Goal: Information Seeking & Learning: Learn about a topic

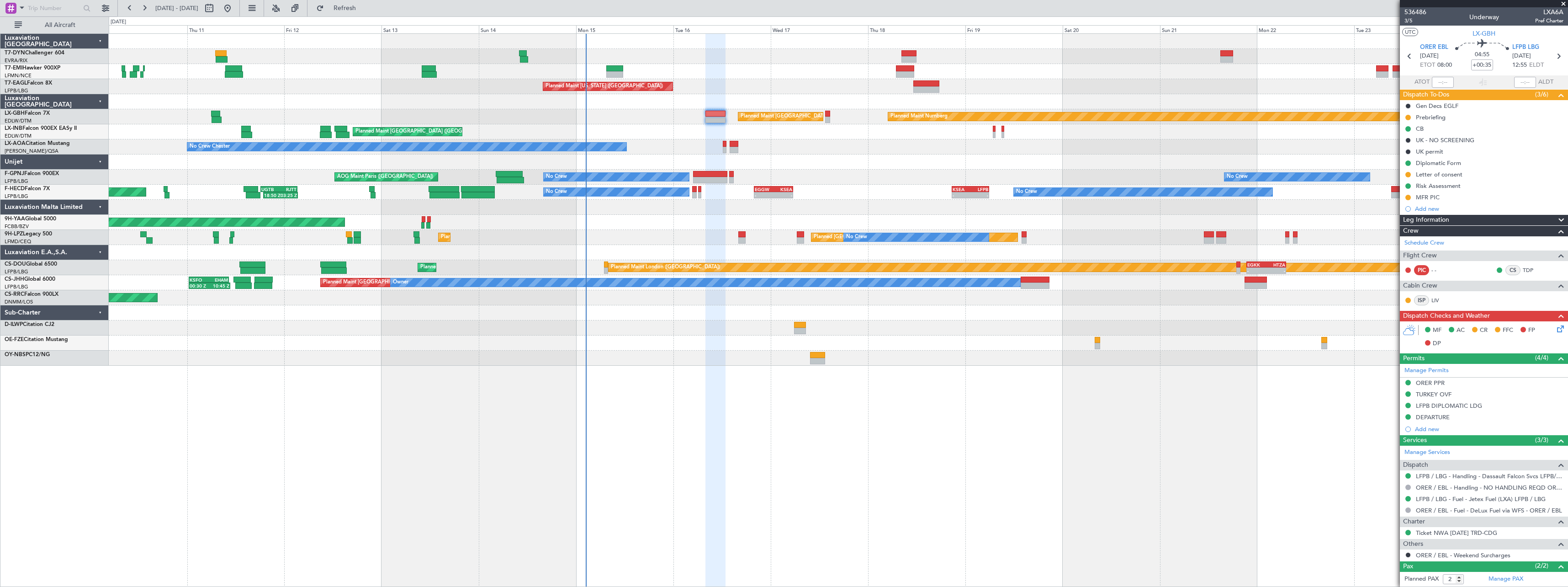
scroll to position [41, 0]
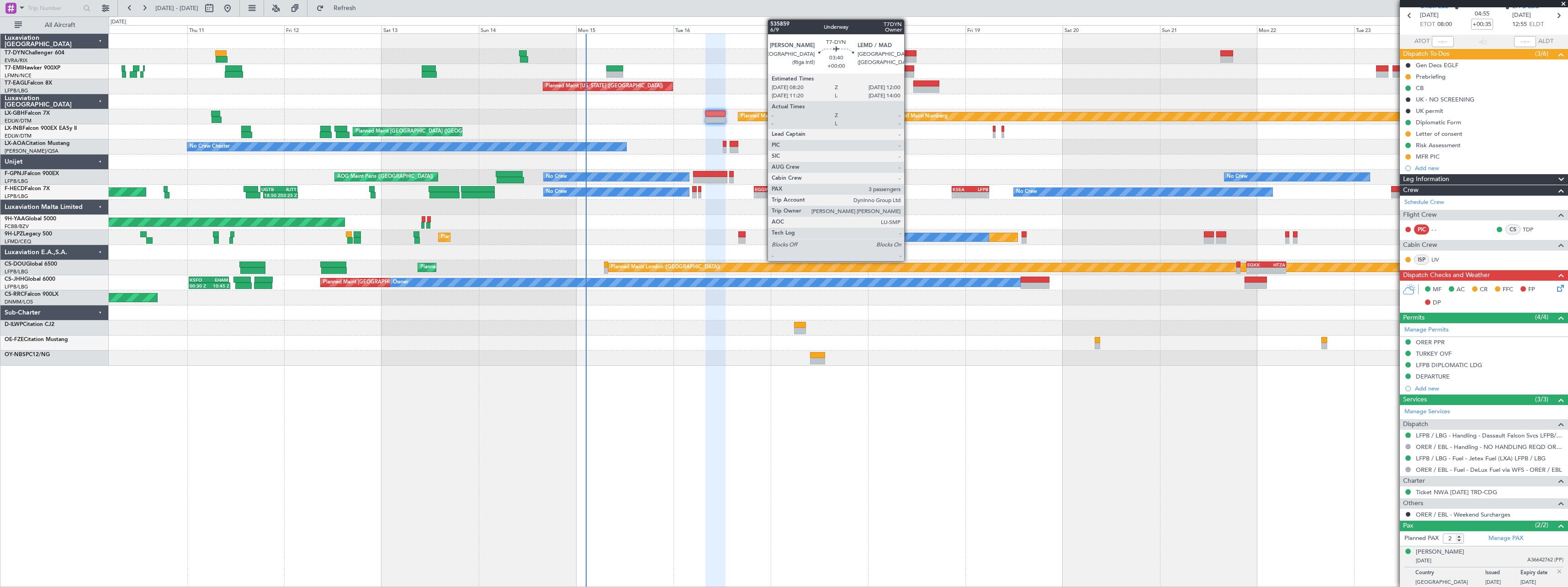
click at [908, 54] on div at bounding box center [909, 54] width 15 height 7
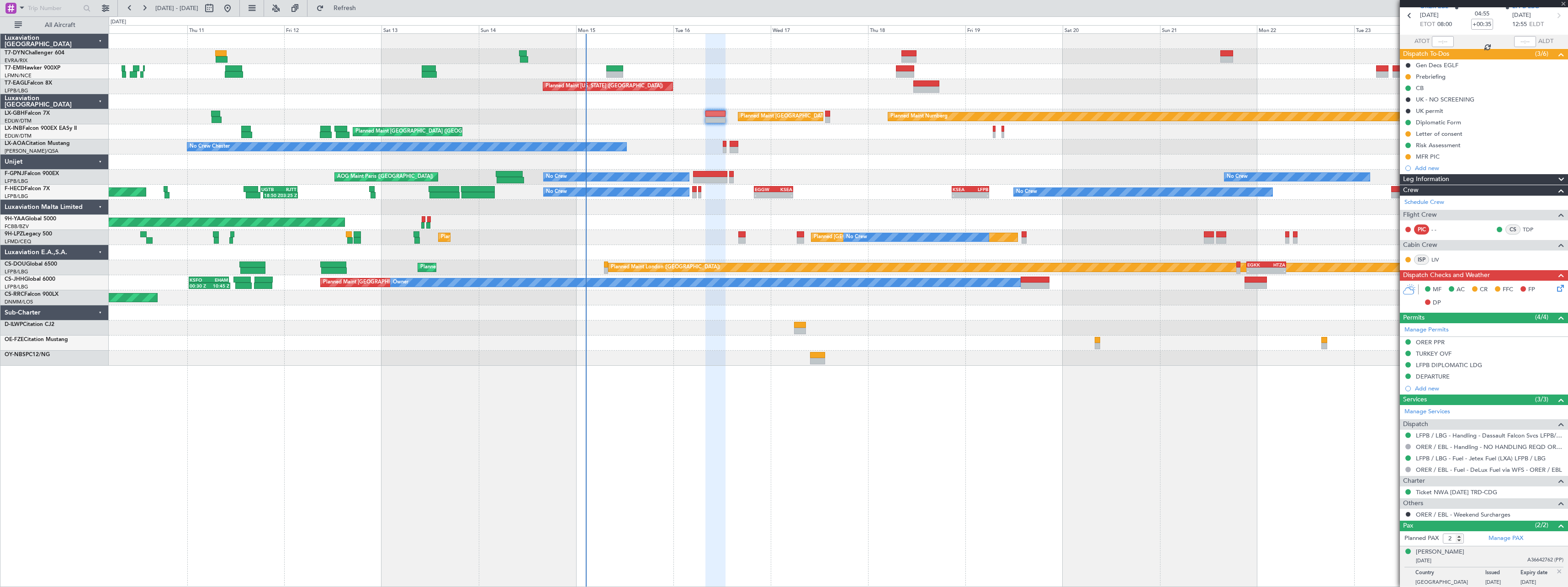
type input "3"
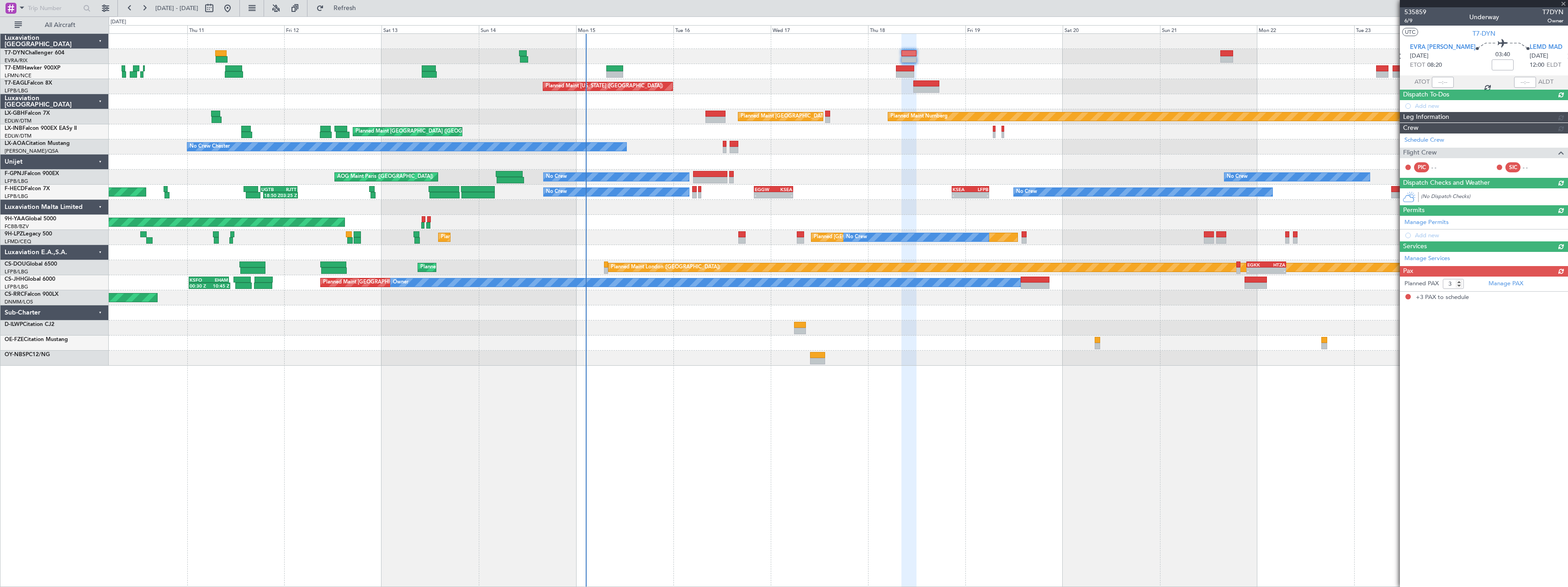
scroll to position [0, 0]
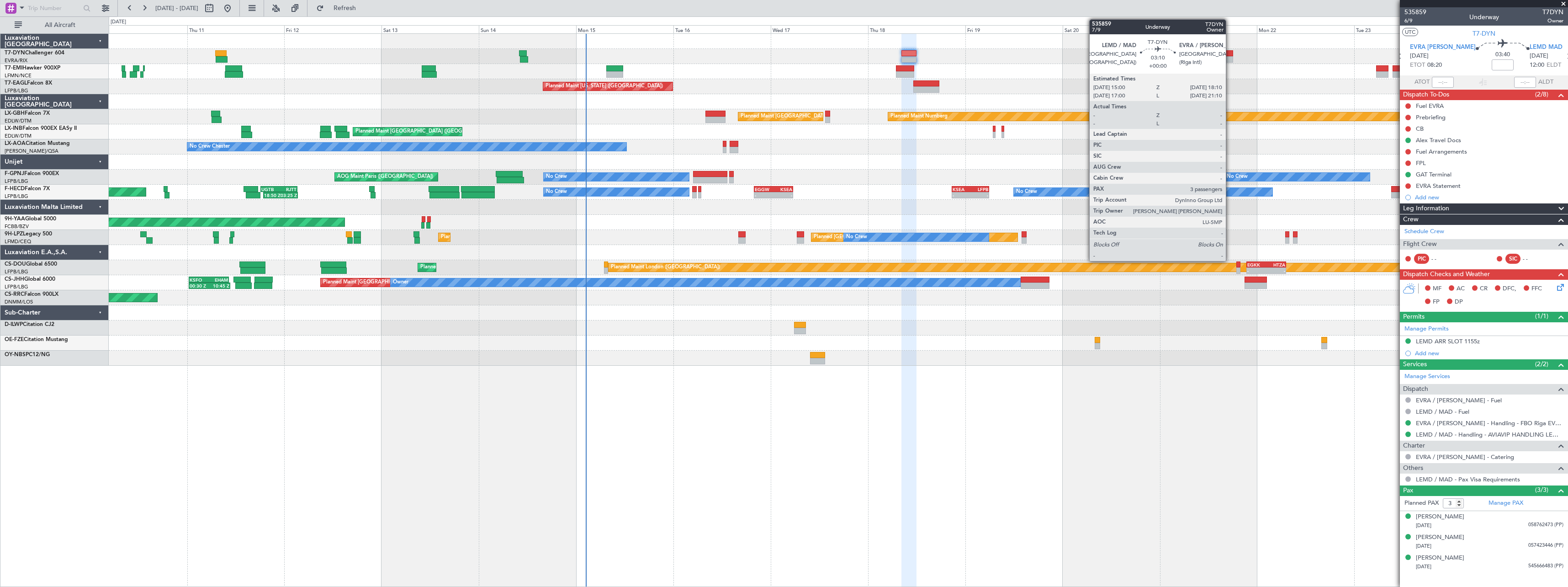
click at [1230, 60] on div at bounding box center [1227, 59] width 13 height 7
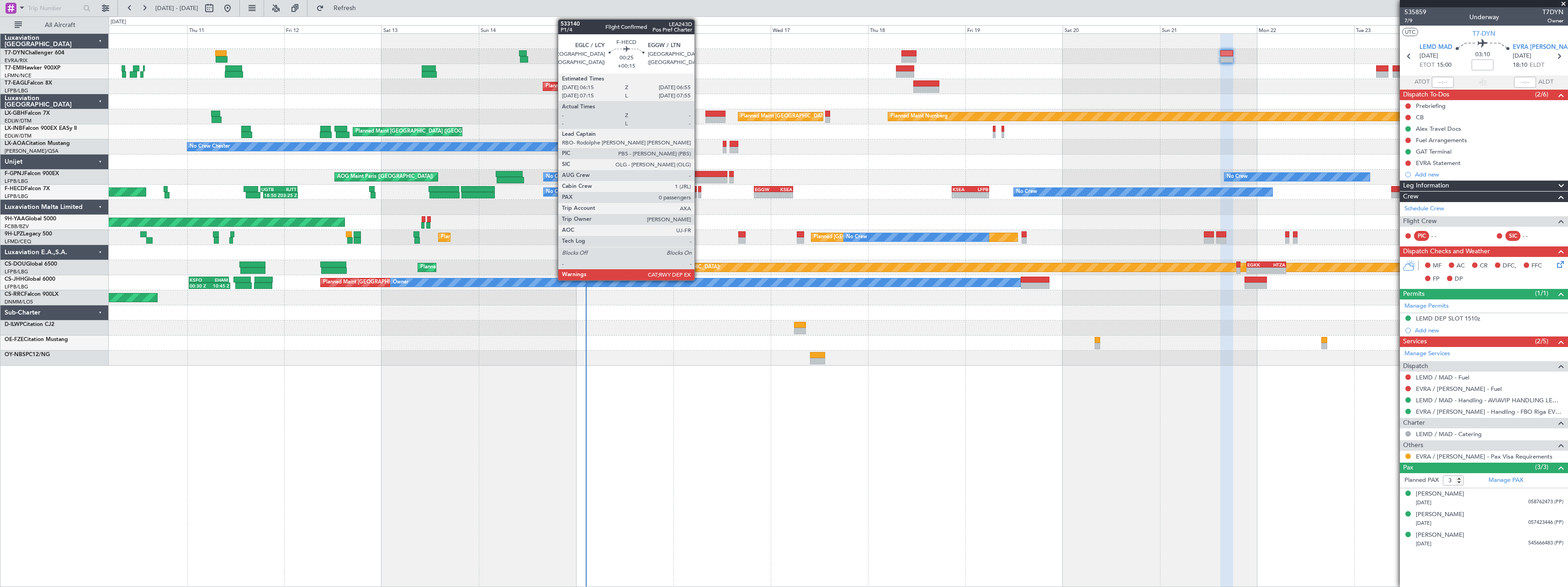
click at [699, 191] on div at bounding box center [699, 189] width 3 height 7
type input "+00:15"
type input "0"
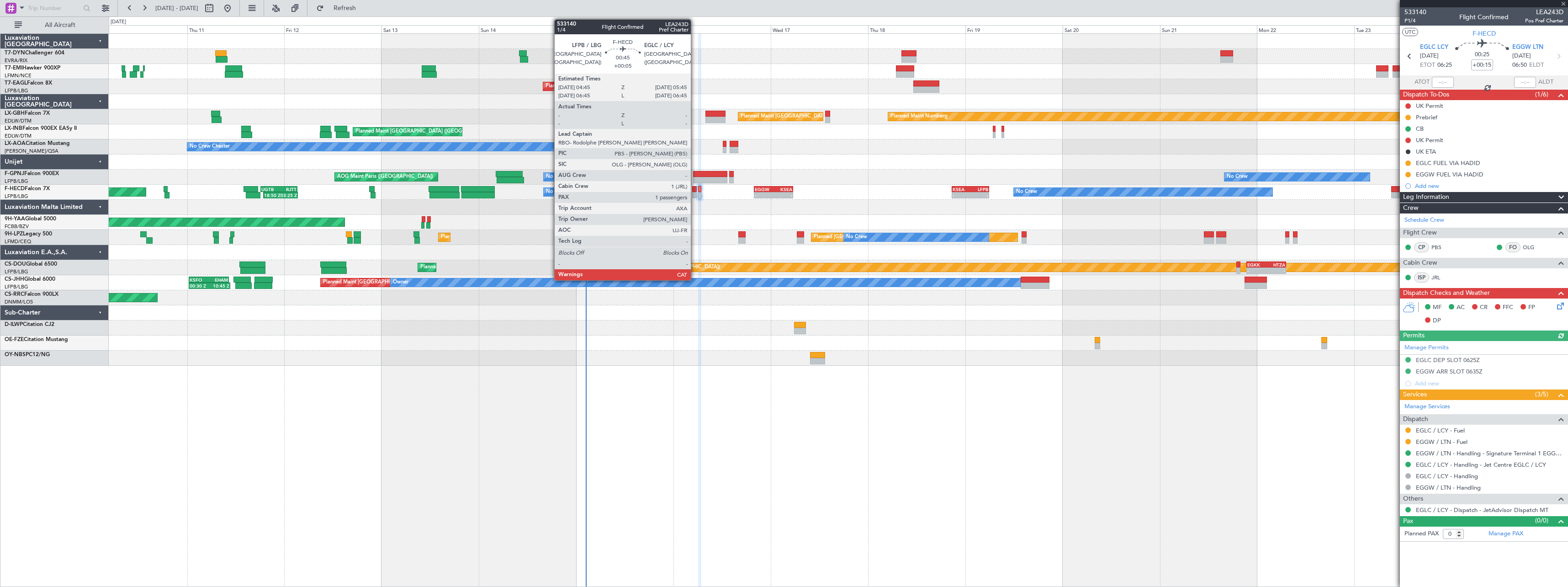
click at [695, 189] on div at bounding box center [694, 189] width 4 height 7
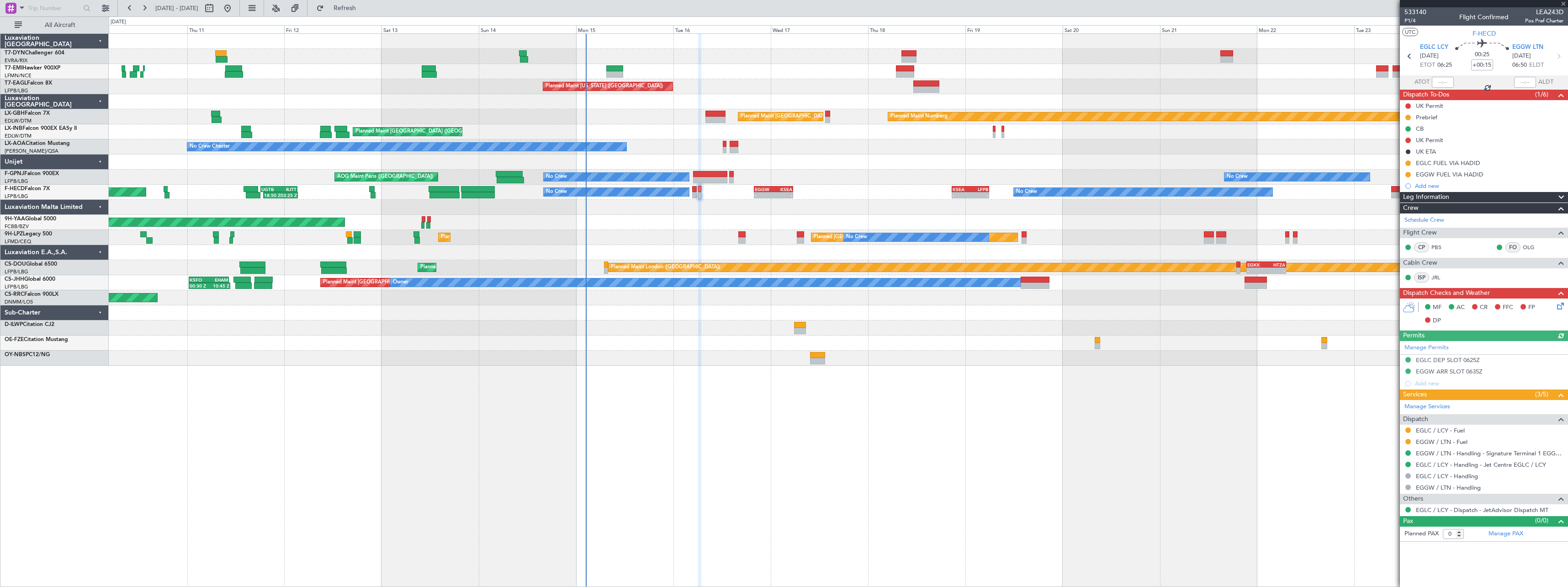
type input "+00:05"
type input "1"
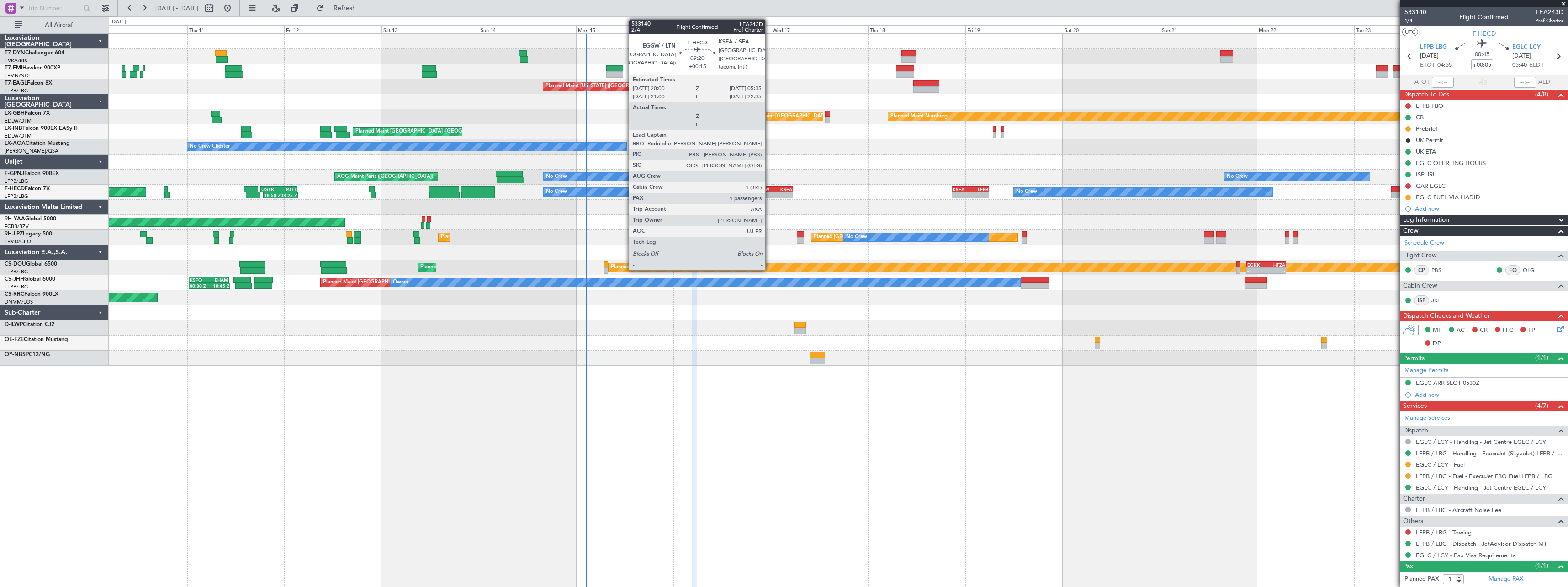
click at [769, 190] on div "EGGW" at bounding box center [764, 189] width 19 height 5
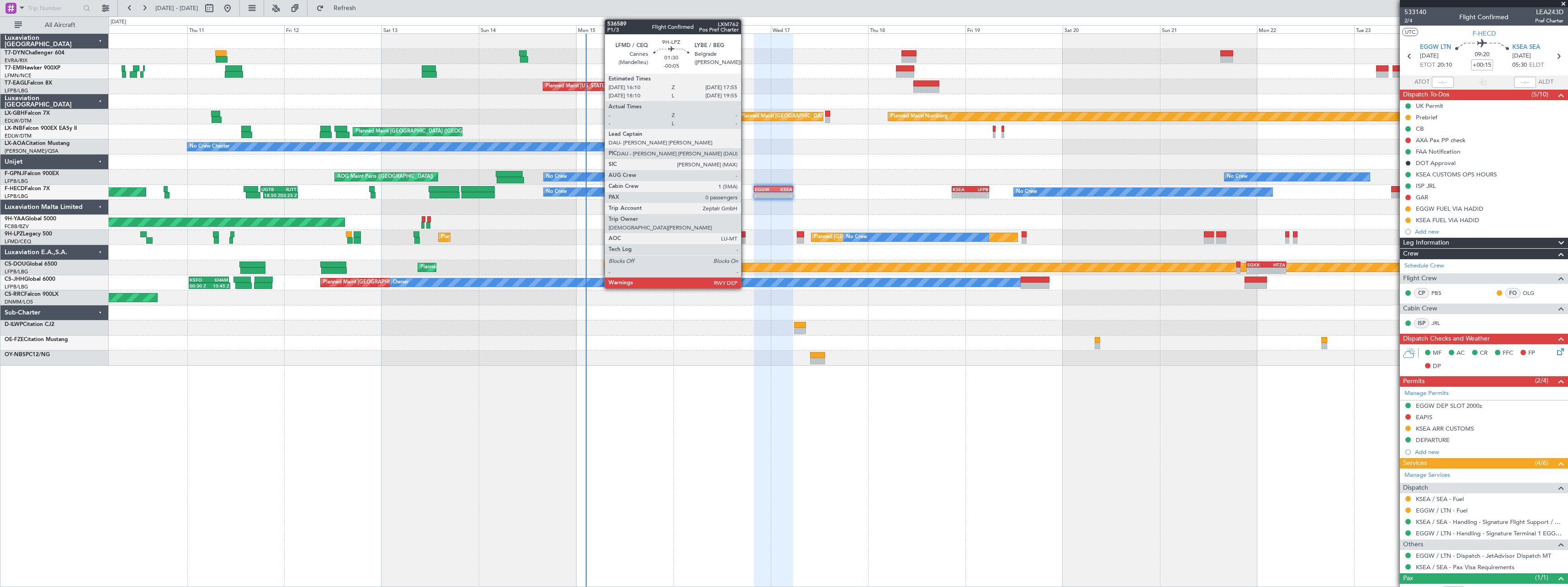
click at [745, 235] on div at bounding box center [742, 234] width 7 height 7
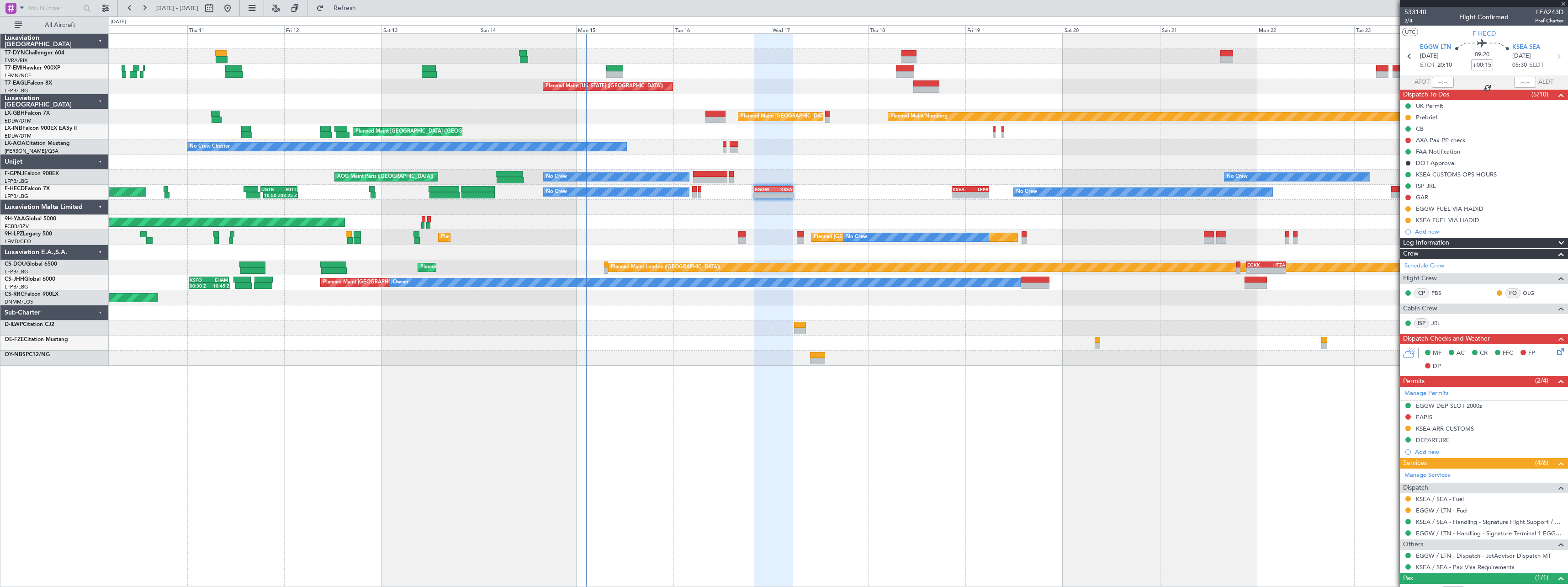
type input "-00:05"
type input "0"
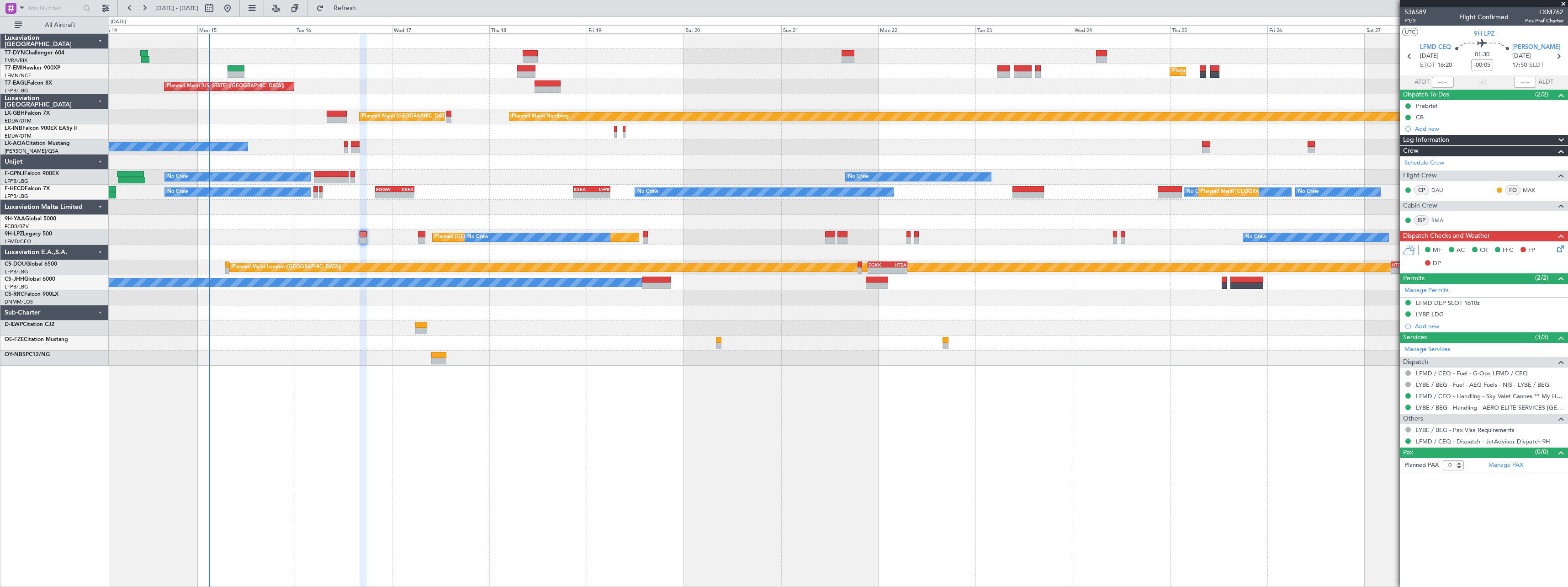
click at [536, 166] on div at bounding box center [838, 162] width 1459 height 15
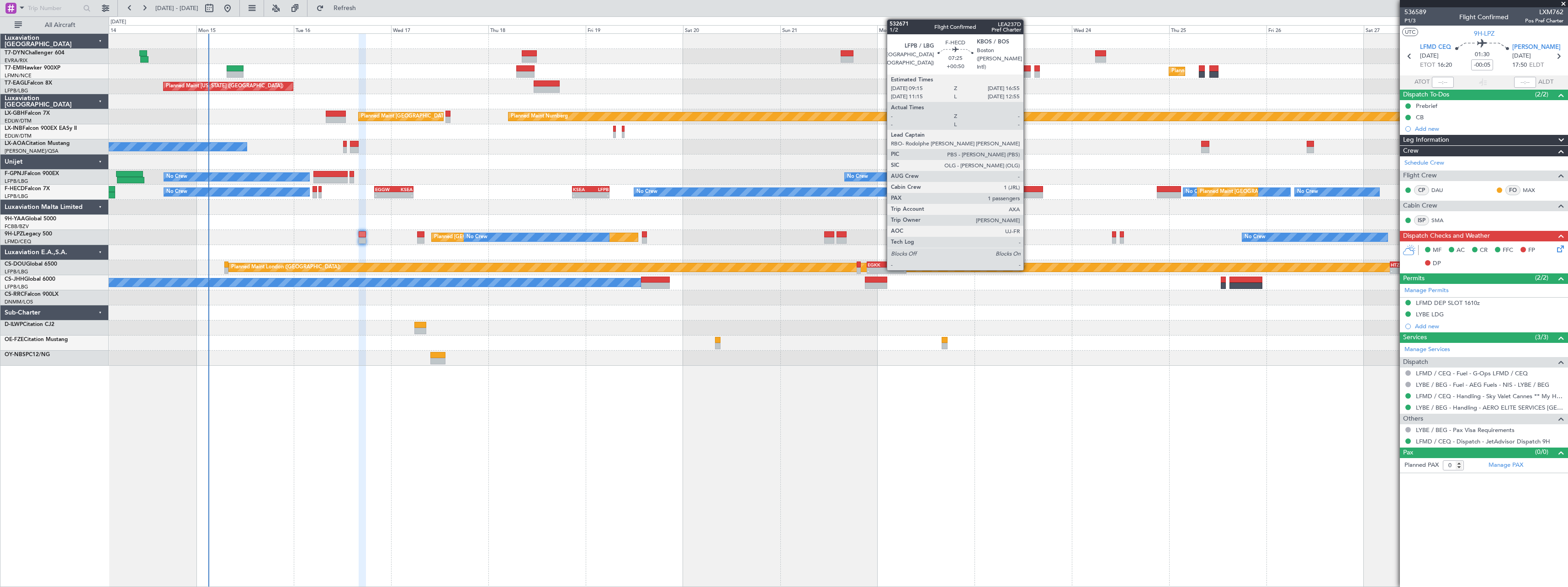
click at [1027, 188] on div at bounding box center [1027, 189] width 32 height 7
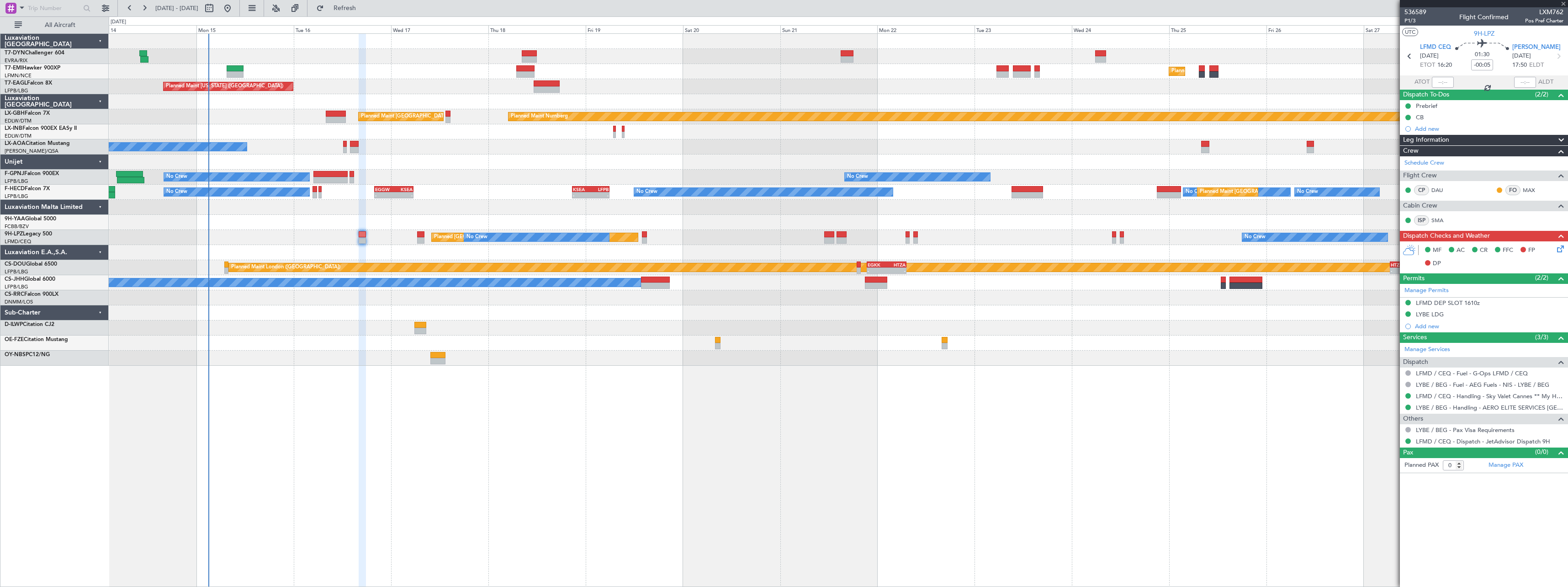
type input "+00:50"
type input "1"
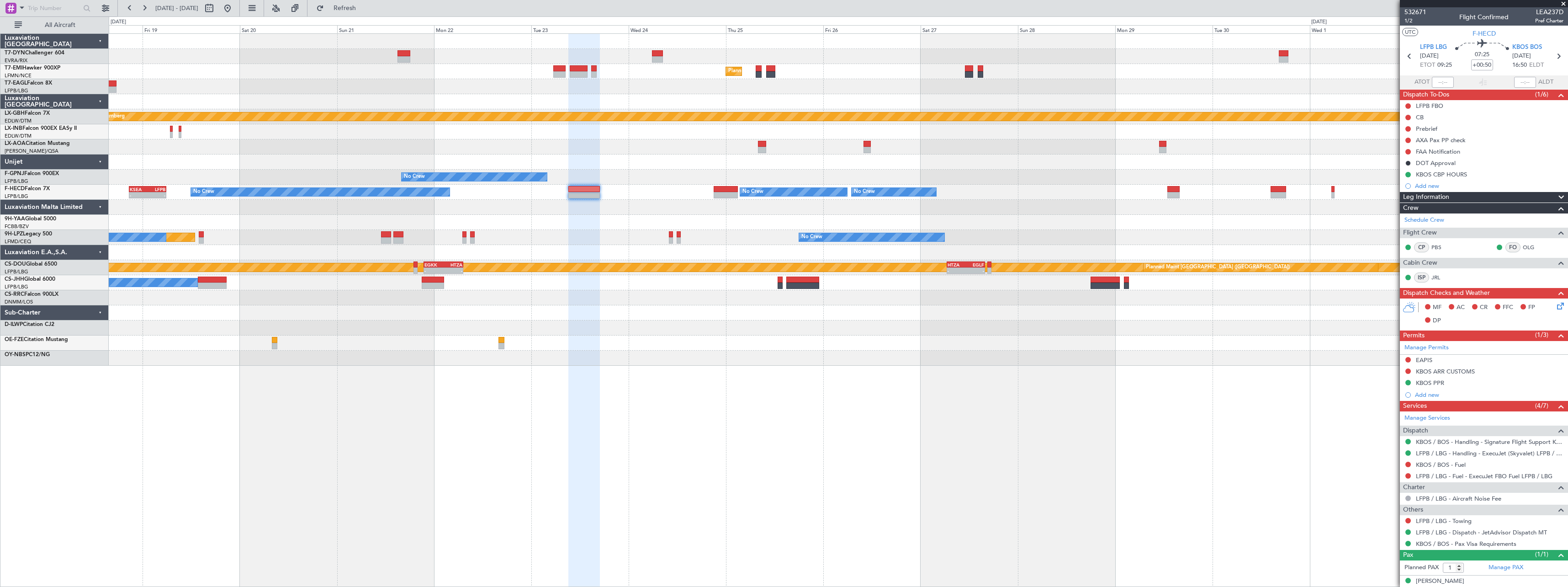
click at [385, 325] on div "Planned Maint Zurich Planned Maint New York (Teterboro) Planned Maint Nurnberg …" at bounding box center [838, 200] width 1459 height 332
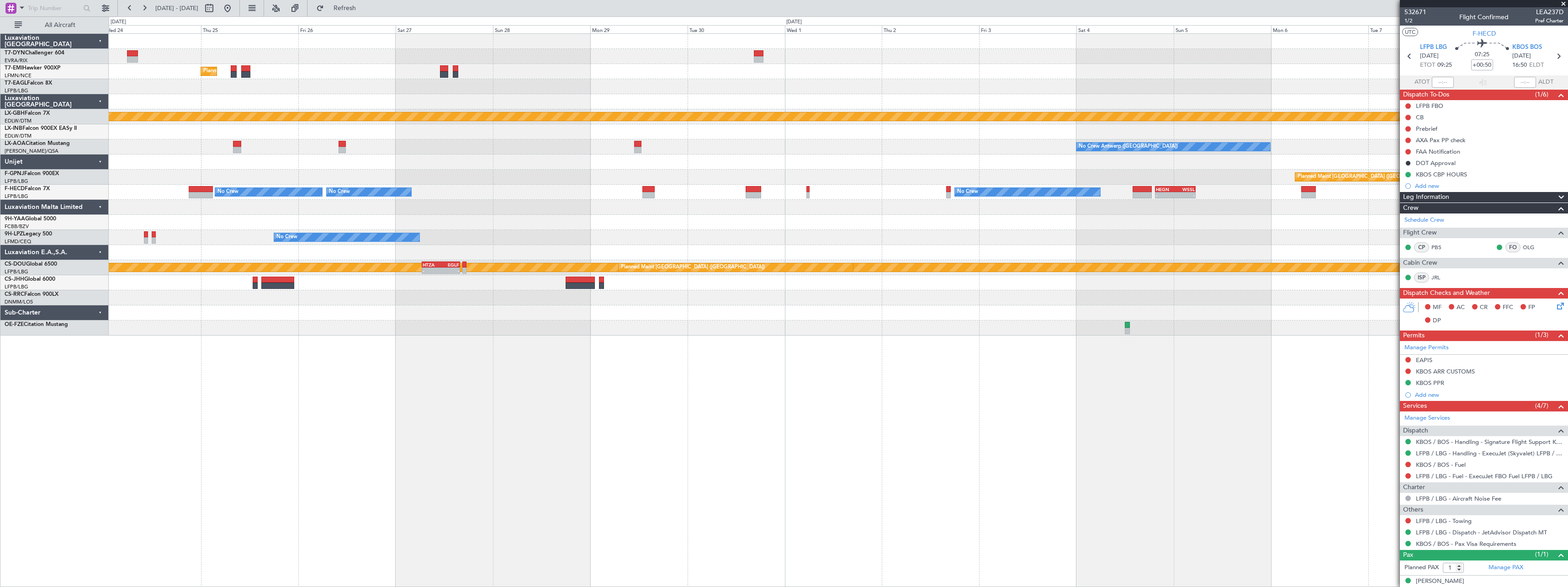
click at [466, 308] on div "Planned Maint Zurich Planned Maint Nurnberg No Crew Antwerp (Deurne) No Crew An…" at bounding box center [838, 185] width 1459 height 301
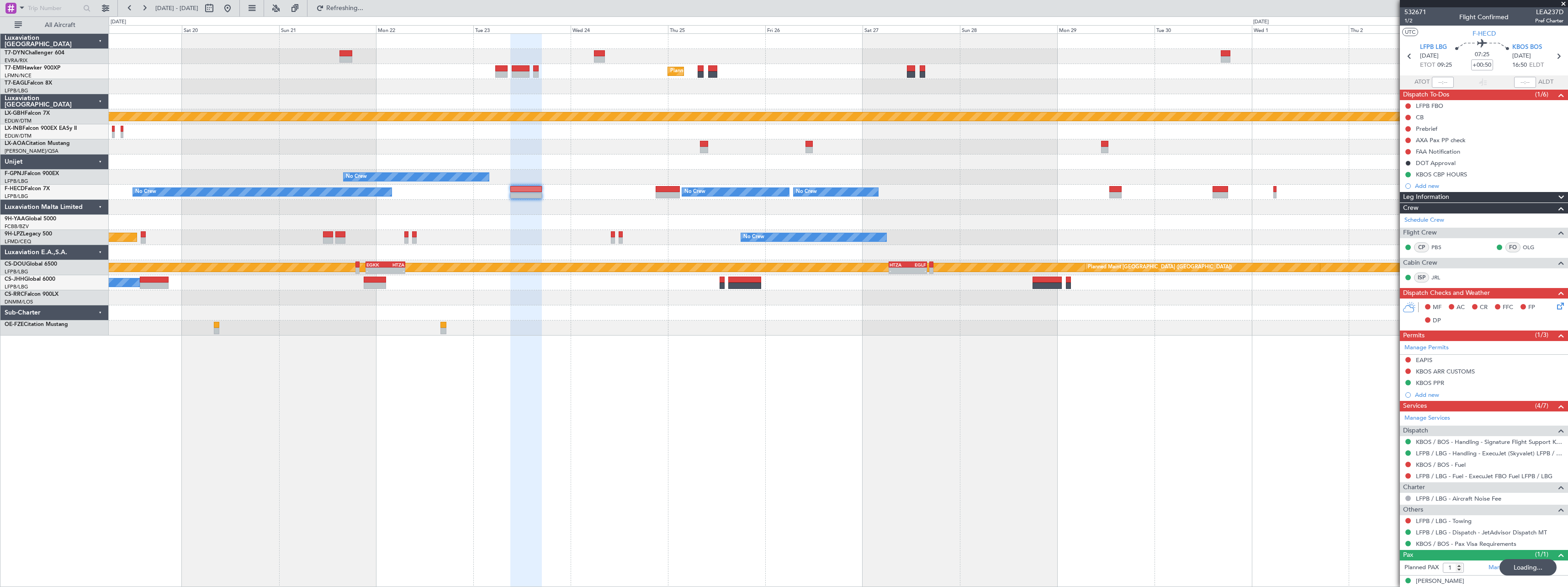
click at [811, 287] on div "Planned Maint Zurich Planned Maint New York (Teterboro) Planned Maint Nurnberg …" at bounding box center [838, 185] width 1459 height 301
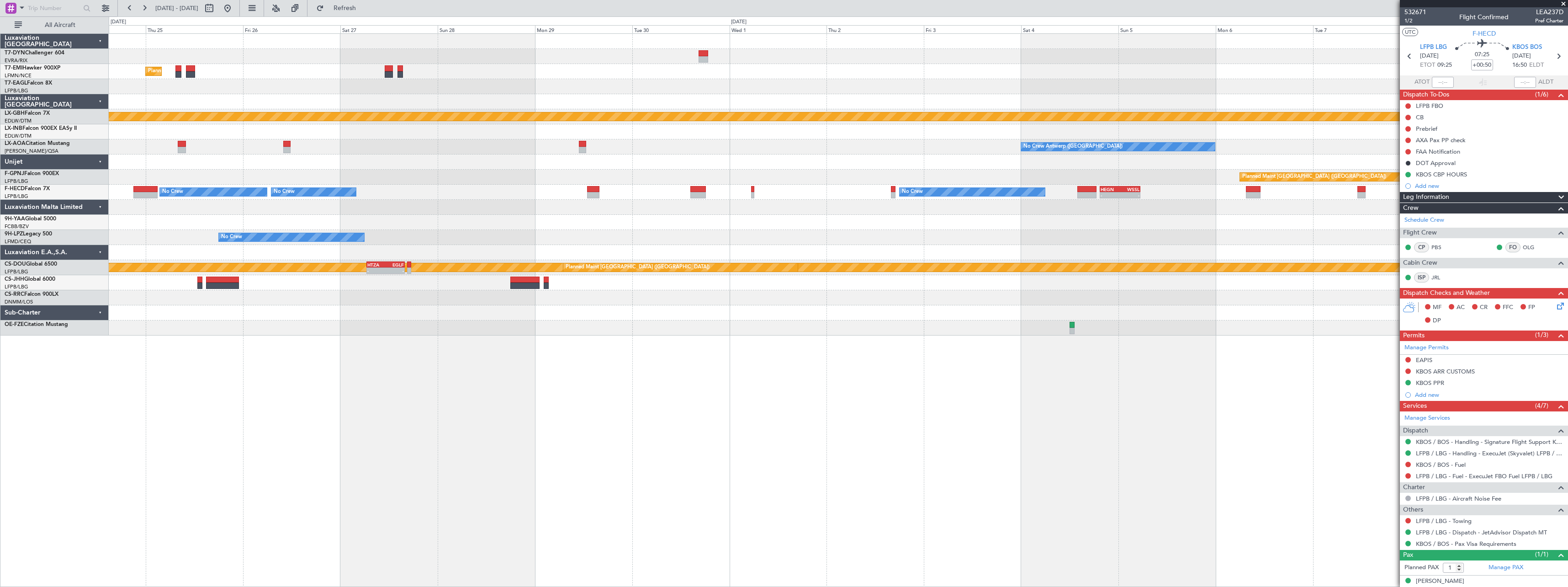
click at [570, 336] on div "Planned Maint Zurich Planned Maint Nurnberg No Crew Antwerp (Deurne) No Crew An…" at bounding box center [838, 310] width 1459 height 554
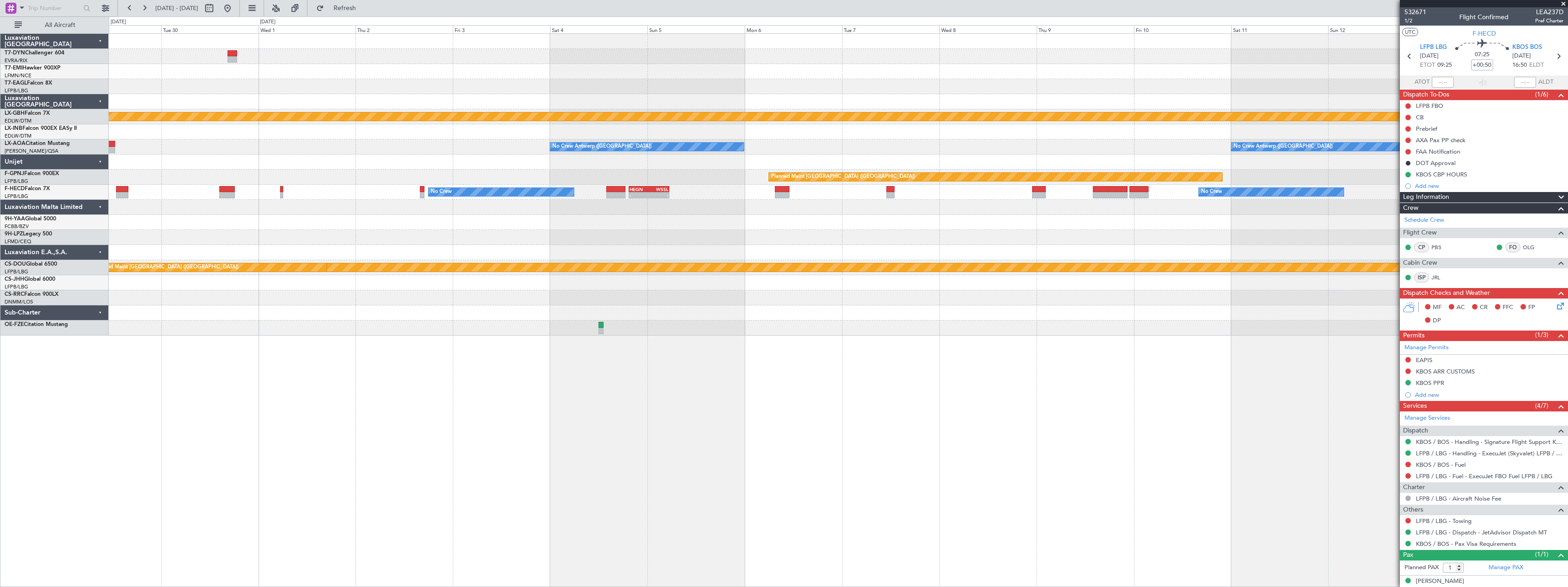
click at [463, 332] on div at bounding box center [838, 328] width 1459 height 15
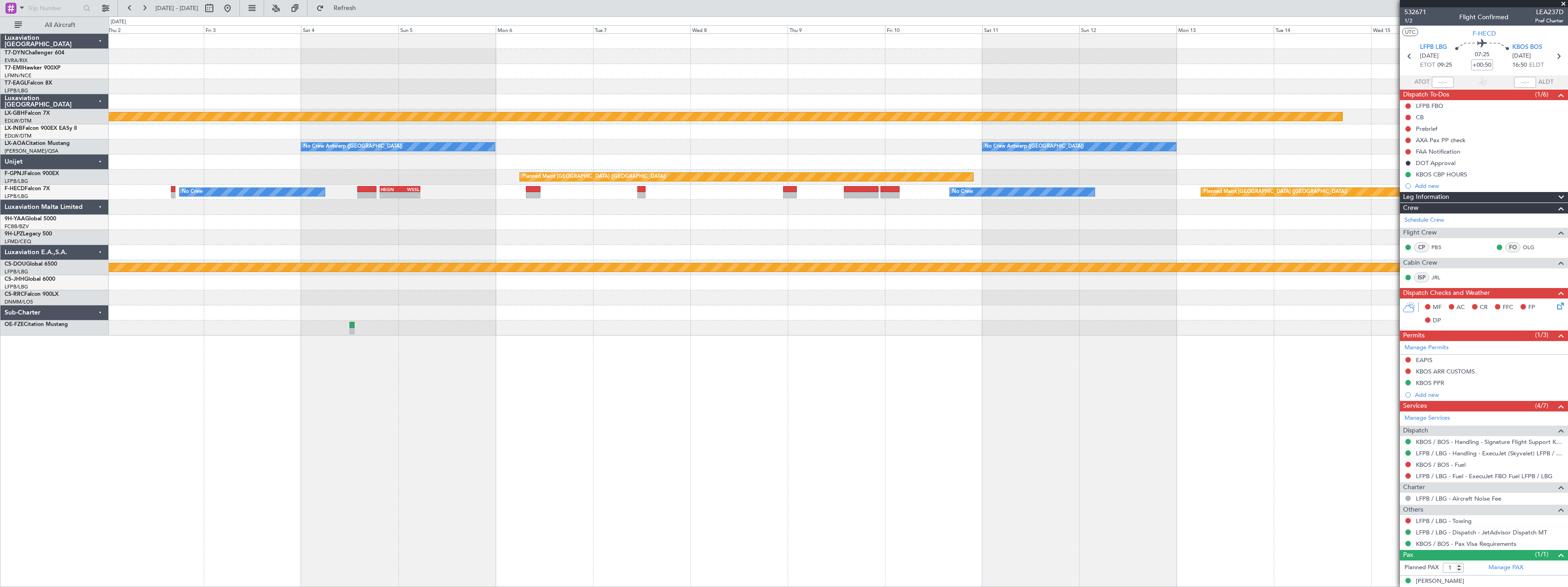
click at [540, 334] on div at bounding box center [838, 328] width 1459 height 15
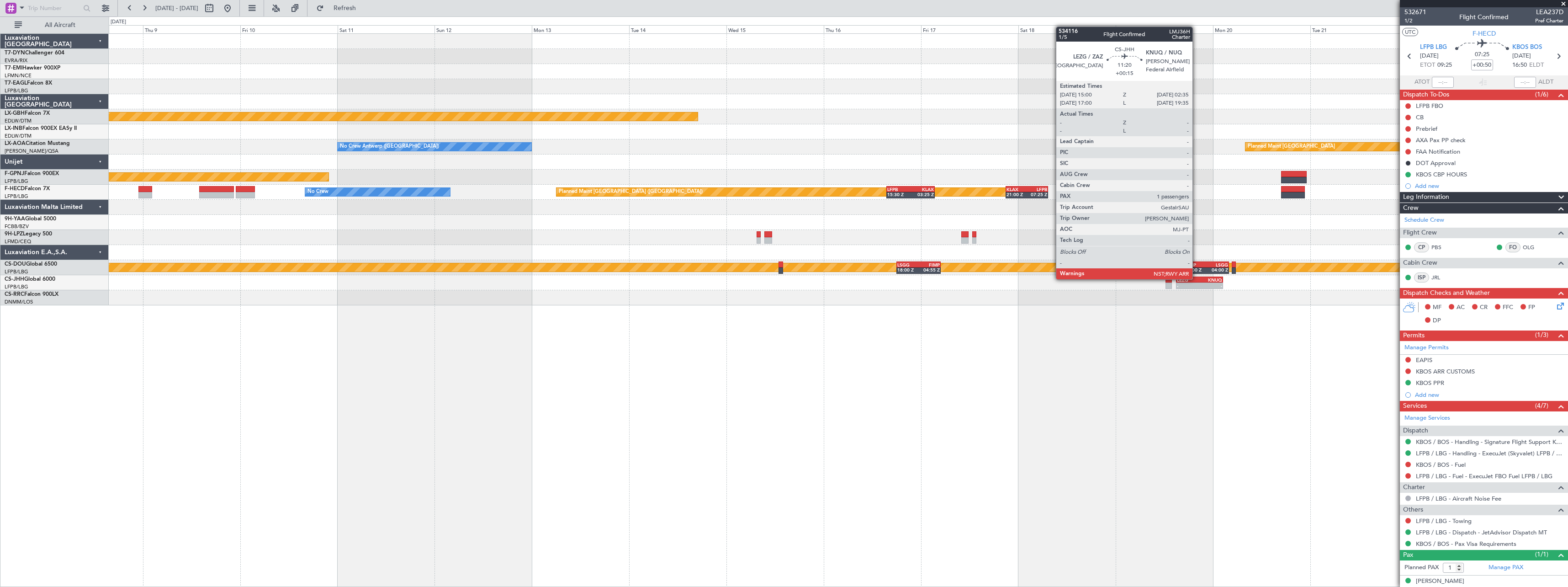
click at [1197, 278] on div "LEZG" at bounding box center [1189, 279] width 23 height 5
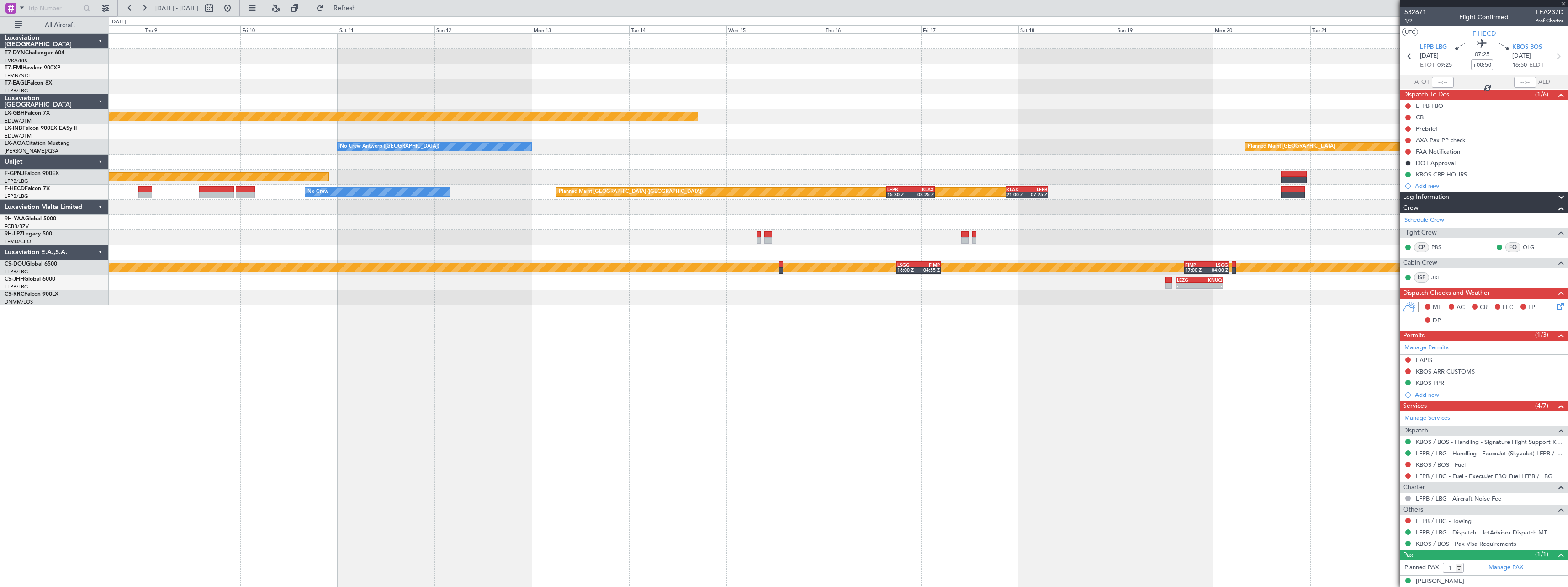
type input "+00:15"
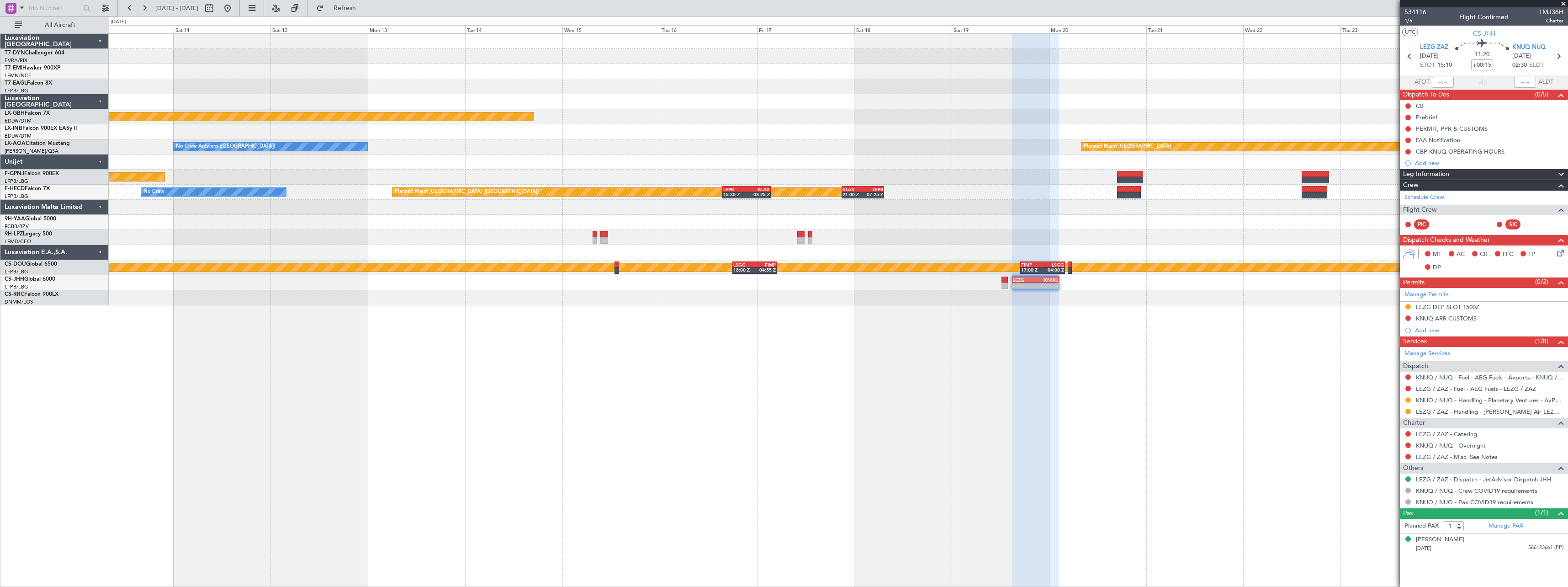
click at [289, 330] on div "Planned Maint Nurnberg No Crew Antwerp (Deurne) Planned Maint Monchengladbach P…" at bounding box center [838, 310] width 1459 height 554
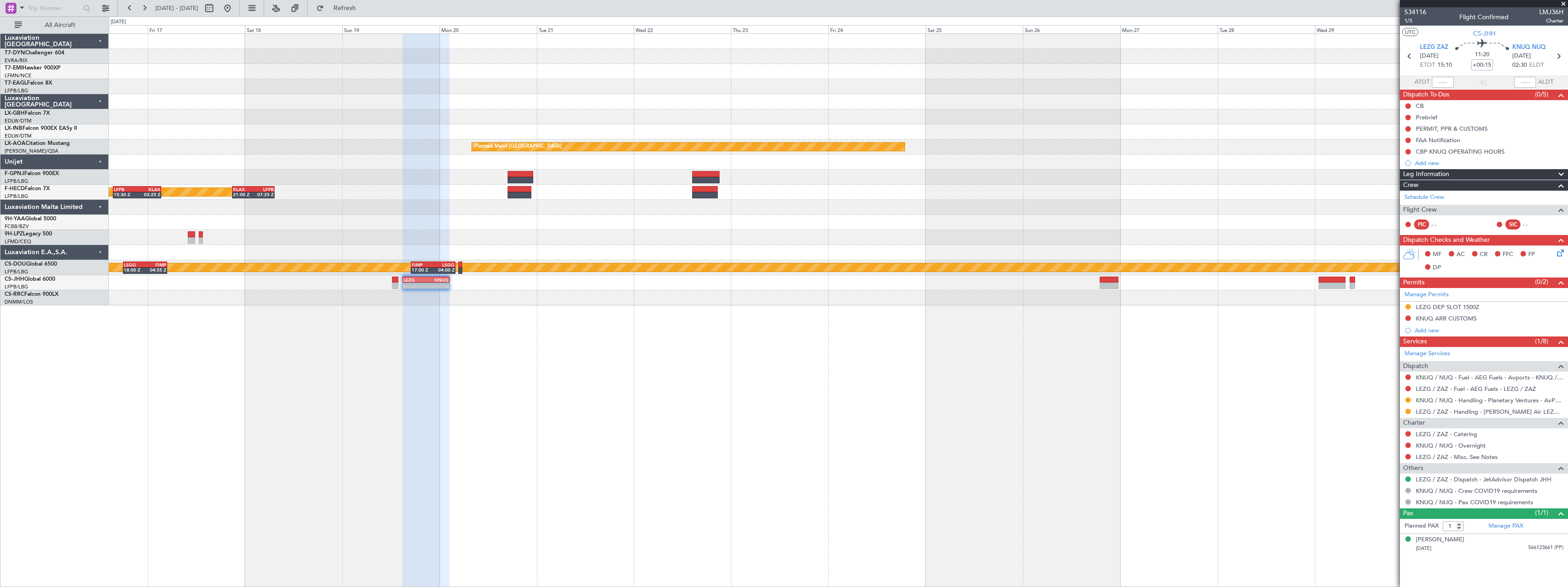
click at [427, 404] on div "Planned Maint Nurnberg Planned Maint Monchengladbach No Crew Antwerp (Deurne) P…" at bounding box center [838, 310] width 1459 height 554
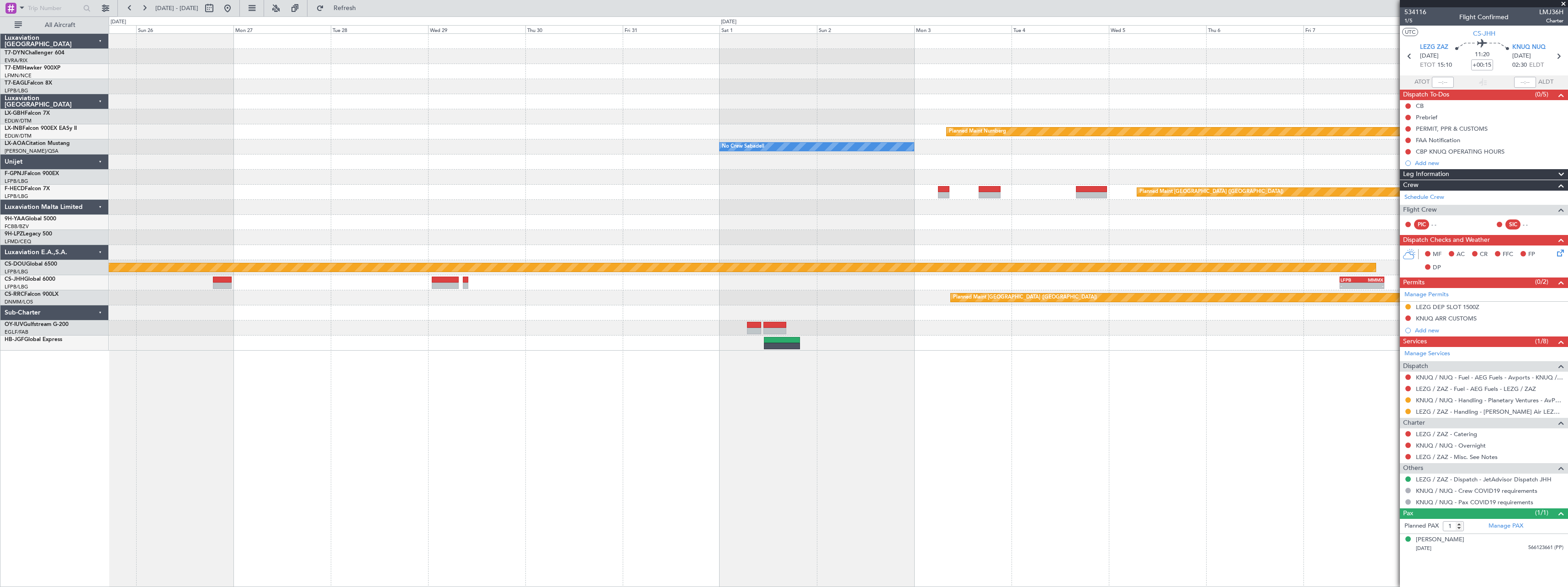
click at [558, 315] on div "Planned Maint Nurnberg No Crew Sabadell No Crew Sabadell Planned Maint Moncheng…" at bounding box center [838, 192] width 1459 height 317
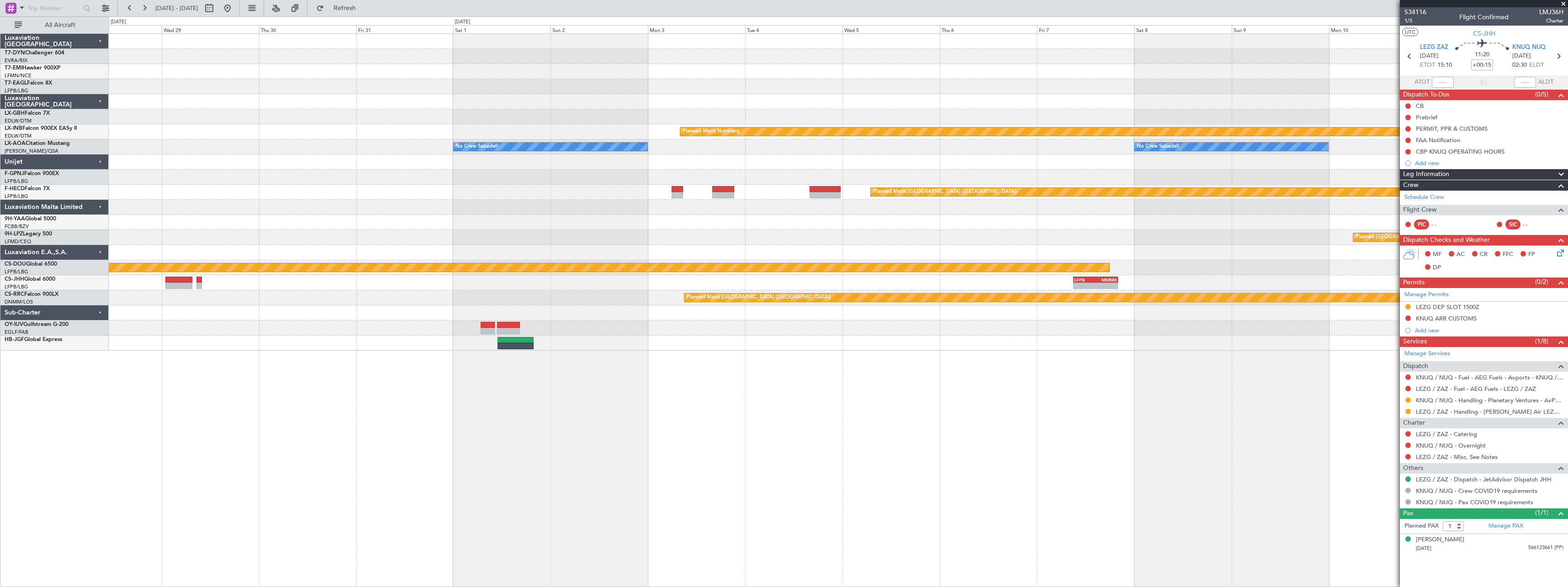
click at [557, 343] on div "Planned Maint Nurnberg No Crew Sabadell No Crew Sabadell No Crew Sabadell Plann…" at bounding box center [838, 192] width 1459 height 317
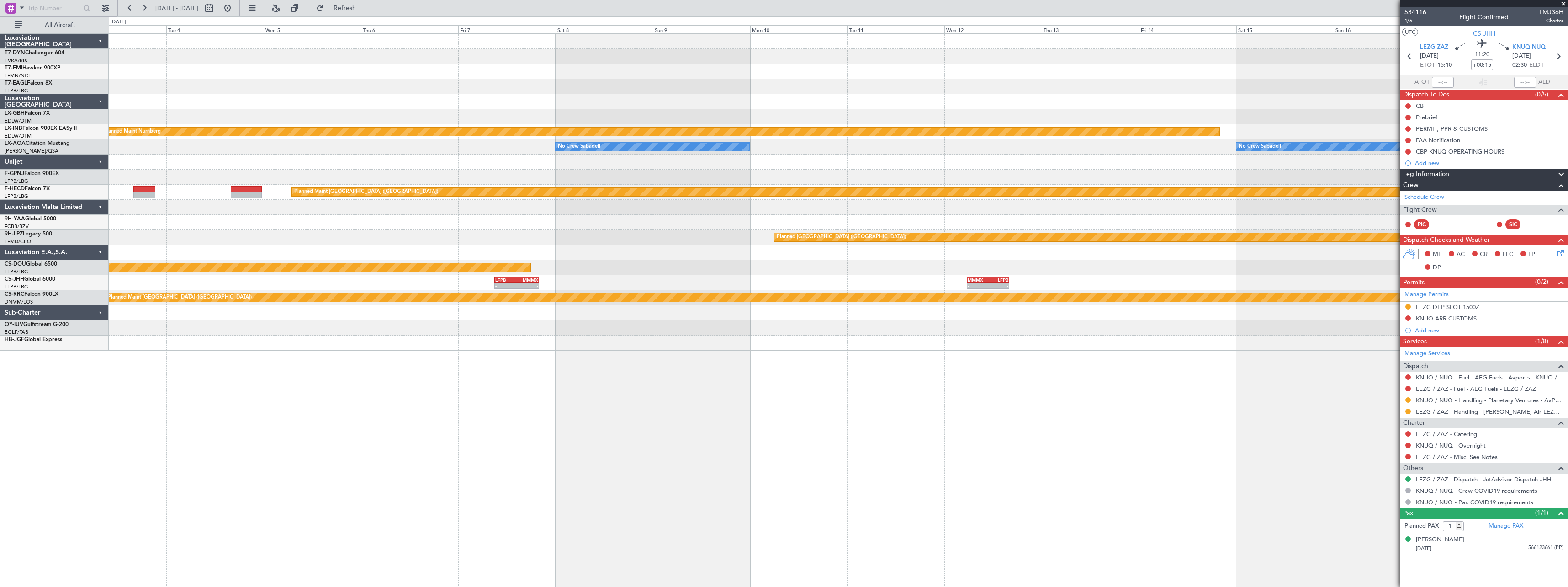
click at [512, 348] on div at bounding box center [838, 343] width 1459 height 15
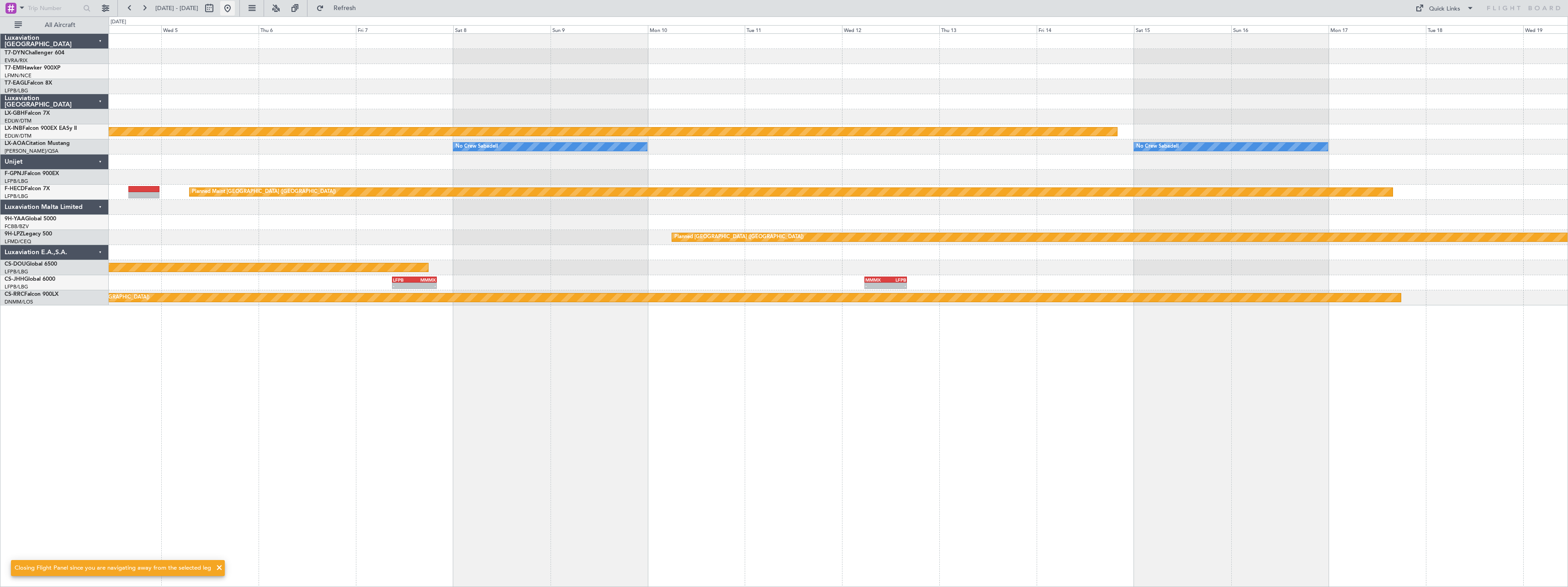
click at [235, 9] on button at bounding box center [228, 9] width 15 height 15
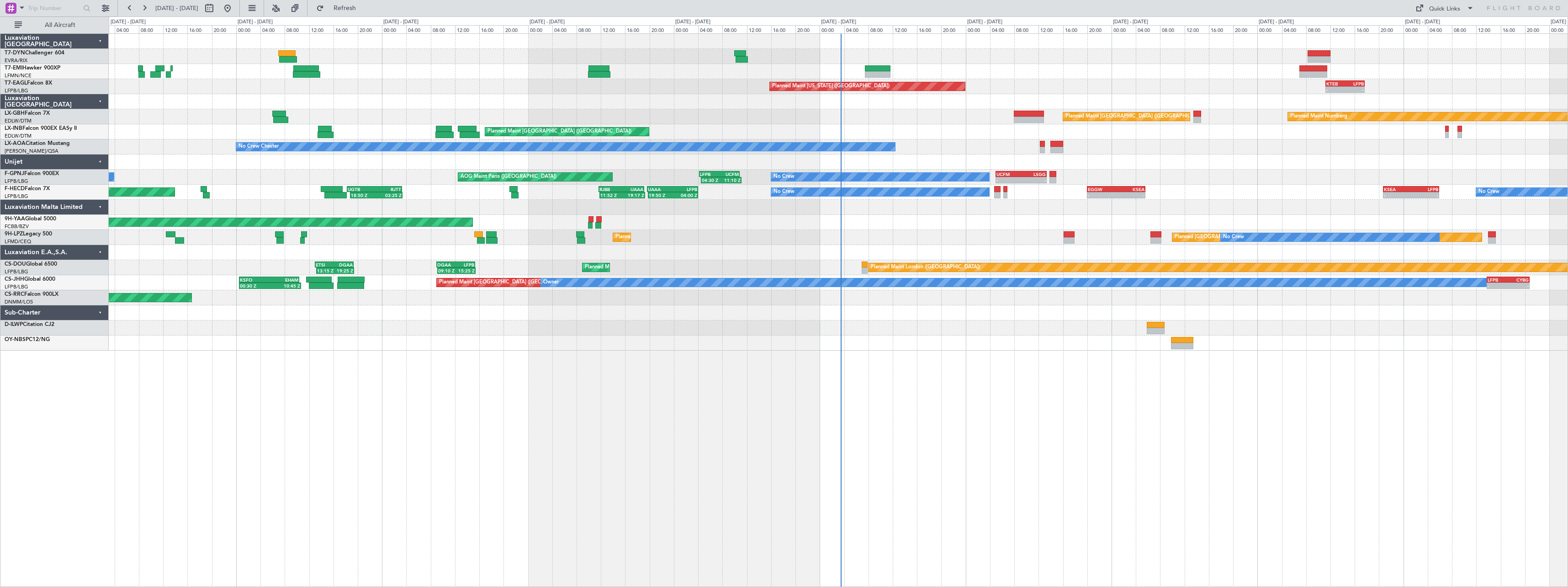
click at [995, 332] on div at bounding box center [838, 328] width 1459 height 15
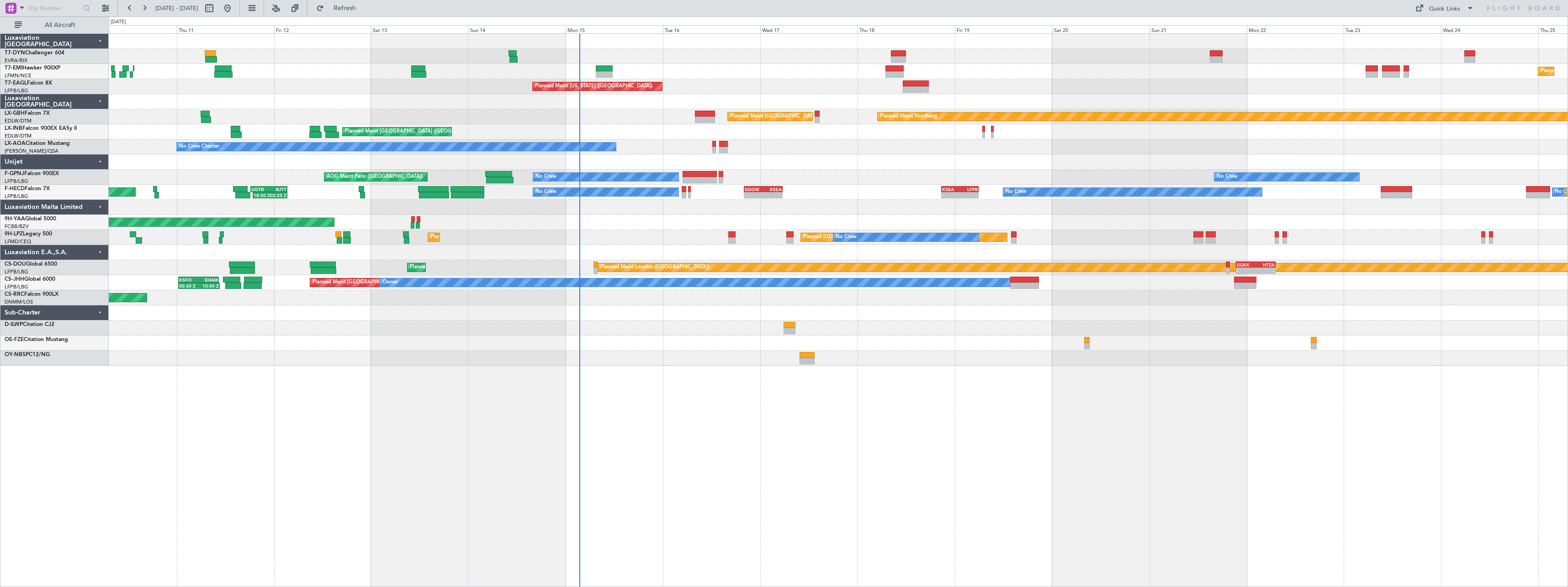
click at [790, 225] on div "Planned Maint [GEOGRAPHIC_DATA] Planned Maint [GEOGRAPHIC_DATA] Planned Maint […" at bounding box center [838, 200] width 1459 height 332
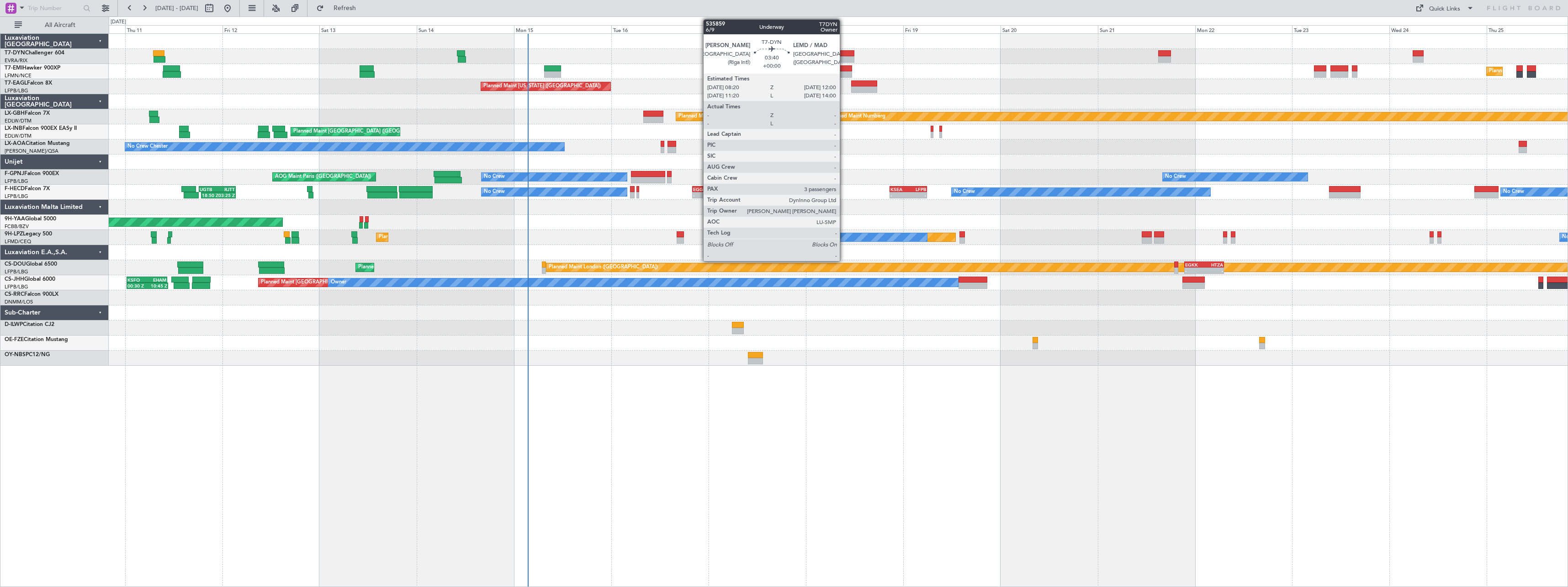
click at [844, 54] on div at bounding box center [847, 54] width 15 height 7
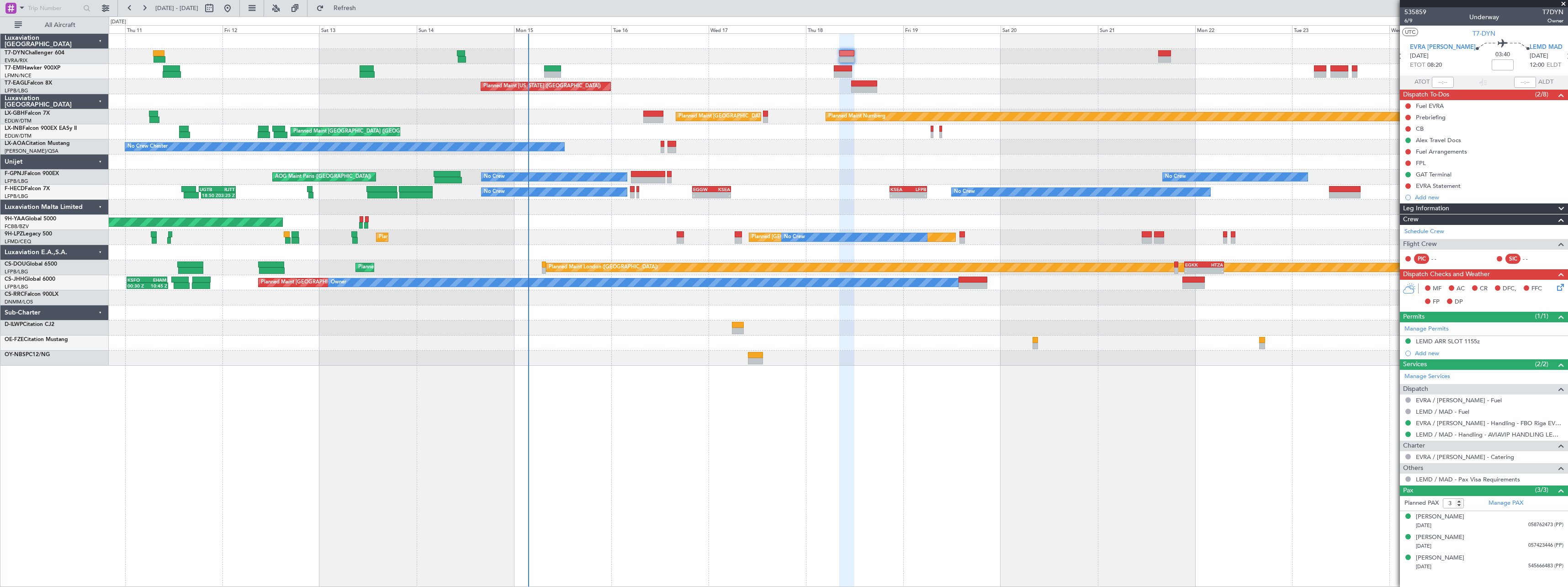
click at [850, 60] on div at bounding box center [847, 59] width 15 height 7
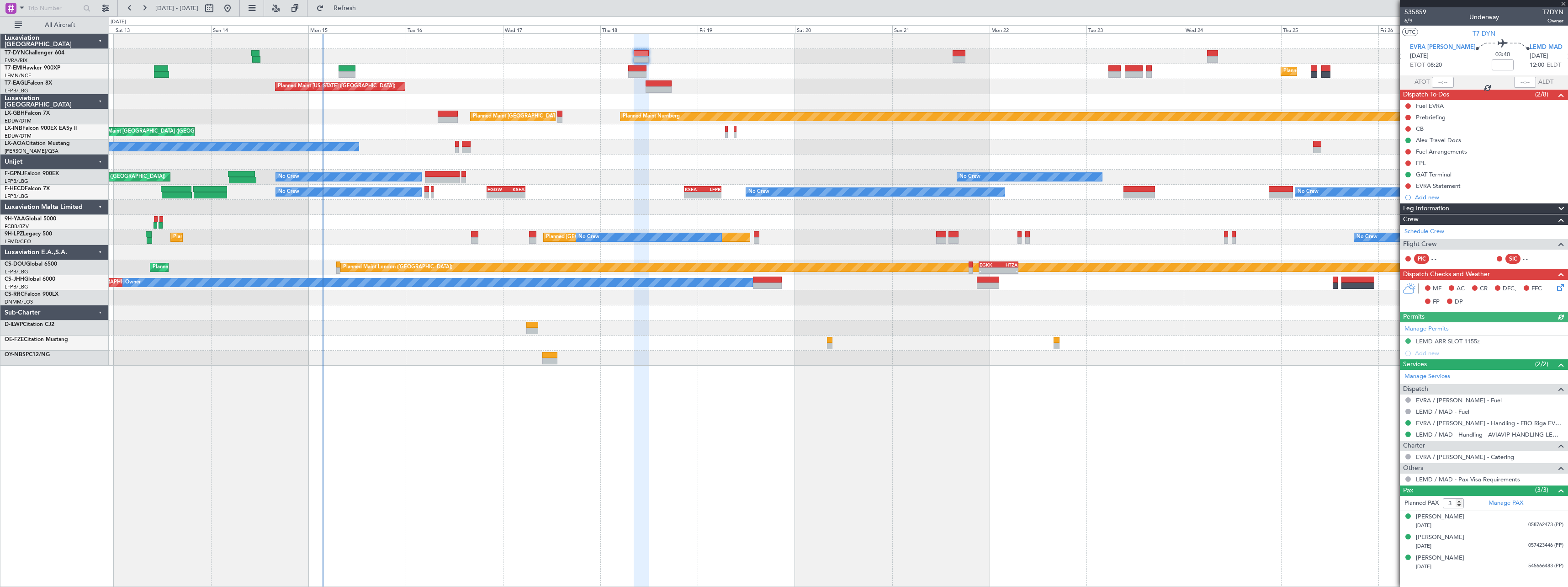
click at [401, 381] on div "Planned Maint Zurich Planned Maint Zurich Planned Maint New York (Teterboro) Pl…" at bounding box center [838, 310] width 1459 height 554
click at [1562, 1] on span at bounding box center [1563, 4] width 9 height 9
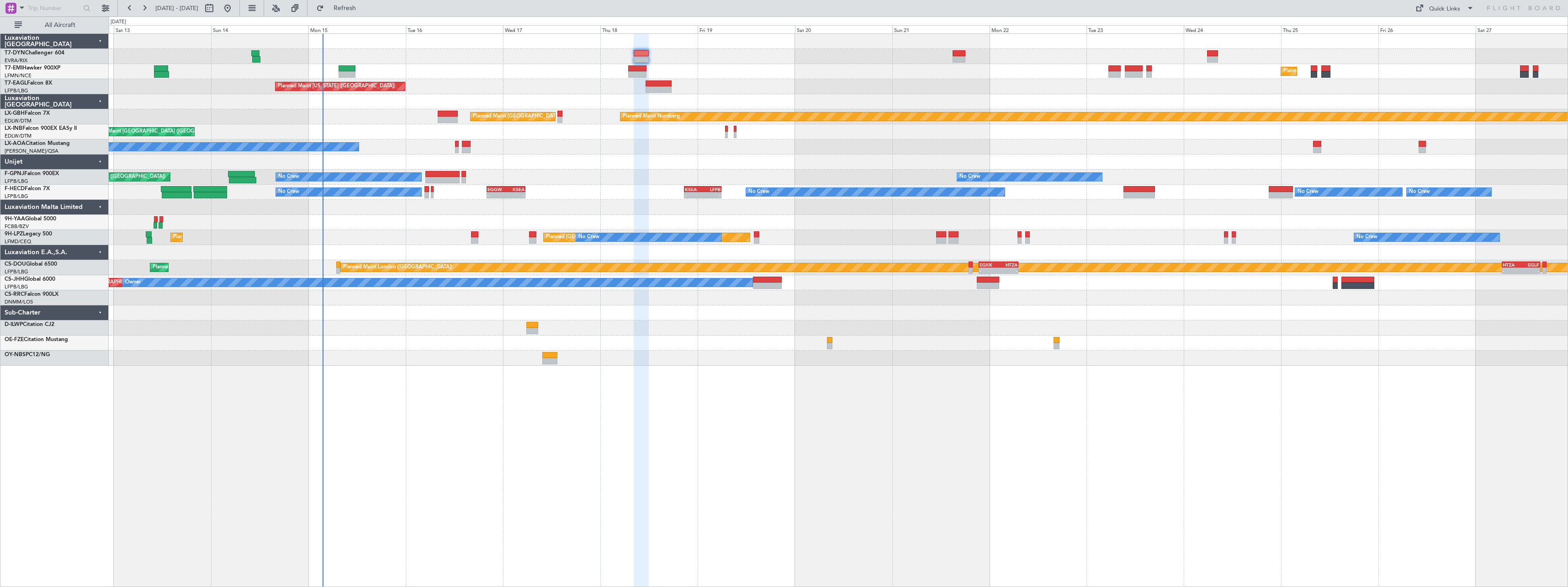
type input "0"
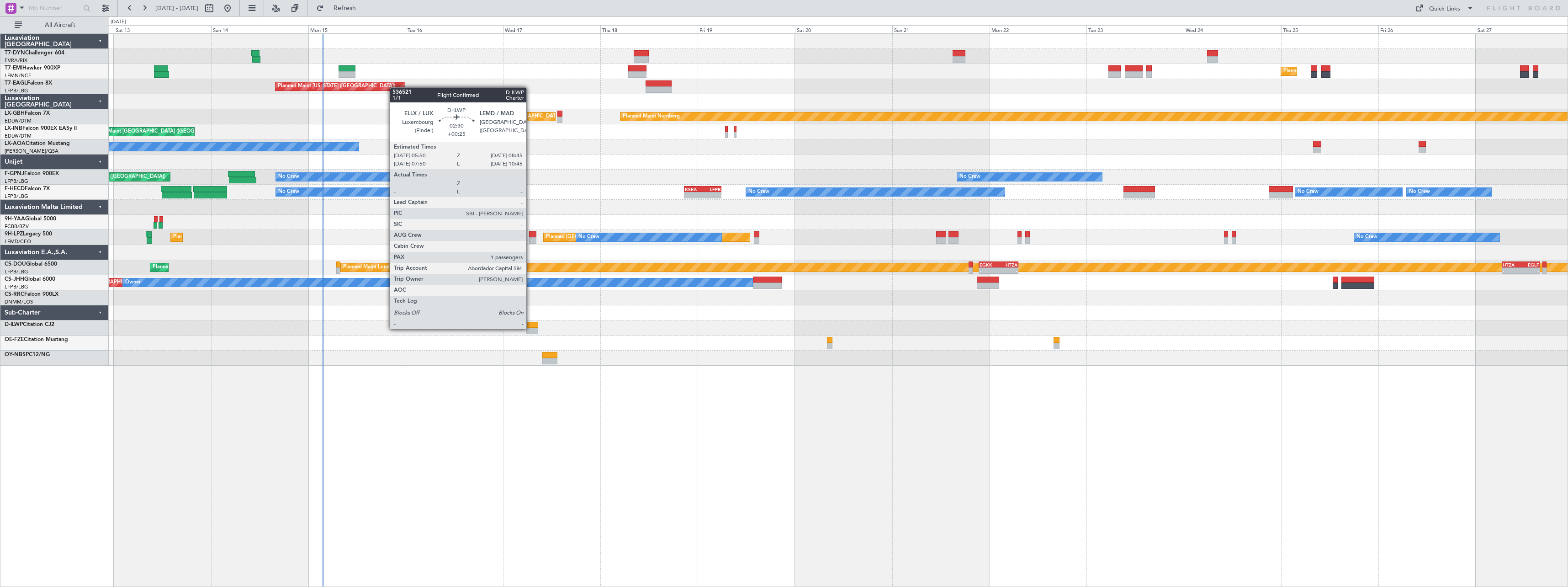
click at [530, 328] on div at bounding box center [533, 331] width 12 height 7
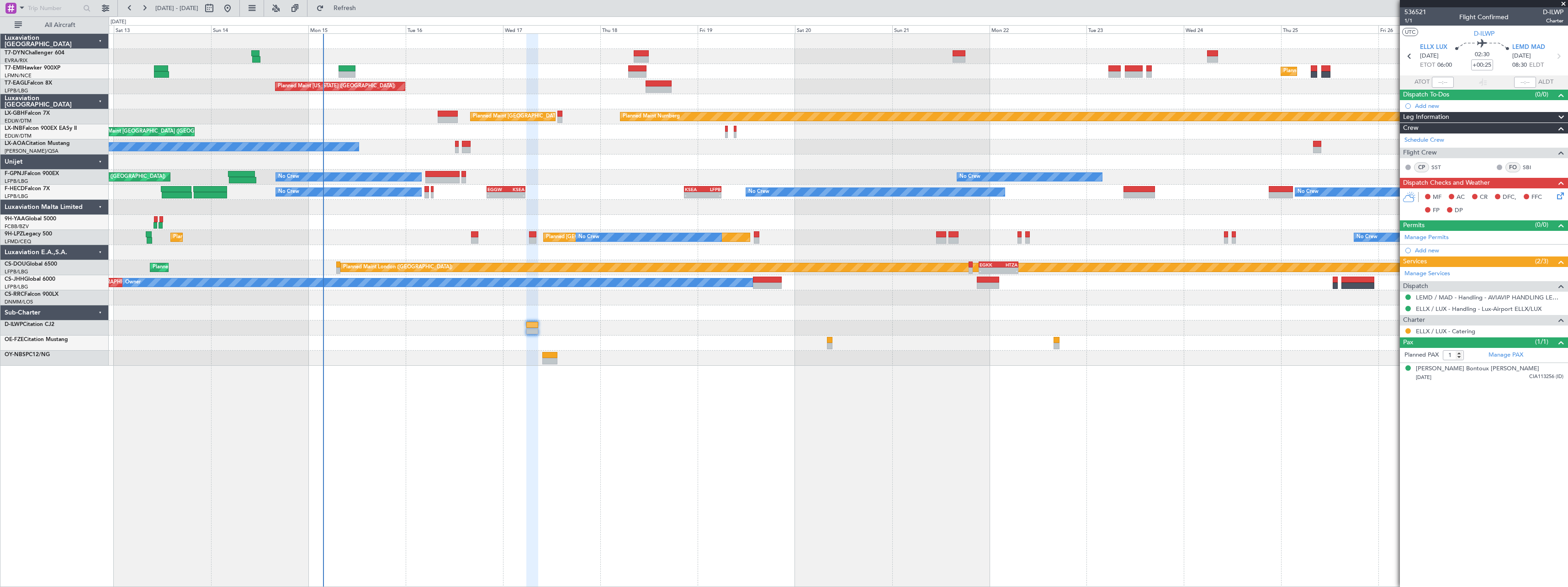
drag, startPoint x: 1564, startPoint y: 3, endPoint x: 1490, endPoint y: 9, distance: 74.2
click at [1563, 3] on span at bounding box center [1563, 4] width 9 height 9
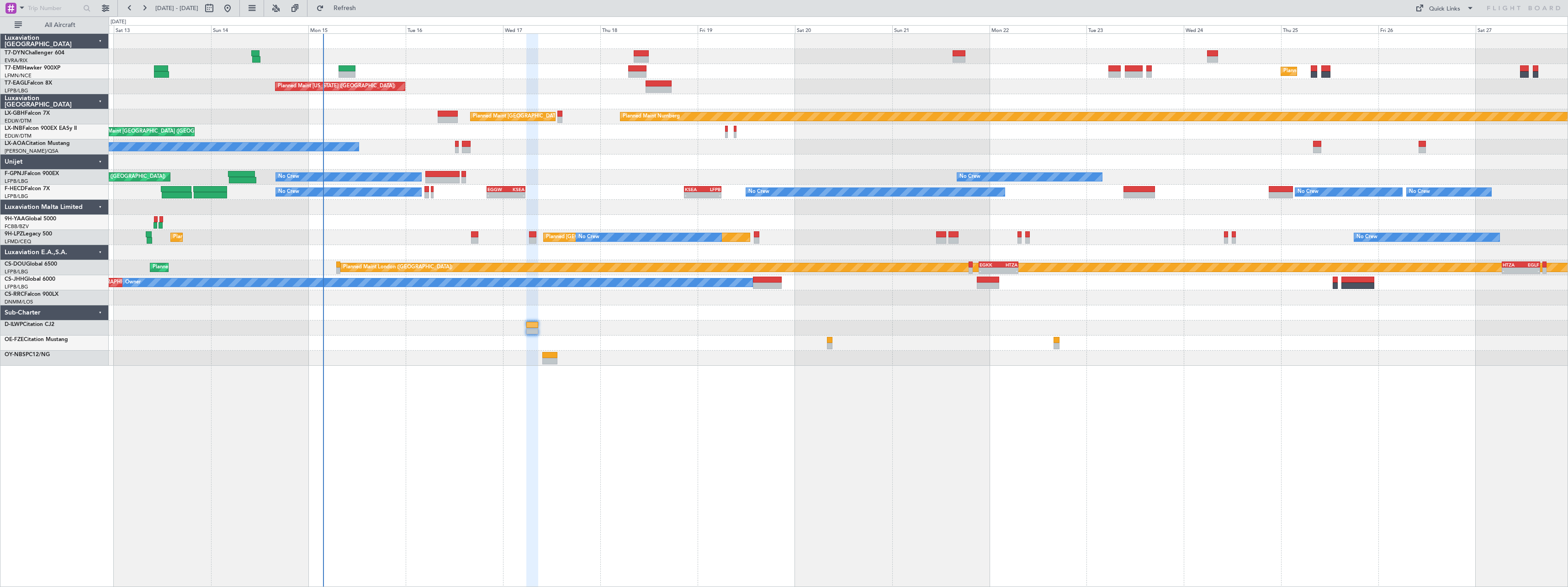
type input "0"
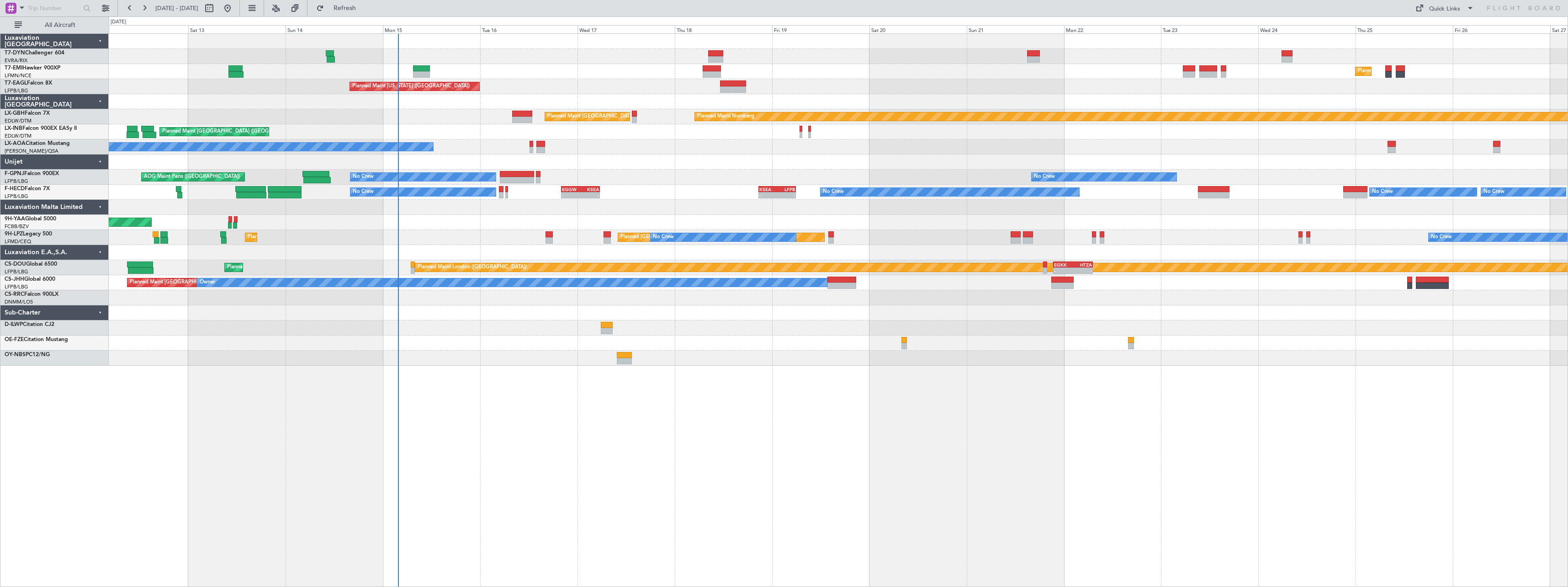
click at [516, 136] on div "Planned Maint [GEOGRAPHIC_DATA] ([GEOGRAPHIC_DATA])" at bounding box center [838, 132] width 1459 height 15
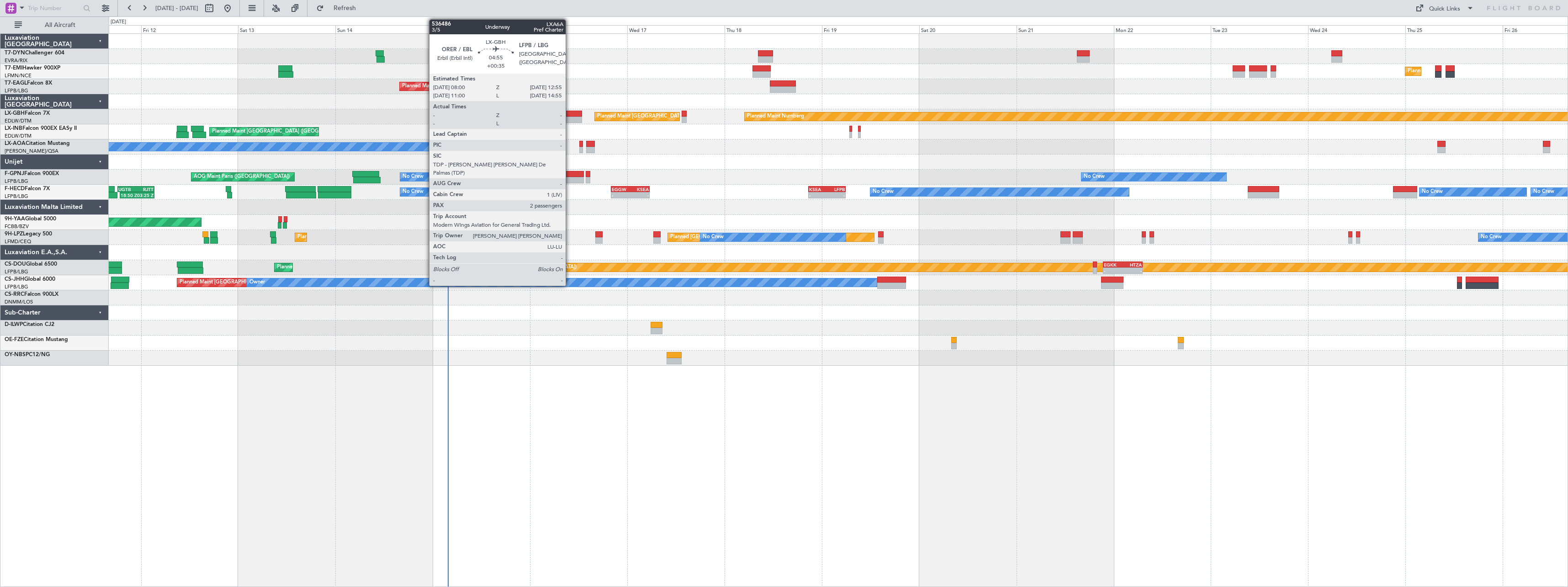
click at [570, 113] on div at bounding box center [572, 114] width 20 height 7
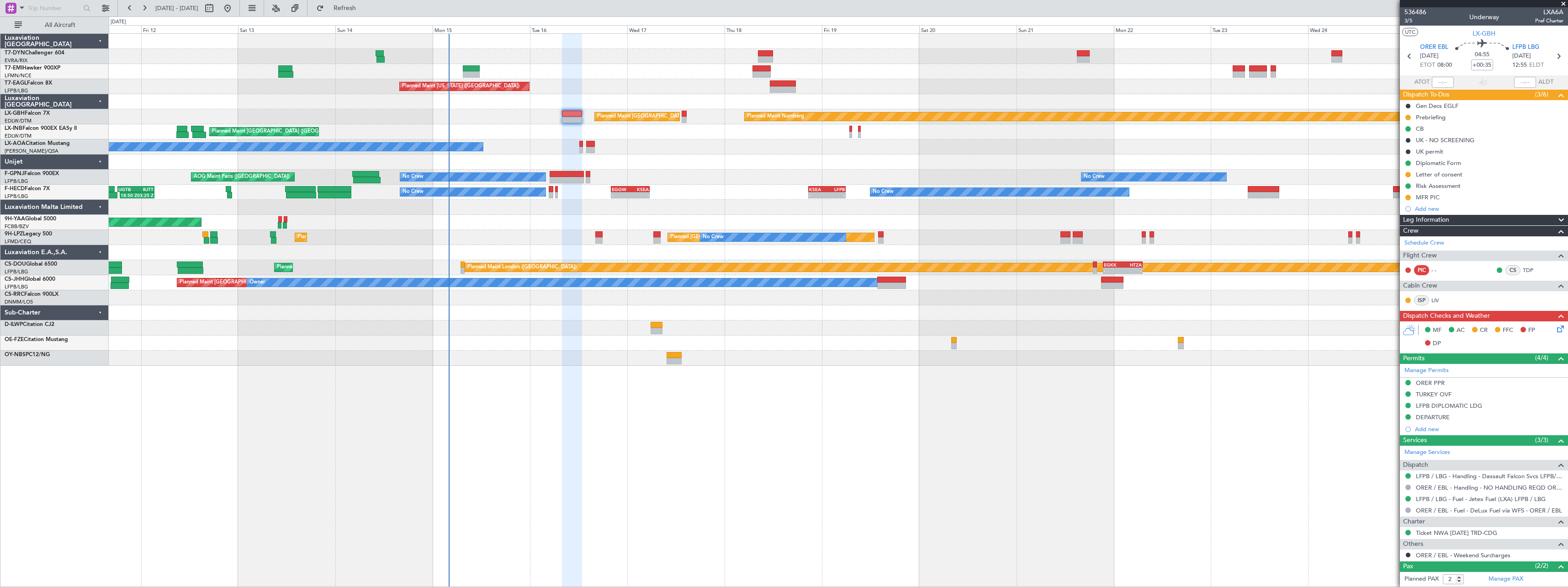
click at [1562, 4] on span at bounding box center [1563, 4] width 9 height 9
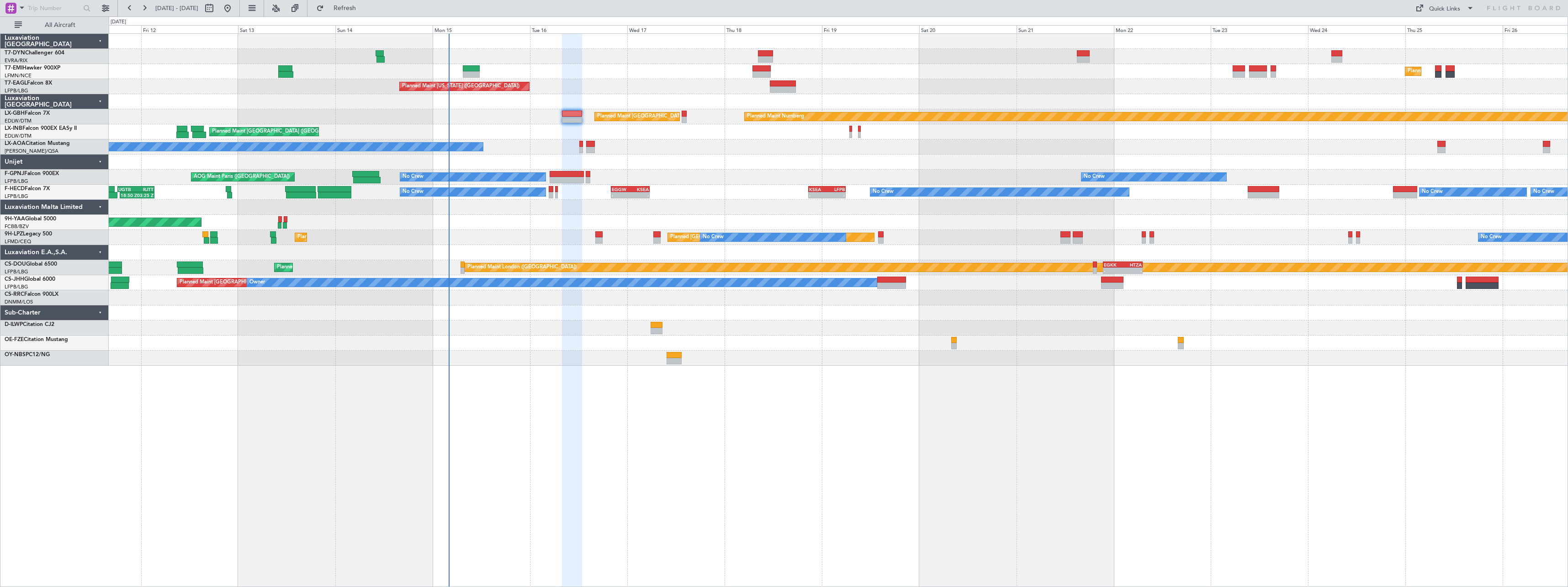
type input "0"
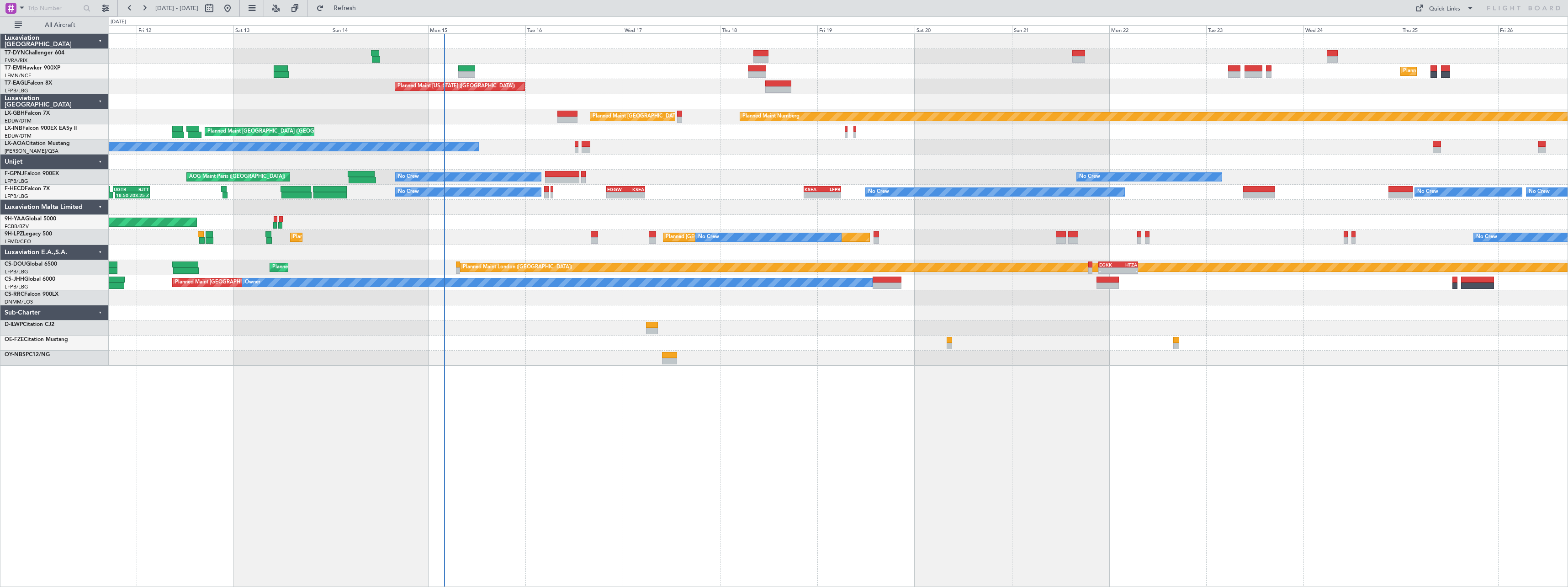
click at [780, 382] on div "Planned Maint Zurich Planned Maint Zurich Planned Maint New York (Teterboro) Pl…" at bounding box center [838, 310] width 1459 height 554
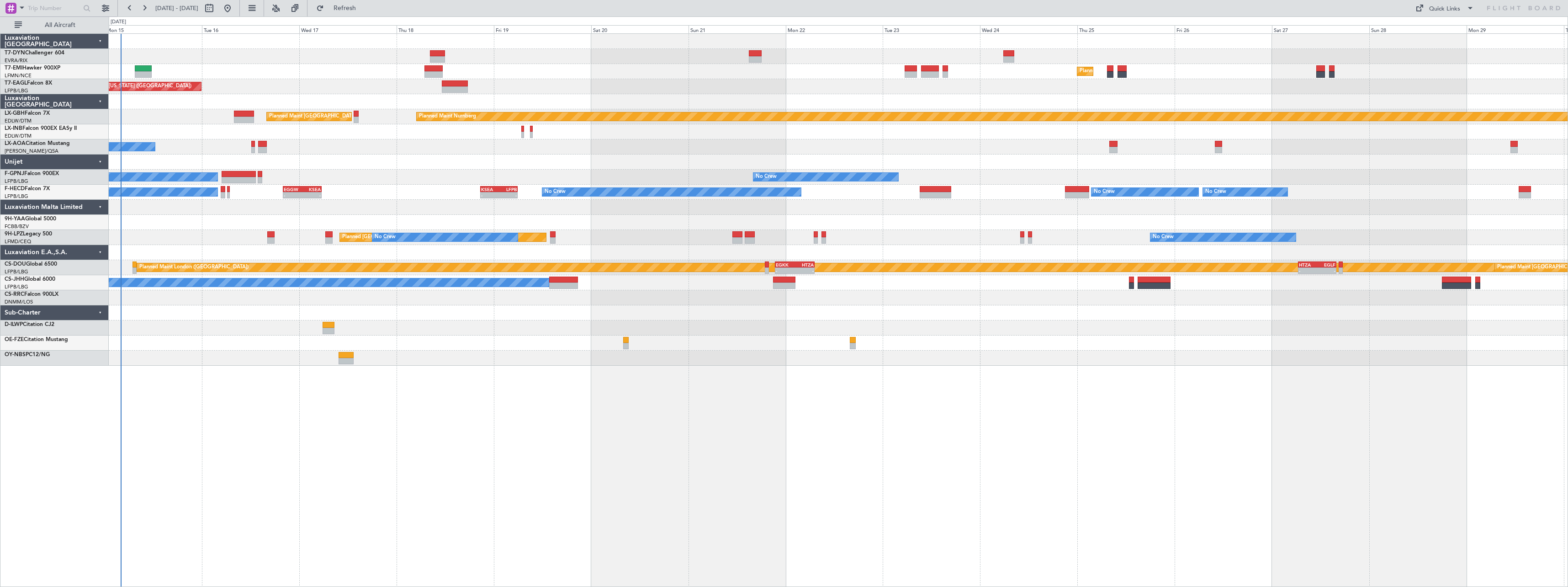
click at [433, 150] on div "No Crew Chester" at bounding box center [838, 147] width 1459 height 15
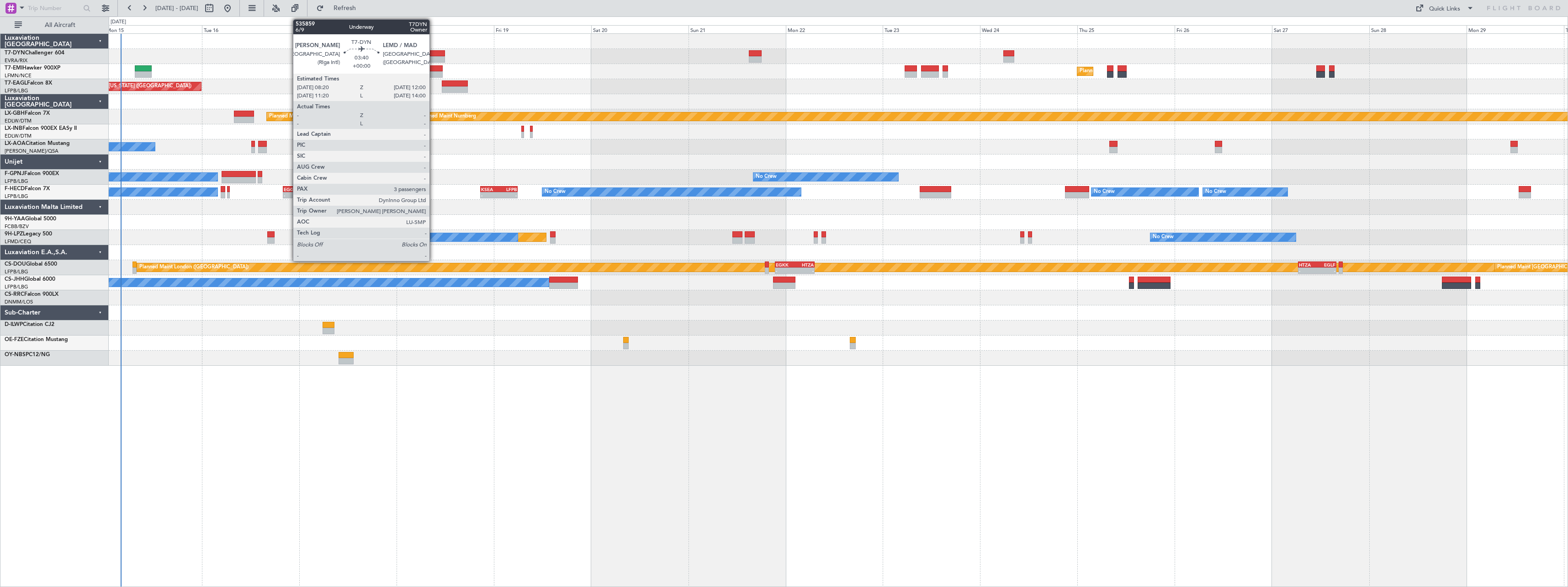
click at [433, 54] on div at bounding box center [437, 54] width 15 height 7
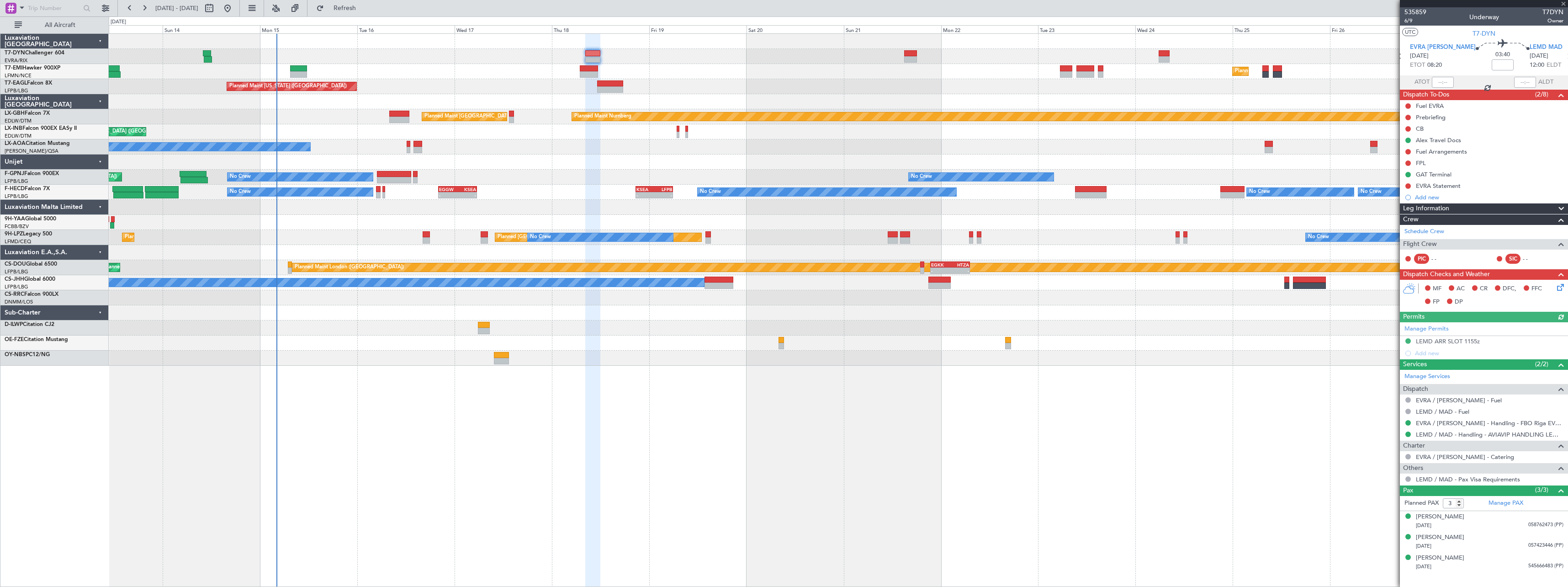
click at [662, 69] on div "Planned Maint Zurich Planned Maint Zurich" at bounding box center [838, 71] width 1459 height 15
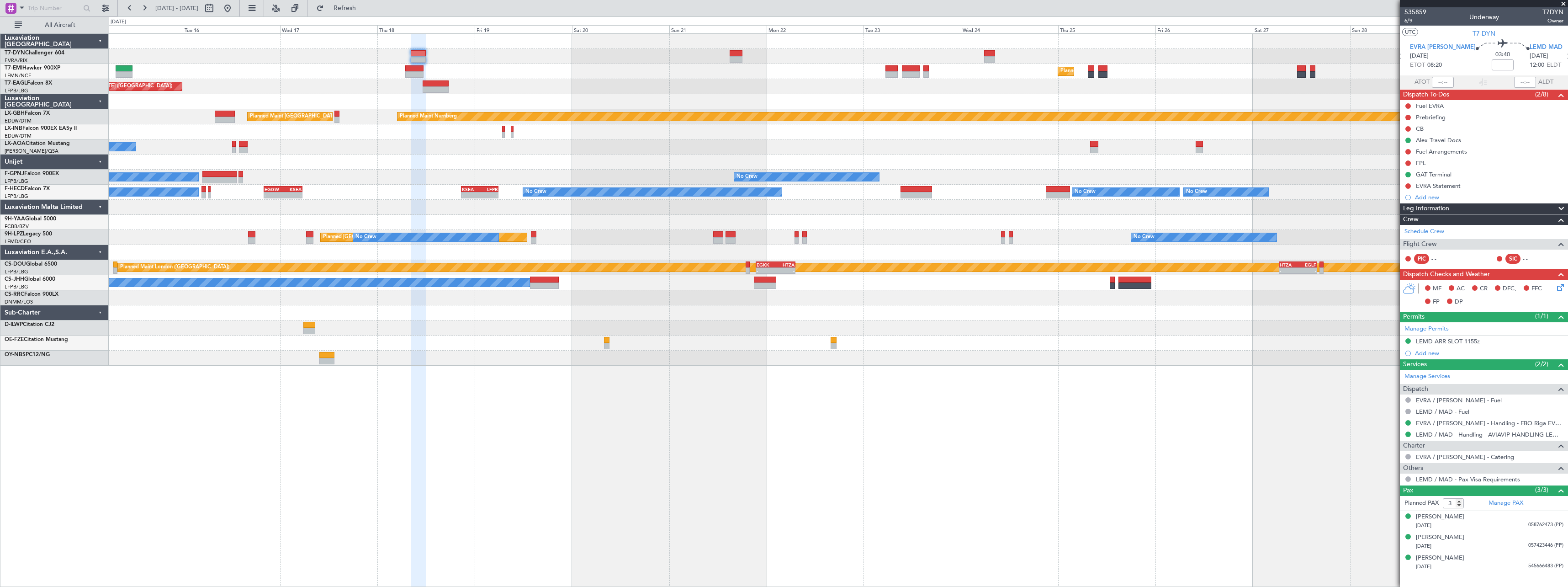
click at [675, 149] on div "No Crew Chester" at bounding box center [838, 147] width 1459 height 15
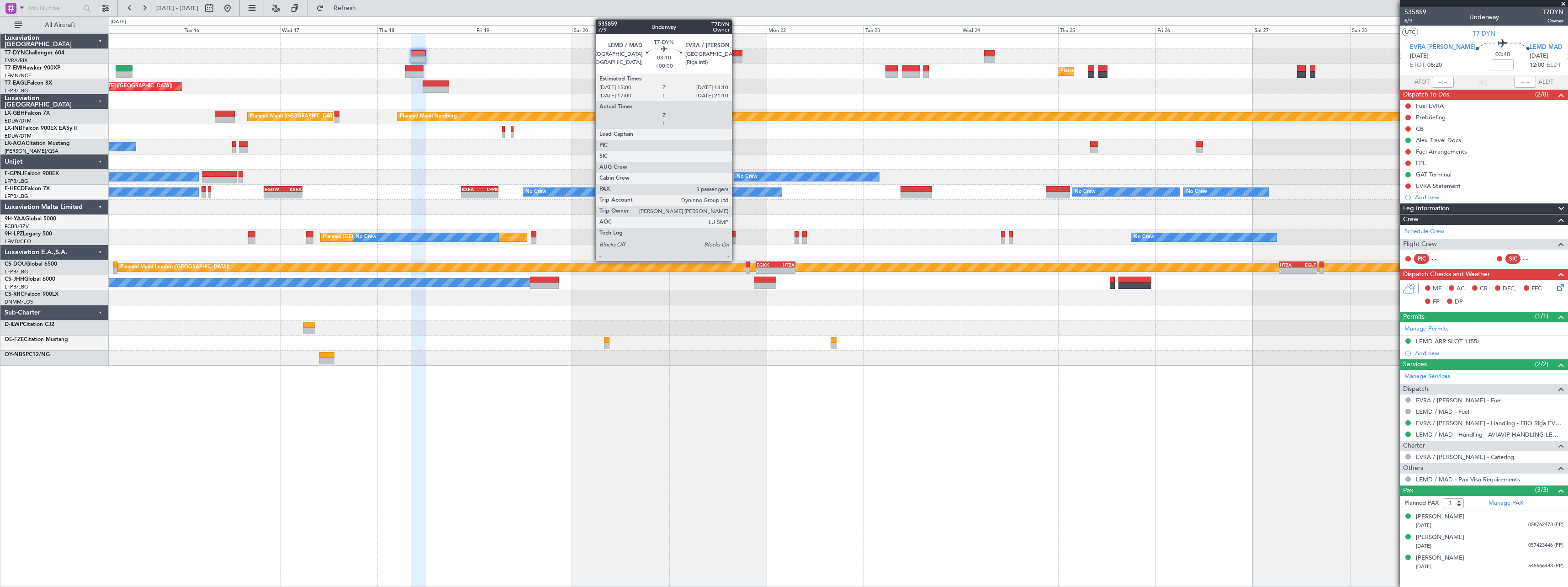
click at [736, 54] on div at bounding box center [737, 54] width 13 height 7
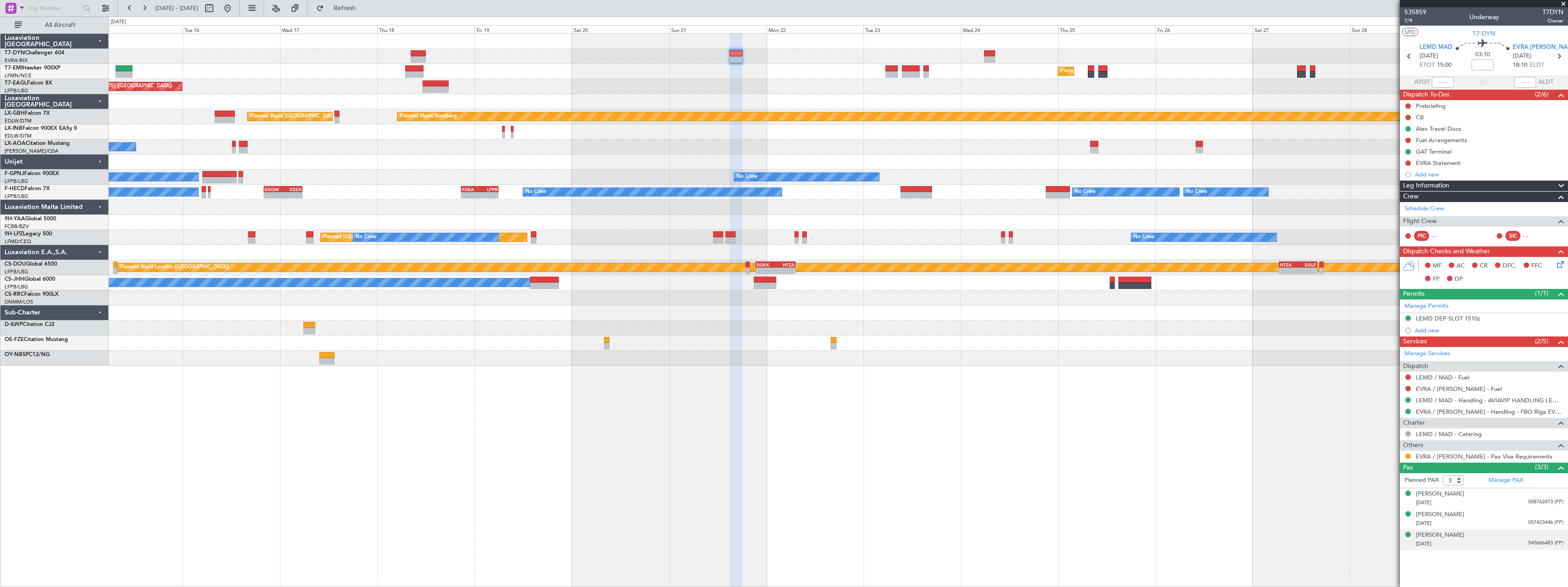
click at [1492, 543] on div "30/04/1971 545666483 (PP)" at bounding box center [1489, 544] width 147 height 9
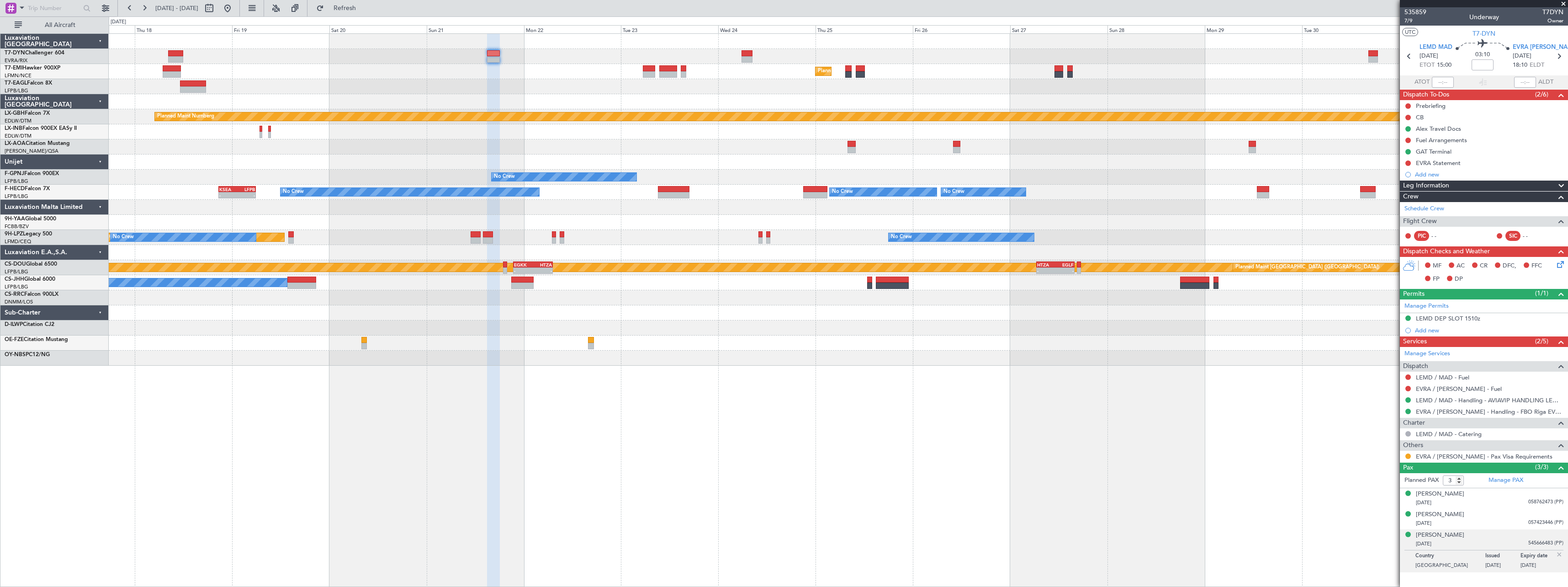
click at [741, 150] on div "No Crew Antwerp (Deurne) No Crew Chester" at bounding box center [838, 147] width 1459 height 15
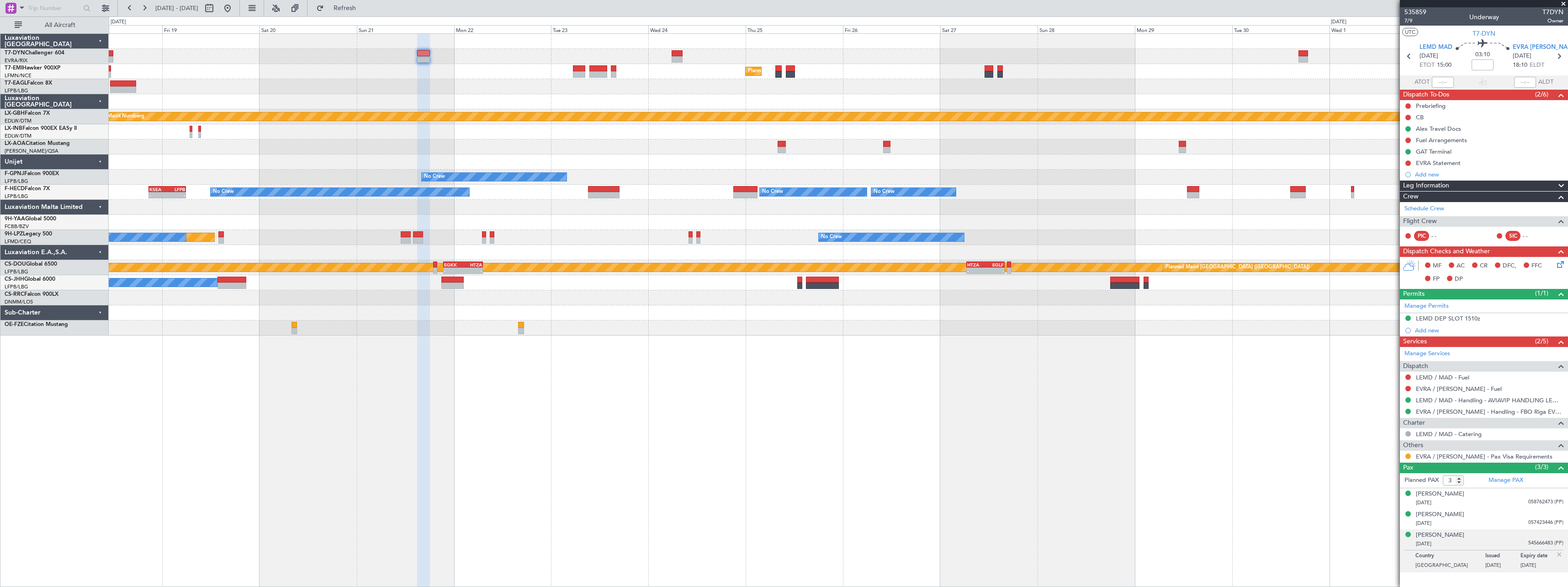
click at [693, 142] on div "No Crew Antwerp (Deurne) No Crew Chester" at bounding box center [838, 147] width 1459 height 15
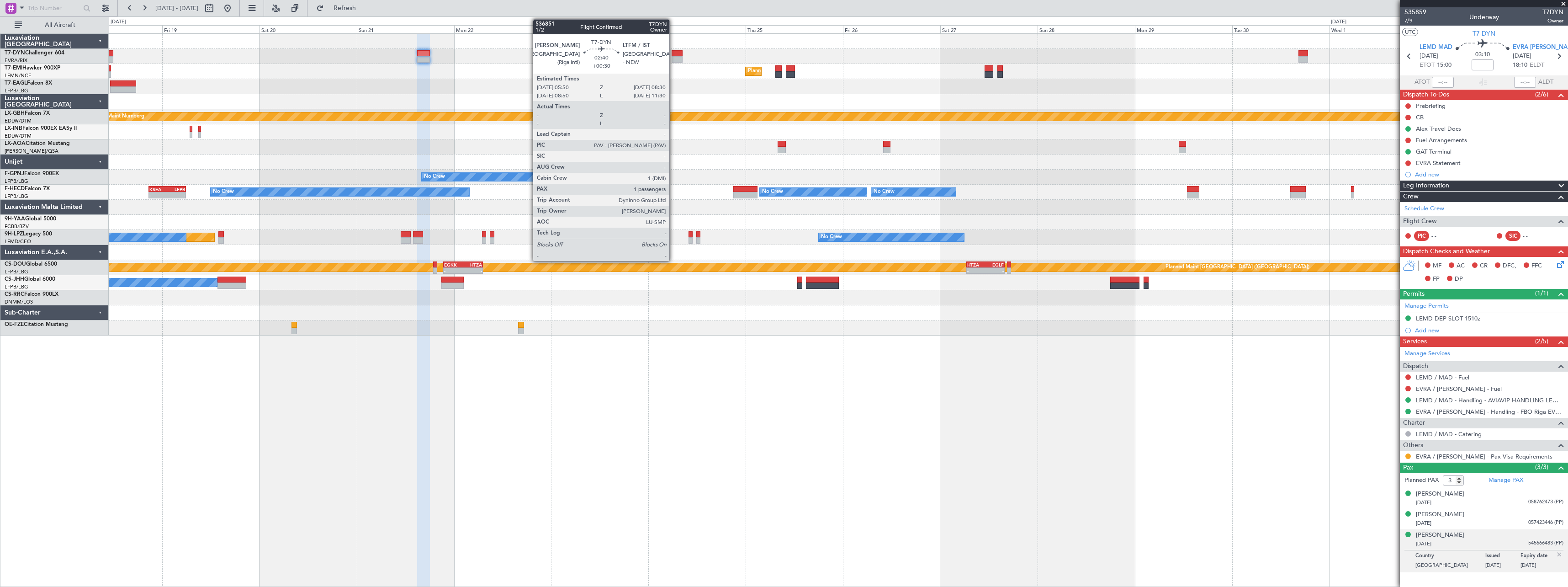
click at [673, 52] on div at bounding box center [677, 54] width 11 height 7
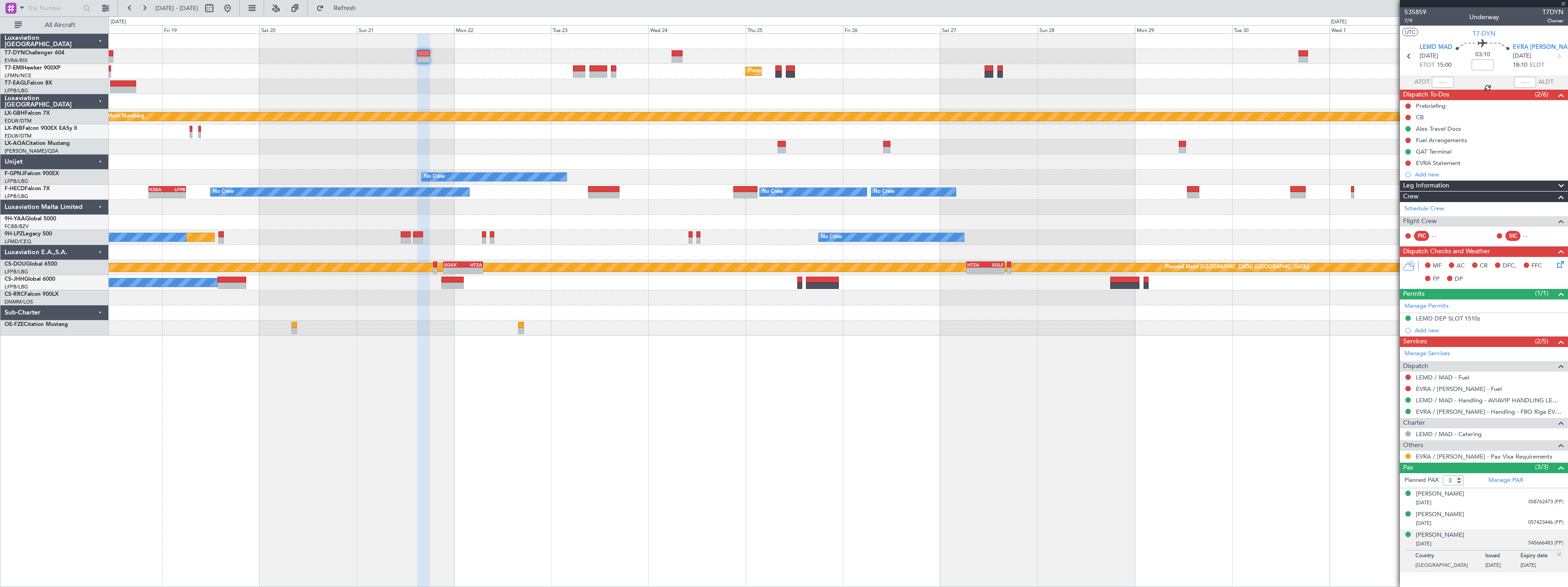
type input "+00:30"
type input "1"
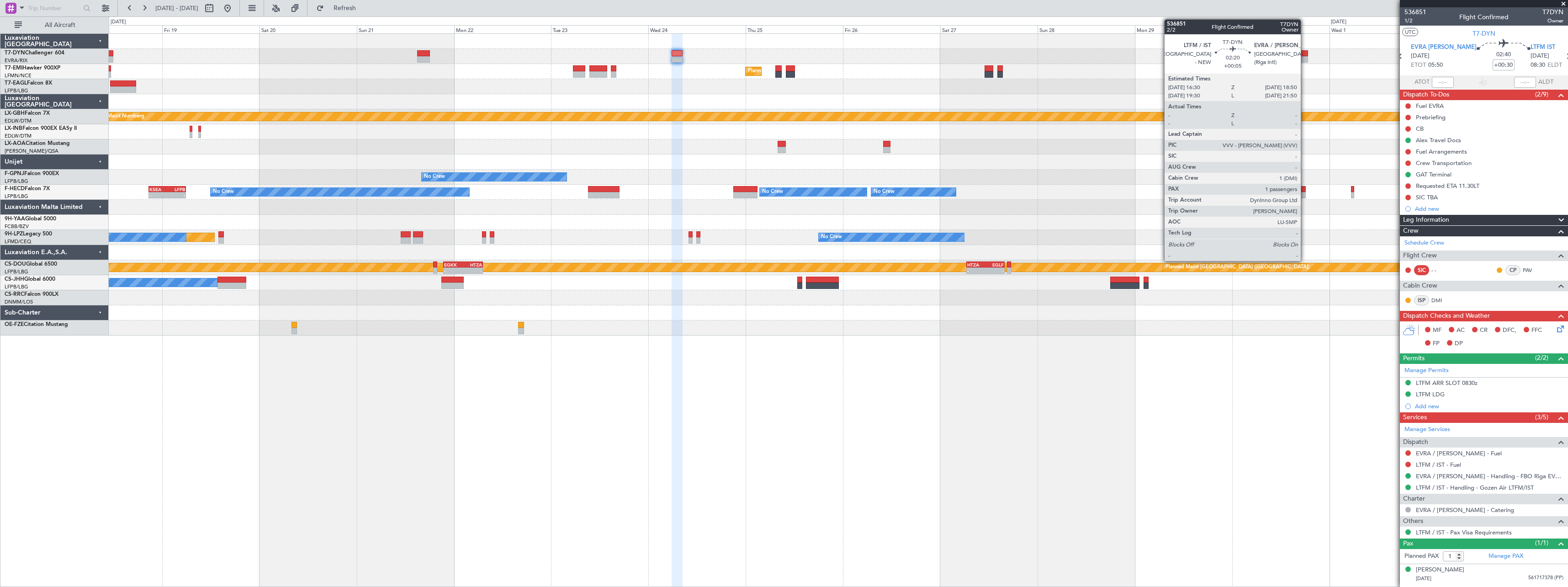
click at [1305, 57] on div at bounding box center [1303, 59] width 10 height 7
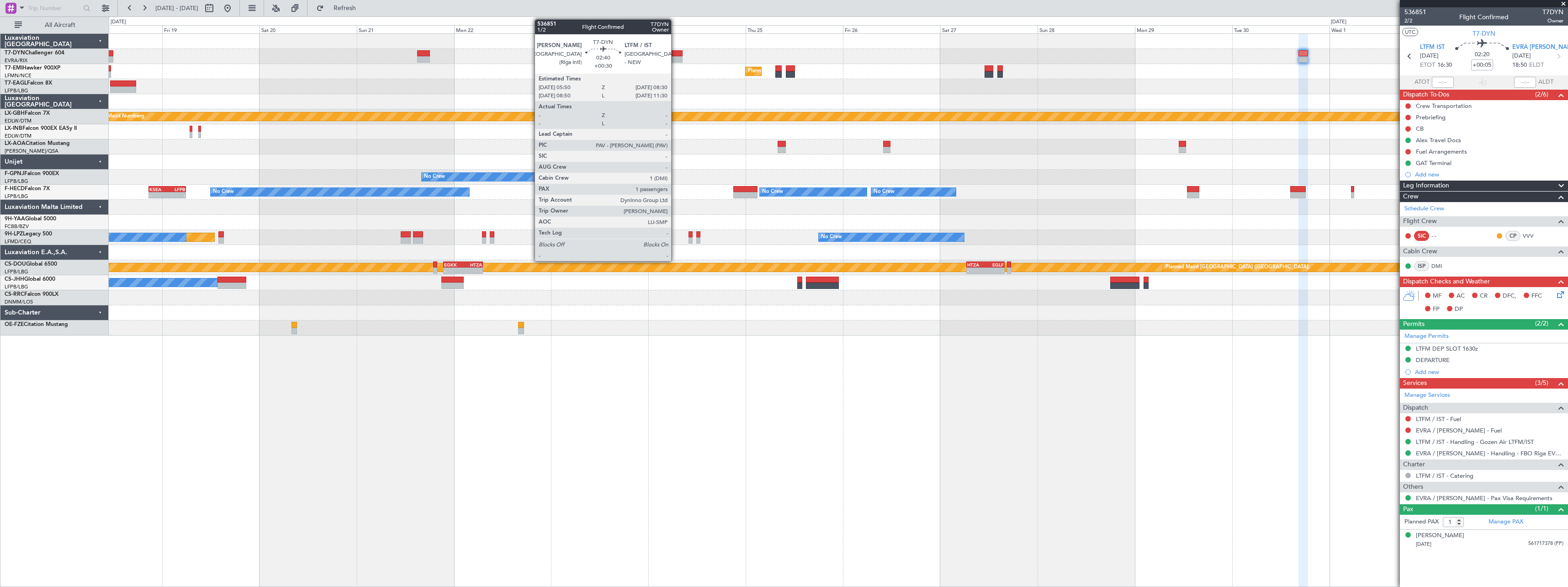
click at [675, 55] on div at bounding box center [677, 54] width 11 height 7
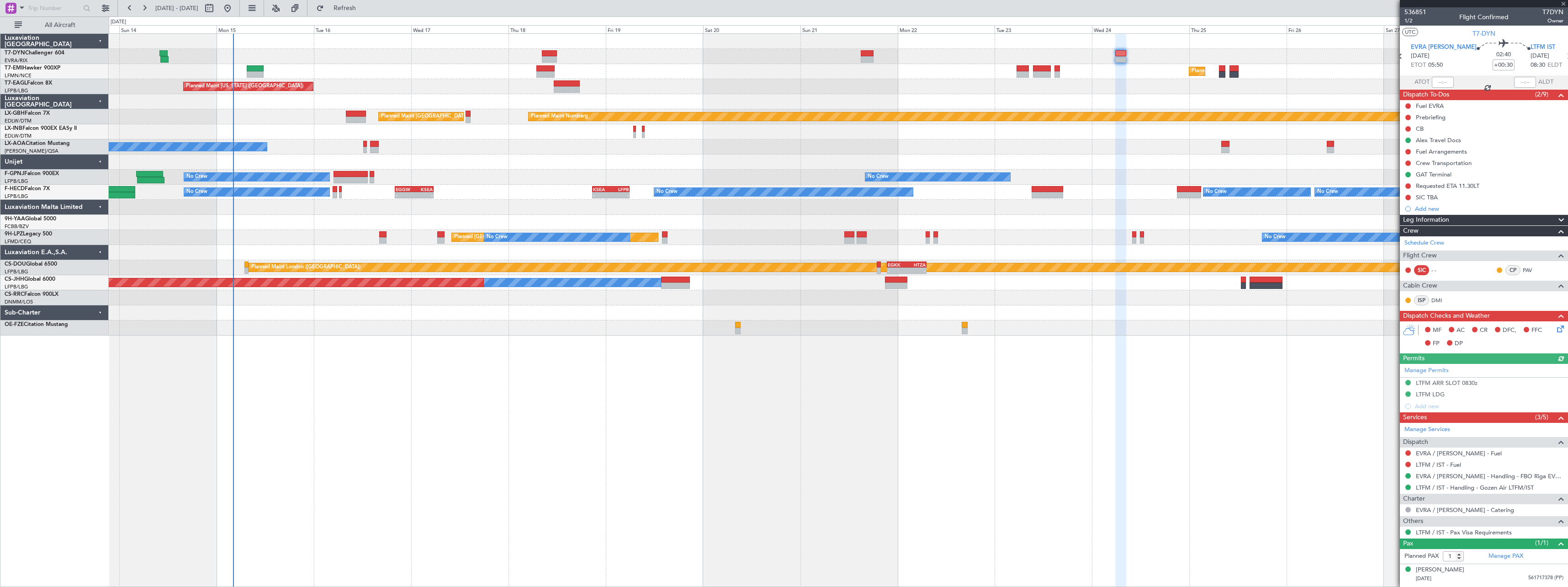
click at [796, 436] on div "Planned Maint [GEOGRAPHIC_DATA] Planned Maint [US_STATE] ([GEOGRAPHIC_DATA]) Pl…" at bounding box center [838, 310] width 1459 height 554
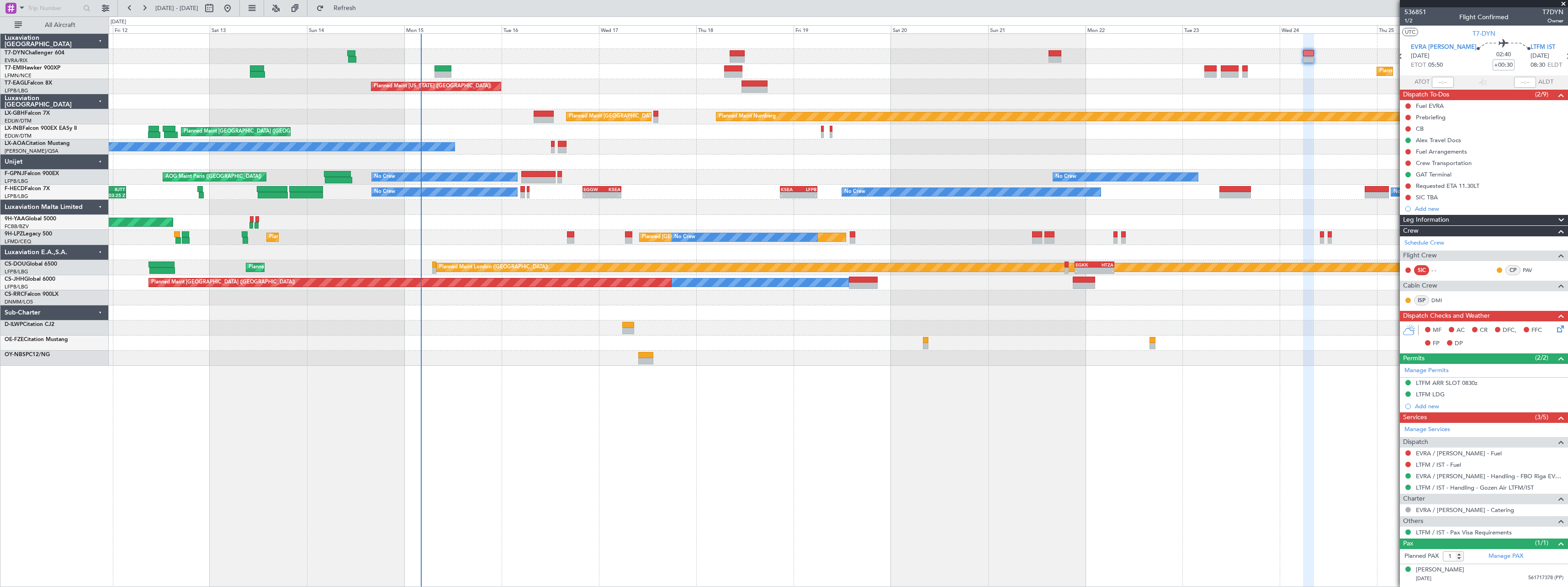
click at [553, 366] on div "Planned Maint [GEOGRAPHIC_DATA] Planned Maint [GEOGRAPHIC_DATA] Planned Maint […" at bounding box center [838, 310] width 1459 height 554
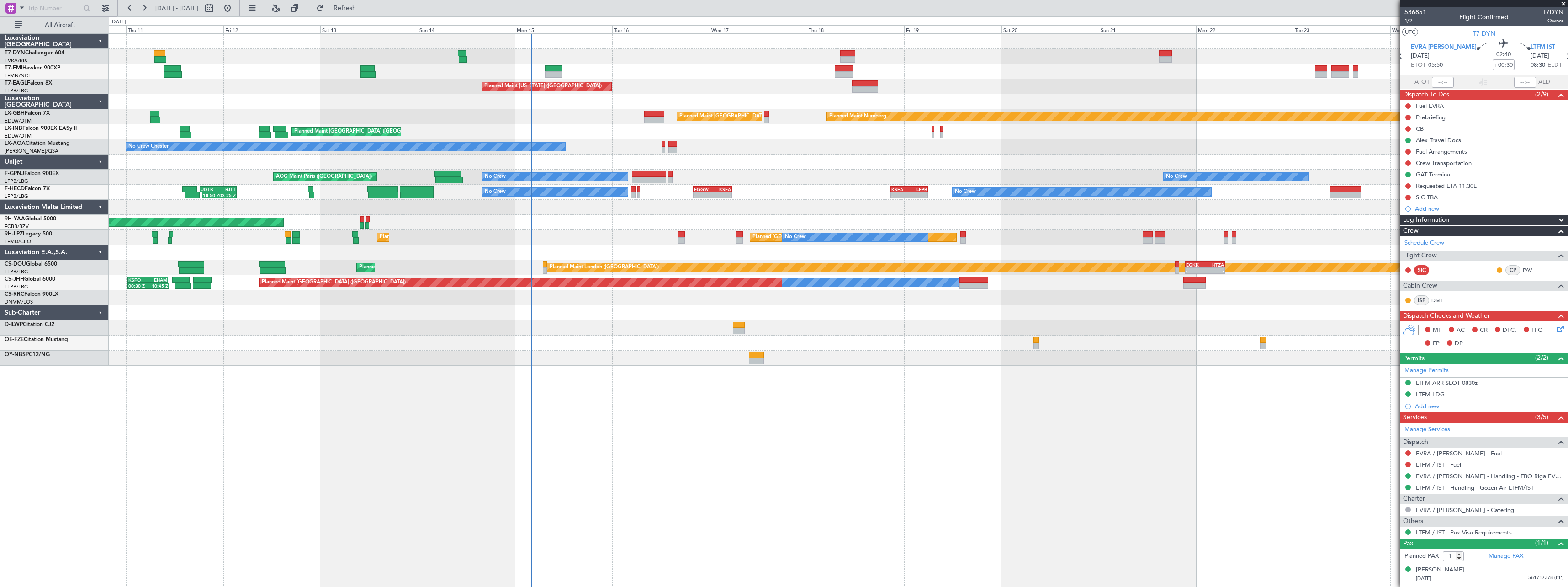
click at [611, 136] on div "Planned Maint [GEOGRAPHIC_DATA] ([GEOGRAPHIC_DATA])" at bounding box center [838, 132] width 1459 height 15
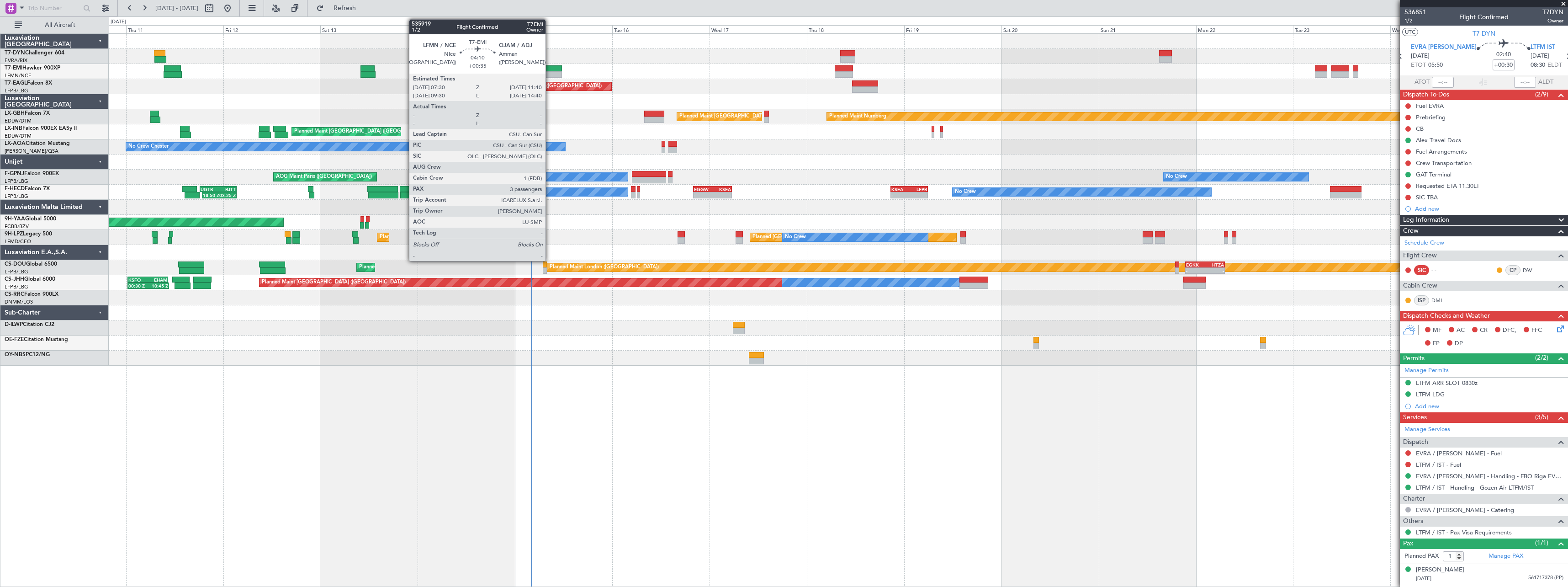
click at [550, 69] on div at bounding box center [553, 68] width 17 height 7
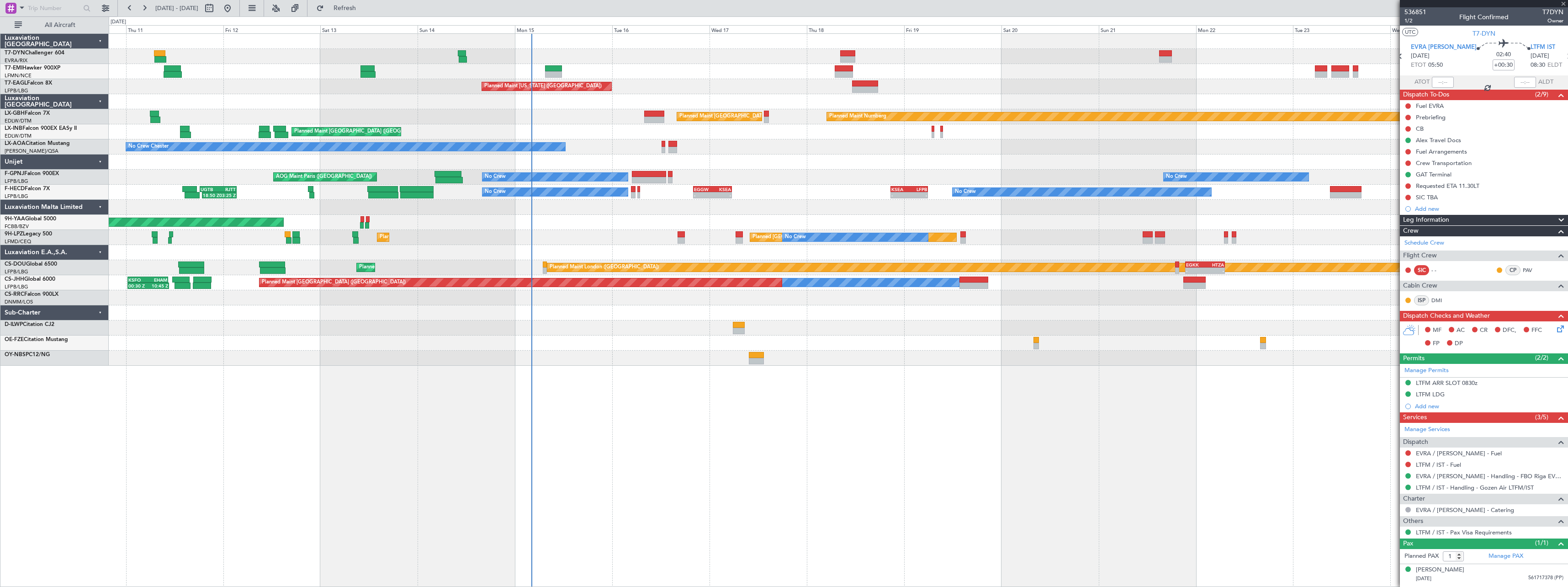
type input "+00:35"
type input "3"
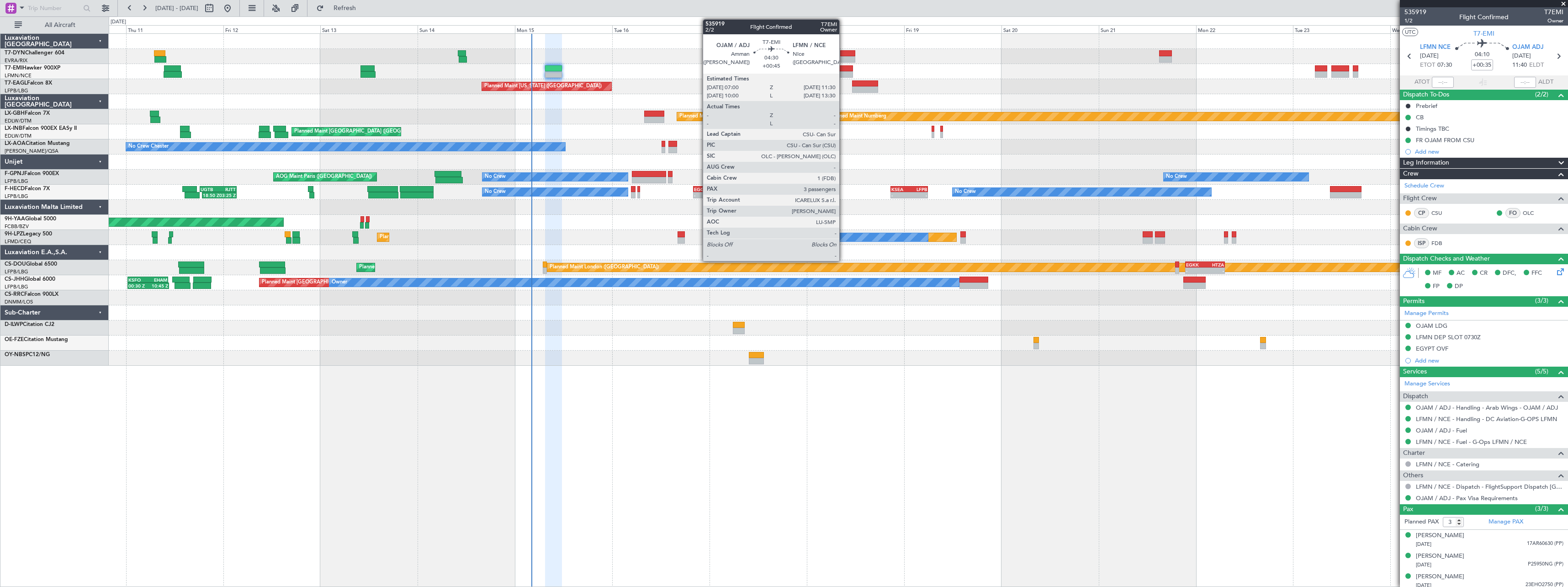
click at [844, 70] on div at bounding box center [844, 68] width 18 height 7
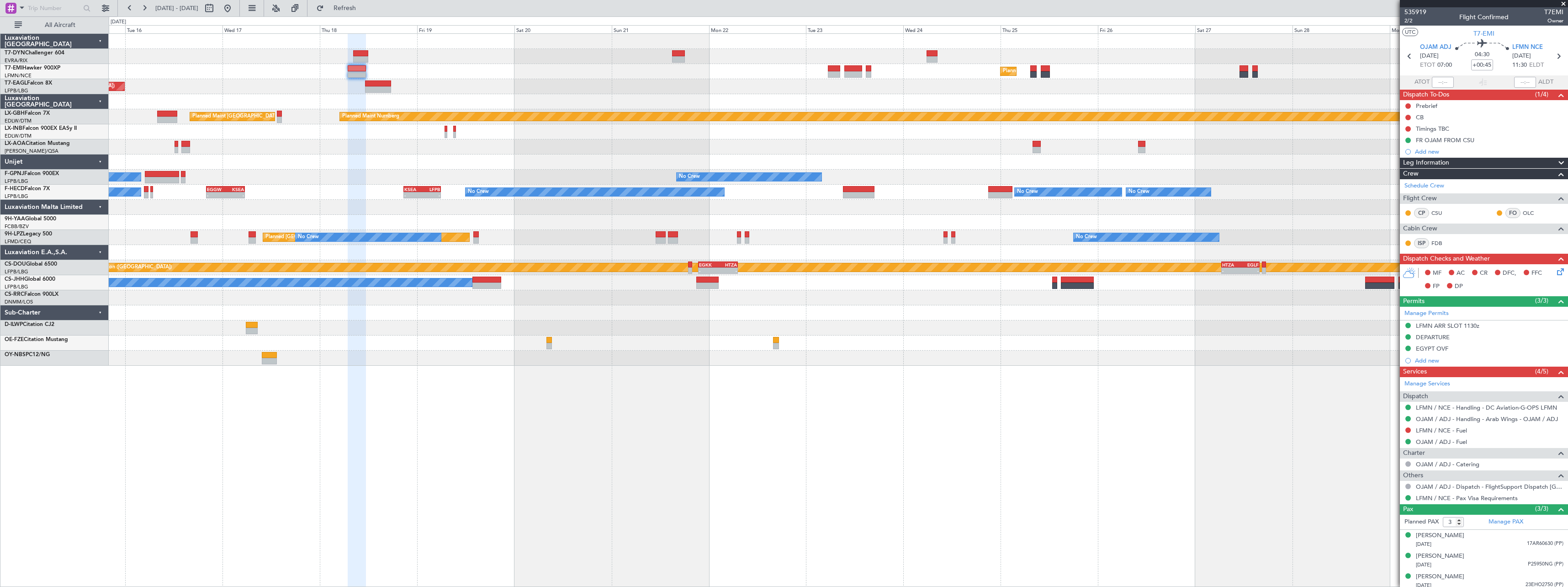
click at [816, 85] on div "Planned Maint Zurich Planned Maint New York (Teterboro) Planned Maint Nurnberg …" at bounding box center [838, 200] width 1459 height 332
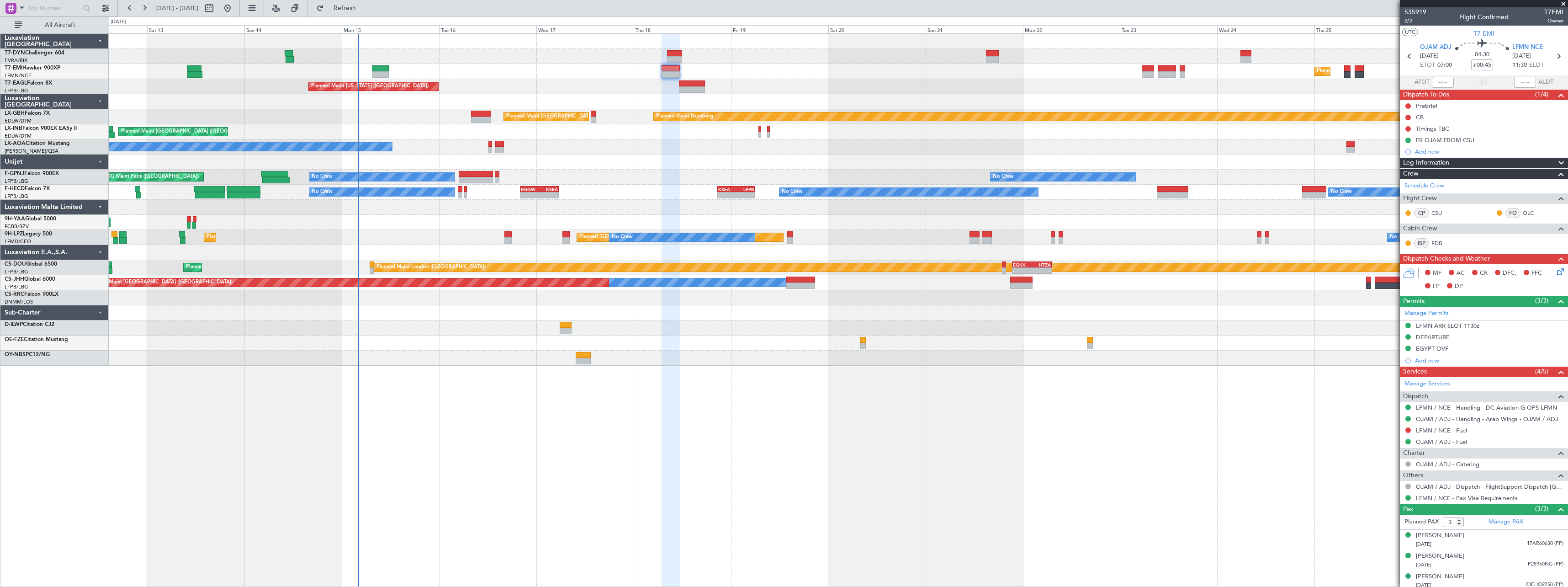
click at [1046, 100] on div "Planned Maint Zurich Planned Maint Zurich Planned Maint New York (Teterboro) Pl…" at bounding box center [838, 200] width 1459 height 332
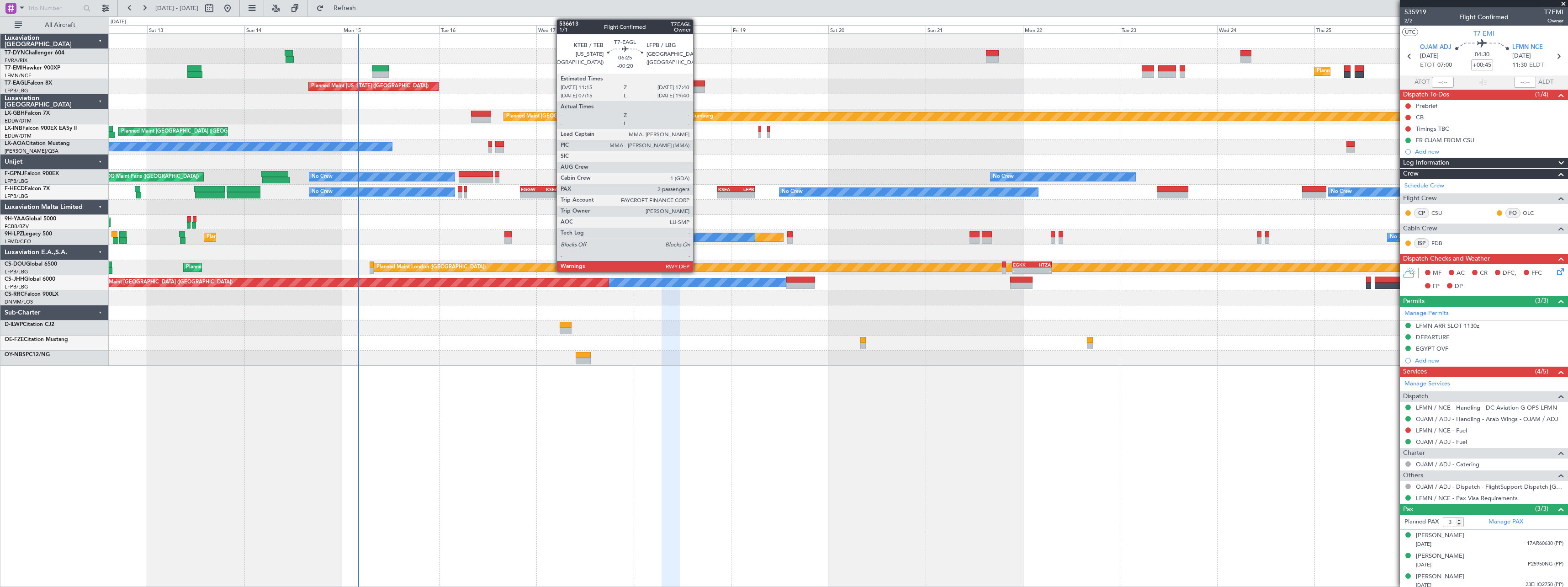
click at [697, 83] on div at bounding box center [691, 83] width 26 height 7
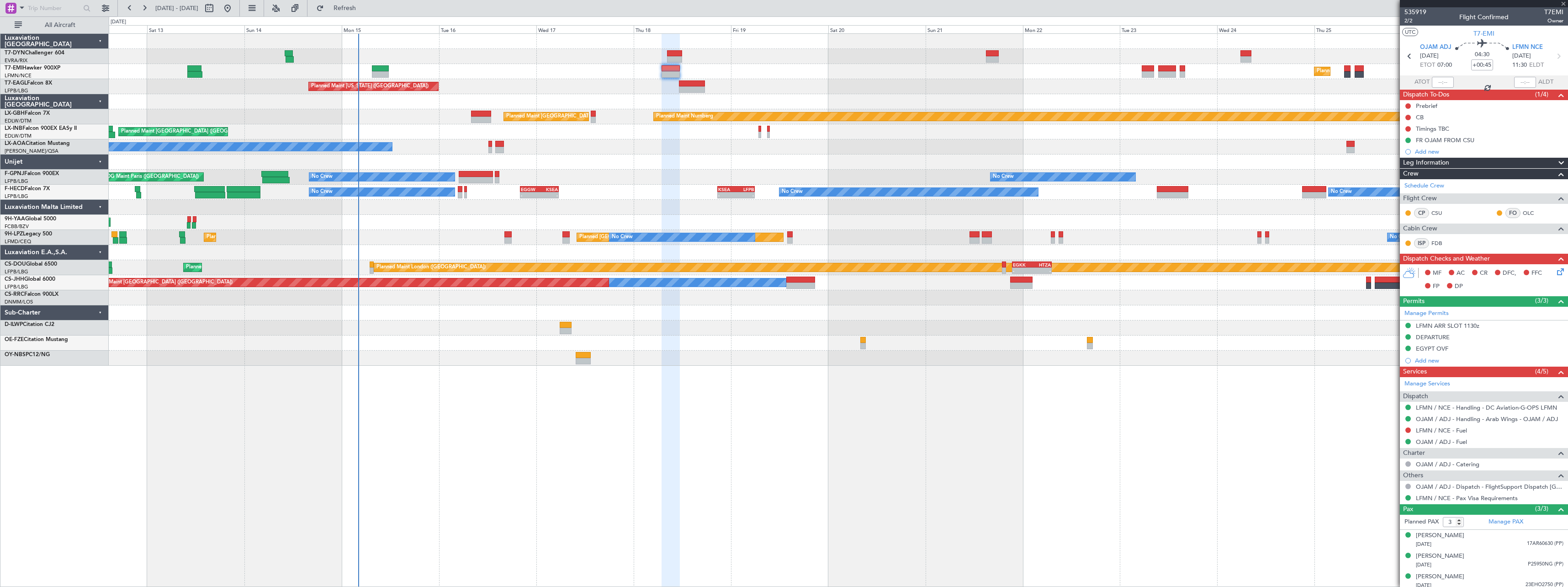
type input "-00:20"
type input "2"
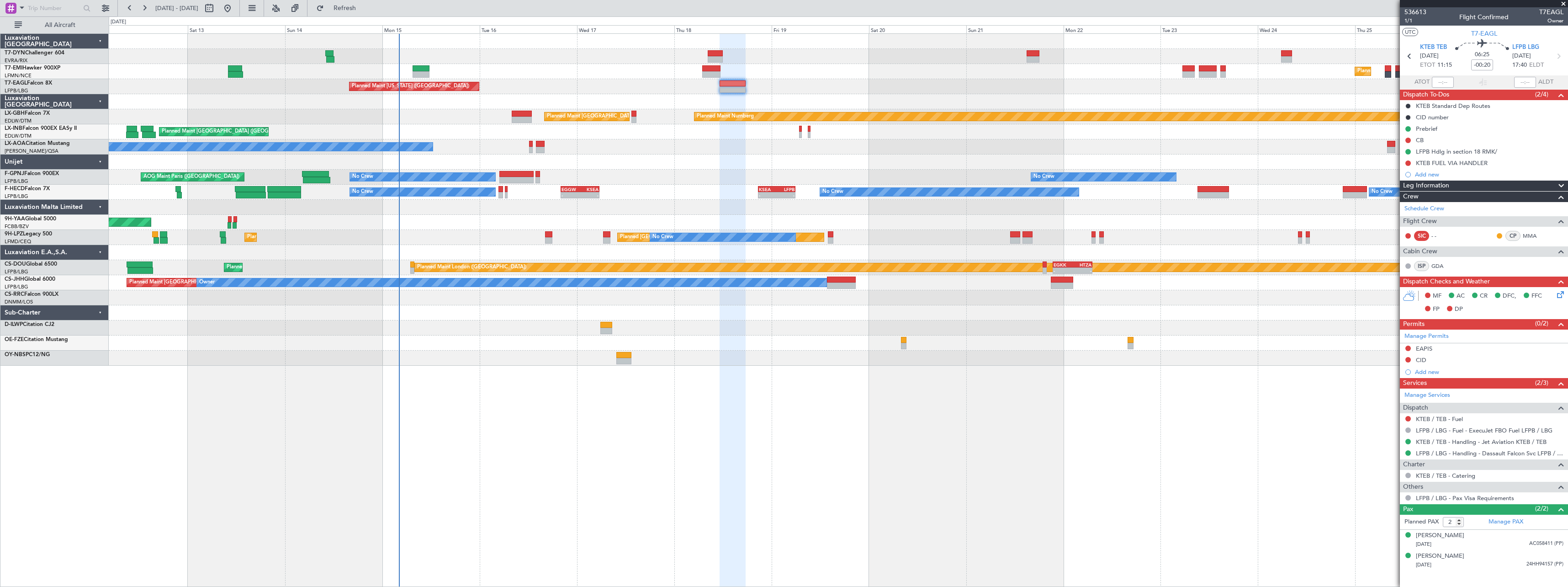
click at [475, 125] on div "Planned Maint [GEOGRAPHIC_DATA] ([GEOGRAPHIC_DATA])" at bounding box center [838, 132] width 1459 height 15
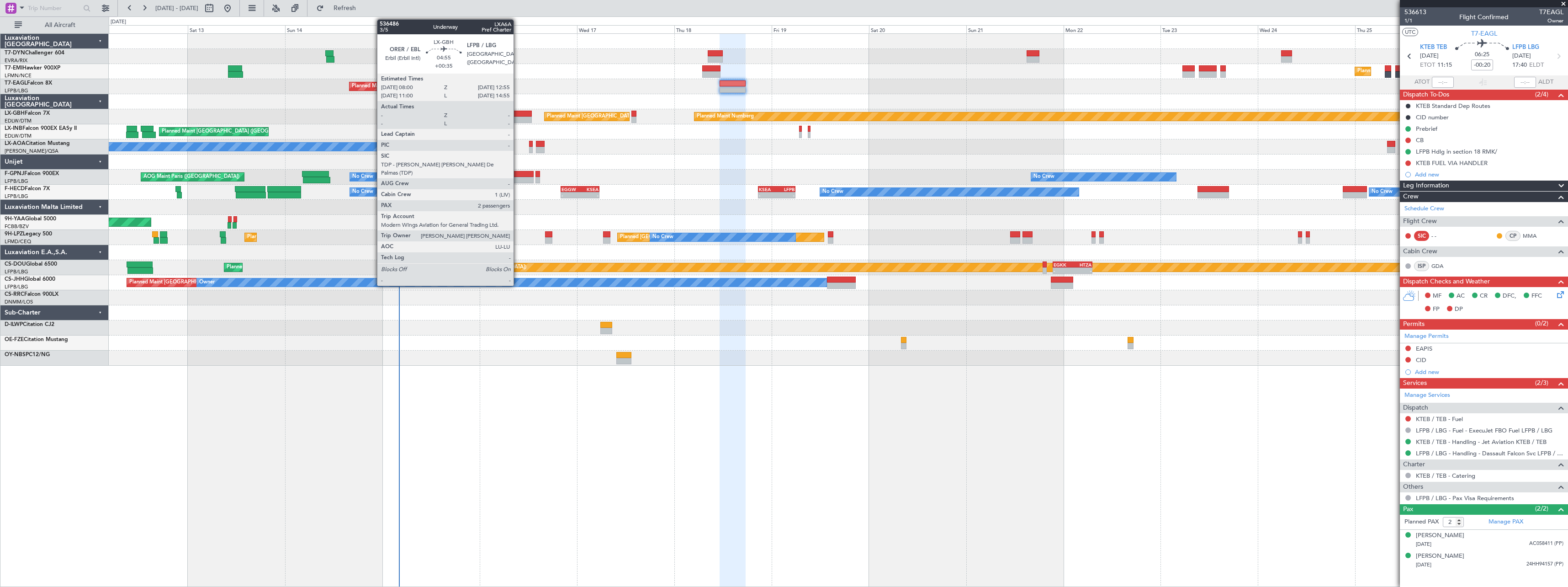
click at [517, 113] on div at bounding box center [522, 114] width 20 height 7
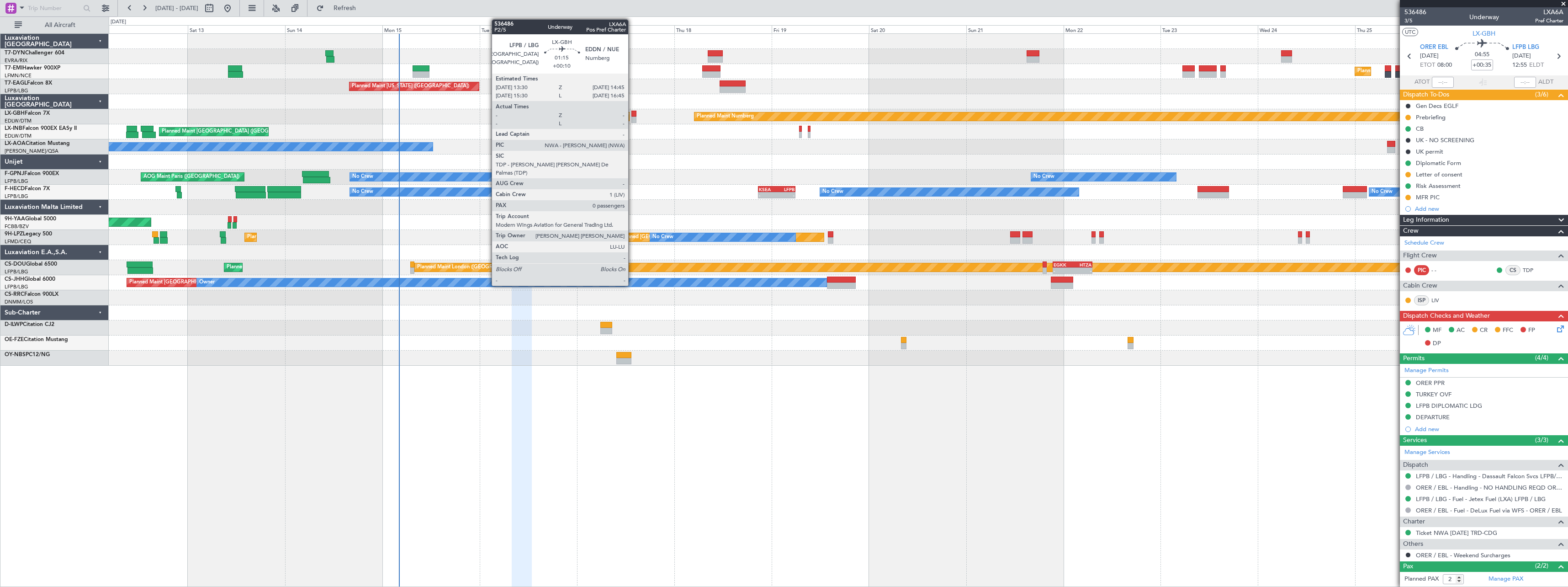
click at [632, 112] on div at bounding box center [634, 114] width 5 height 7
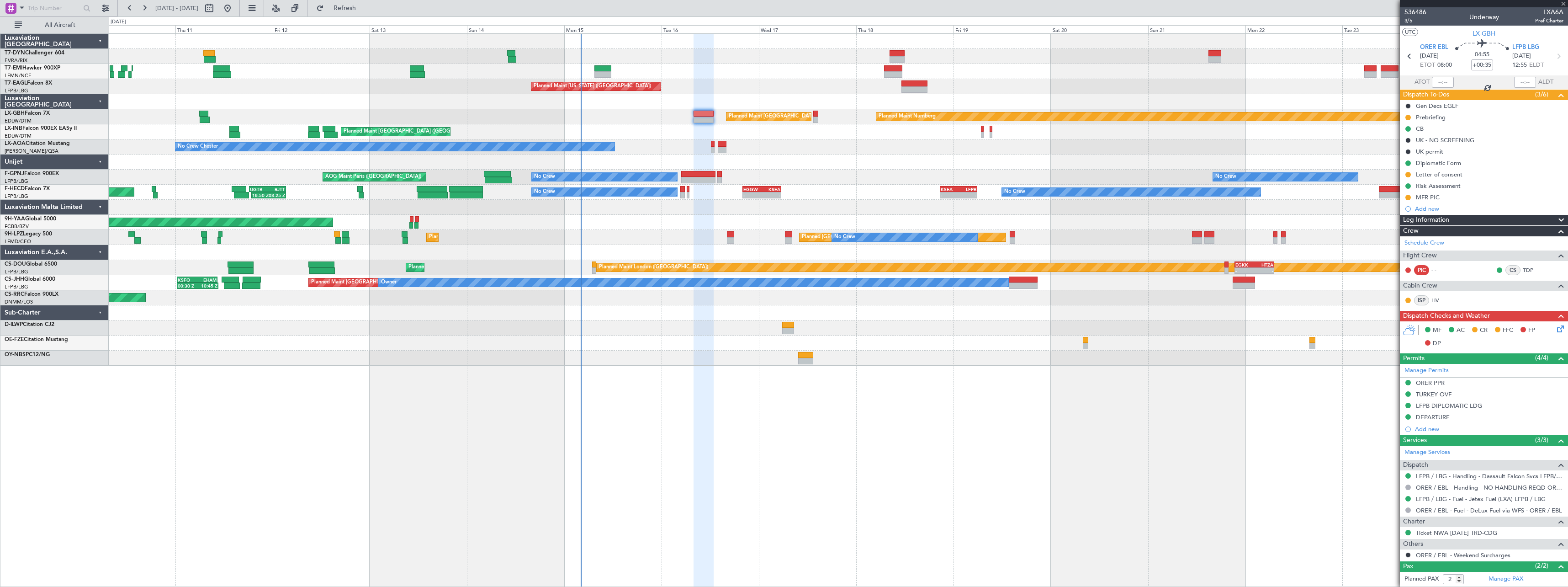
type input "+00:10"
type input "0"
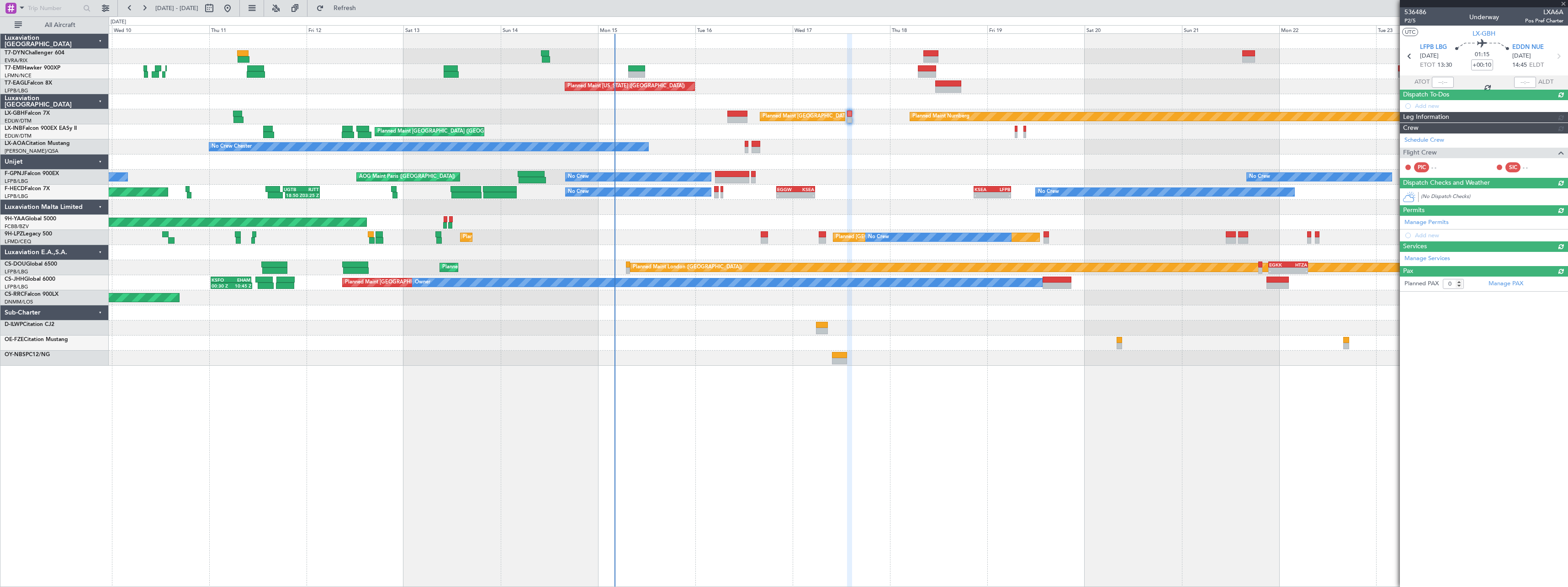
click at [845, 171] on div "Planned Maint Zurich Planned Maint Zurich Planned Maint New York (Teterboro) Pl…" at bounding box center [838, 200] width 1459 height 332
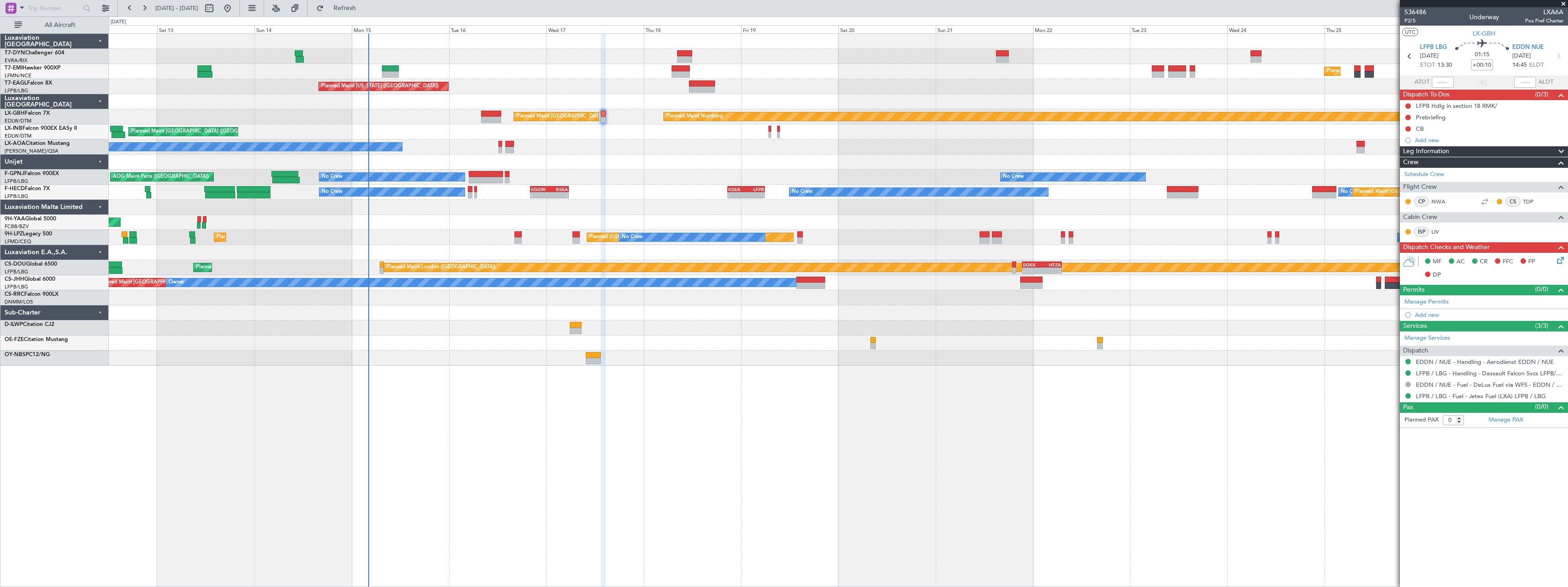
click at [649, 189] on div "No Crew No Crew - - EGGW 20:00 Z KSEA 05:35 Z - - KSEA 20:45 Z LFPB 05:55 Z No …" at bounding box center [838, 192] width 1459 height 15
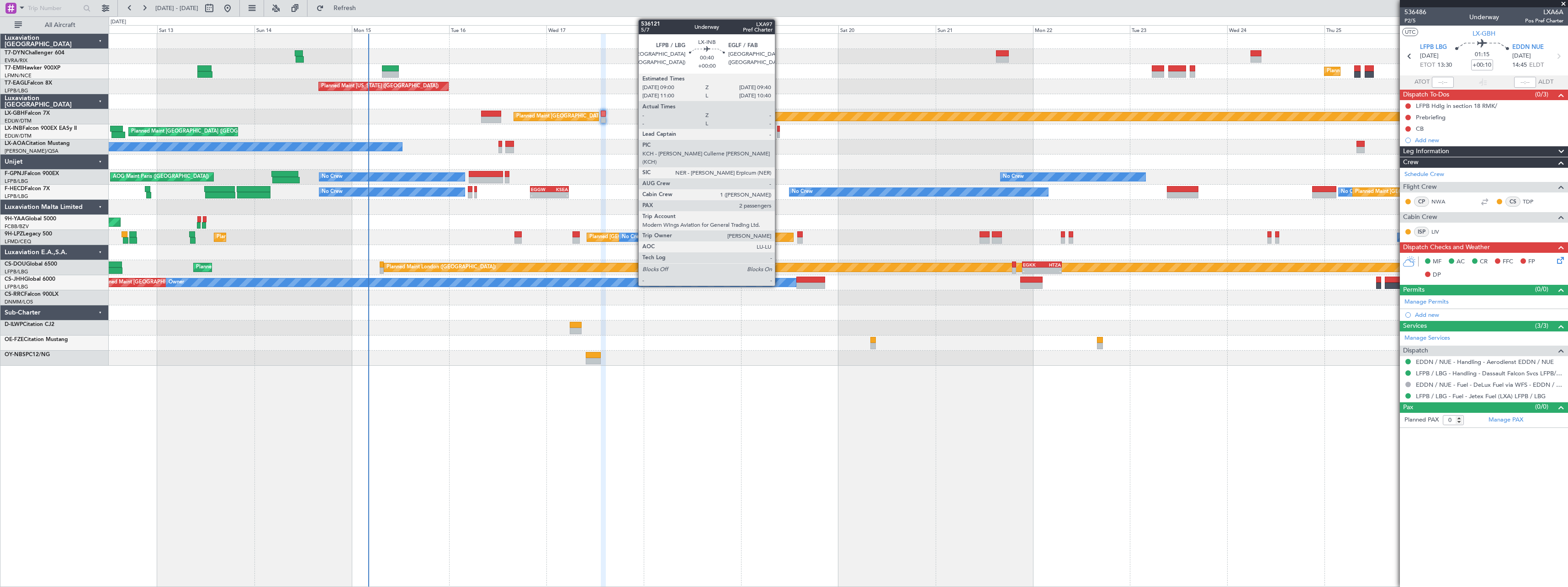
click at [779, 129] on div at bounding box center [779, 128] width 3 height 7
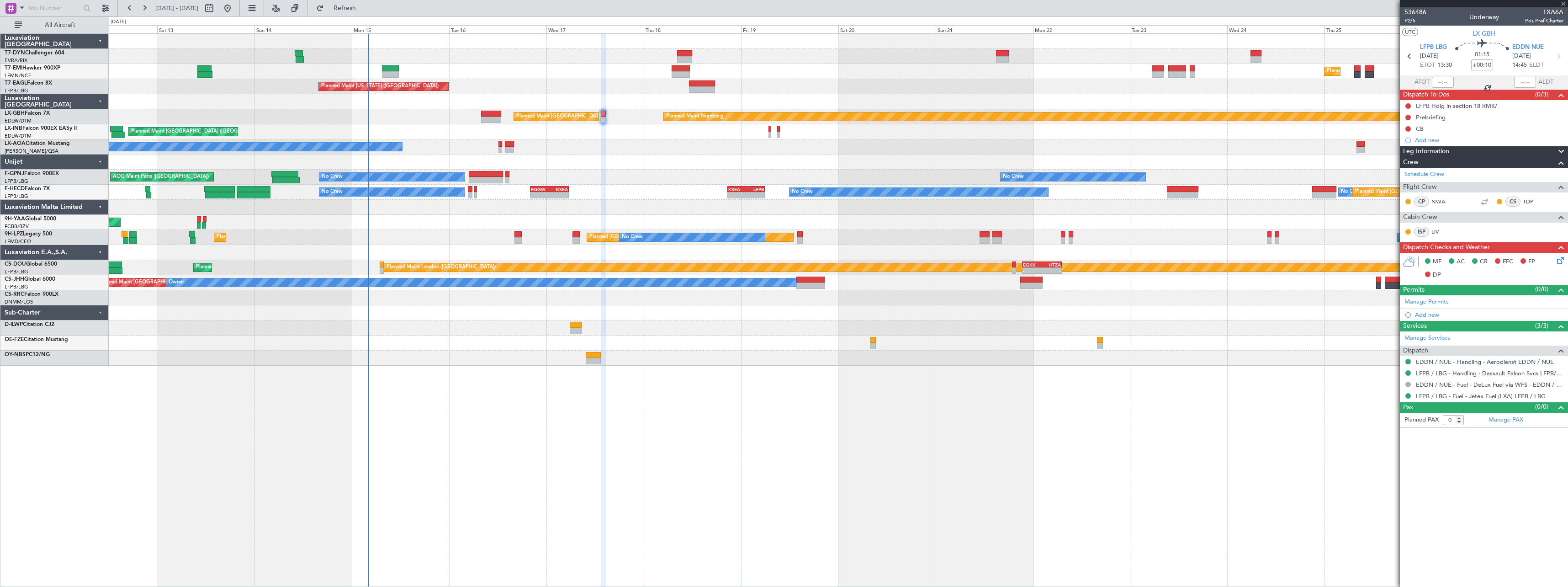
type input "2"
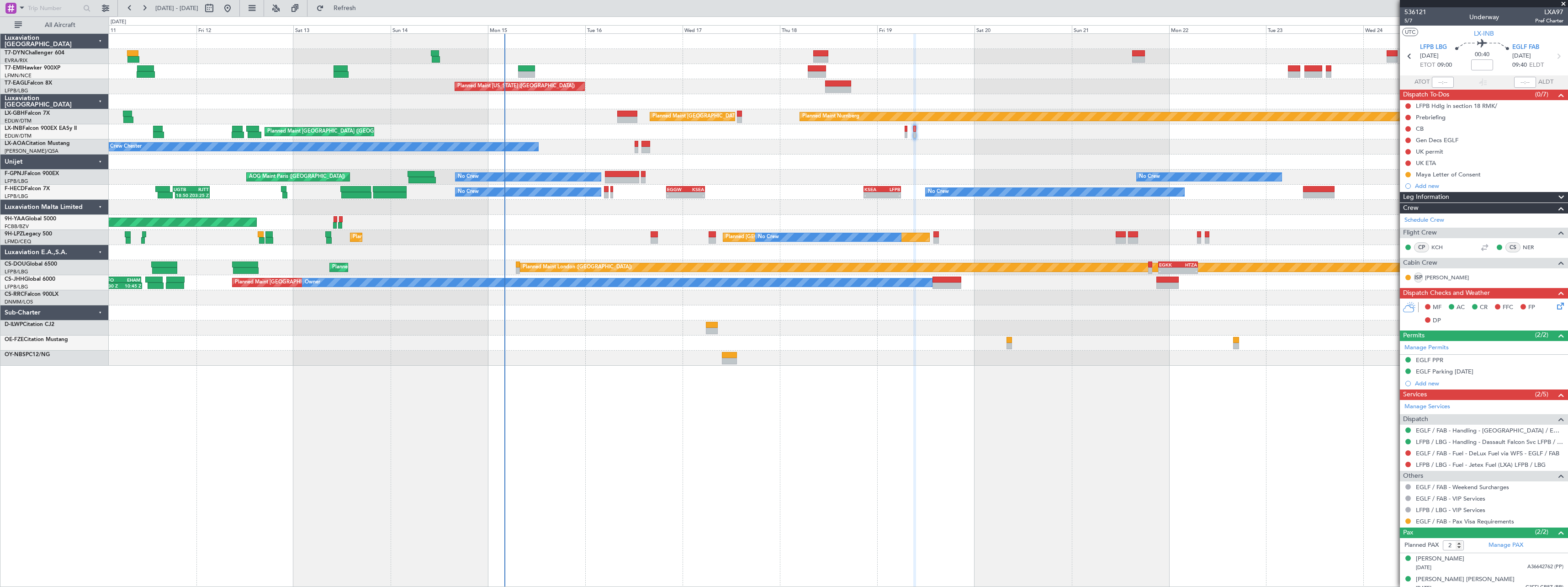
click at [690, 412] on div "Planned Maint Zurich Planned Maint Zurich Planned Maint New York (Teterboro) Pl…" at bounding box center [838, 310] width 1459 height 554
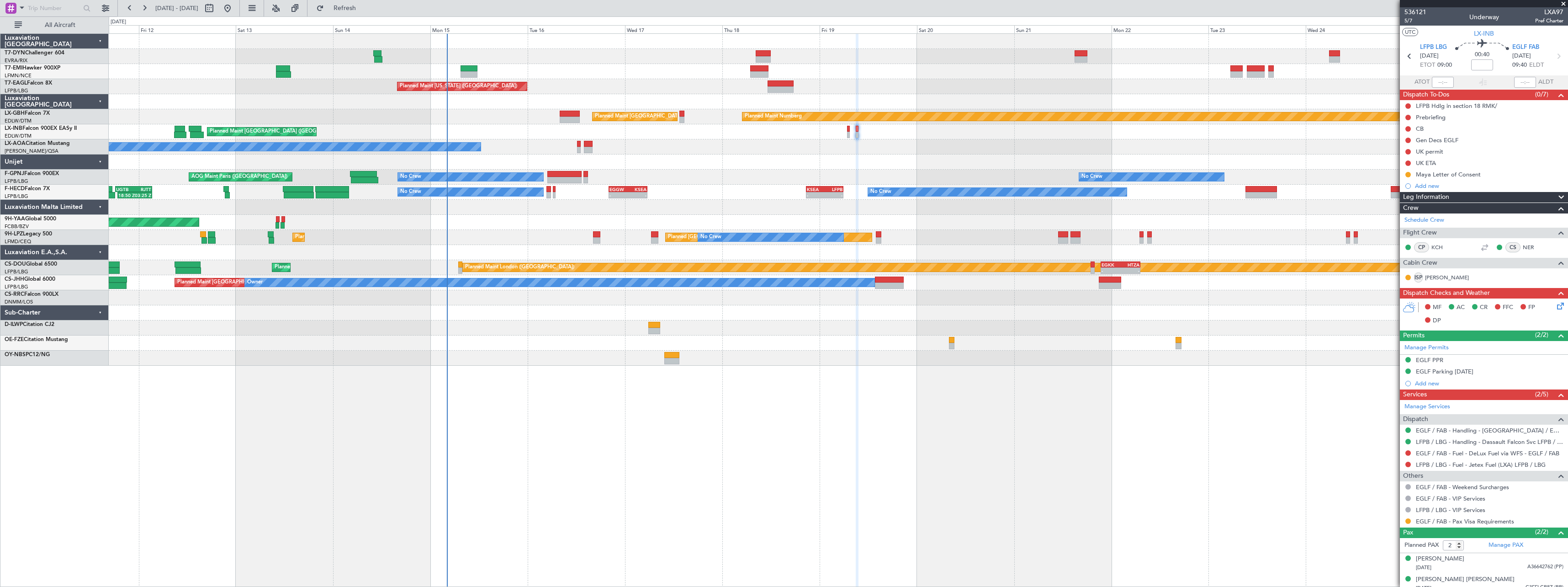
click at [757, 162] on div at bounding box center [838, 162] width 1459 height 15
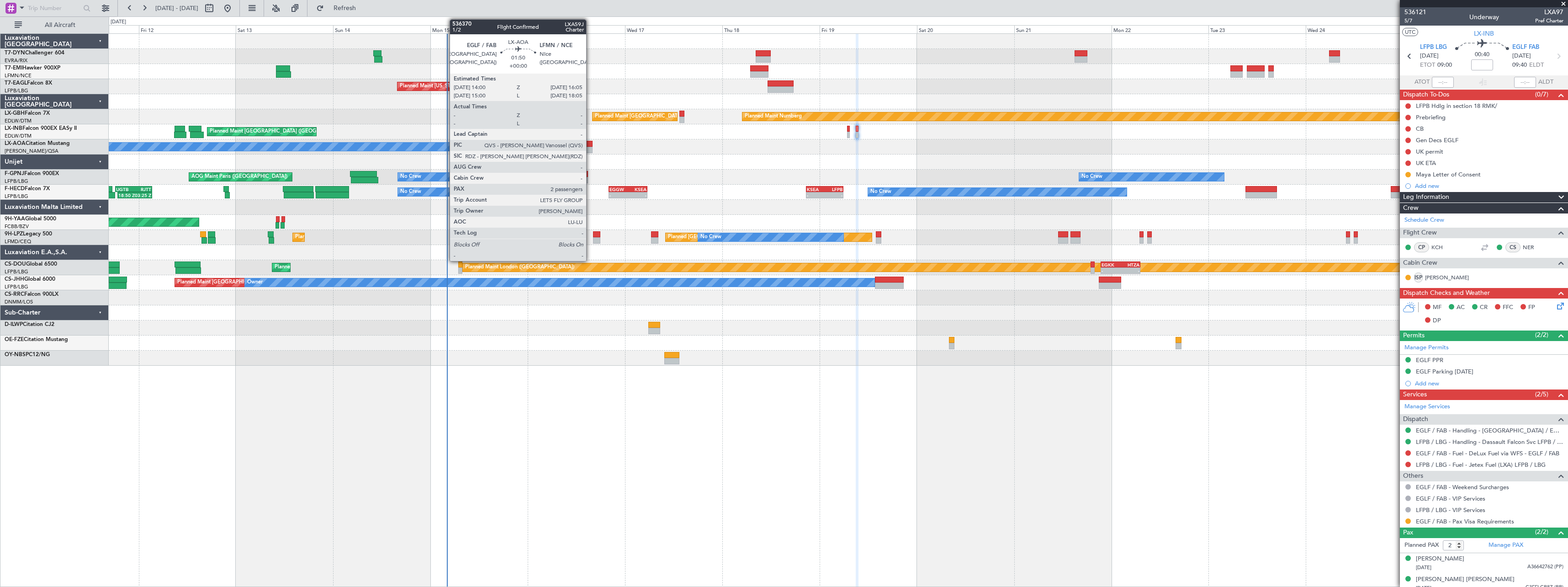
click at [590, 142] on div at bounding box center [588, 144] width 9 height 7
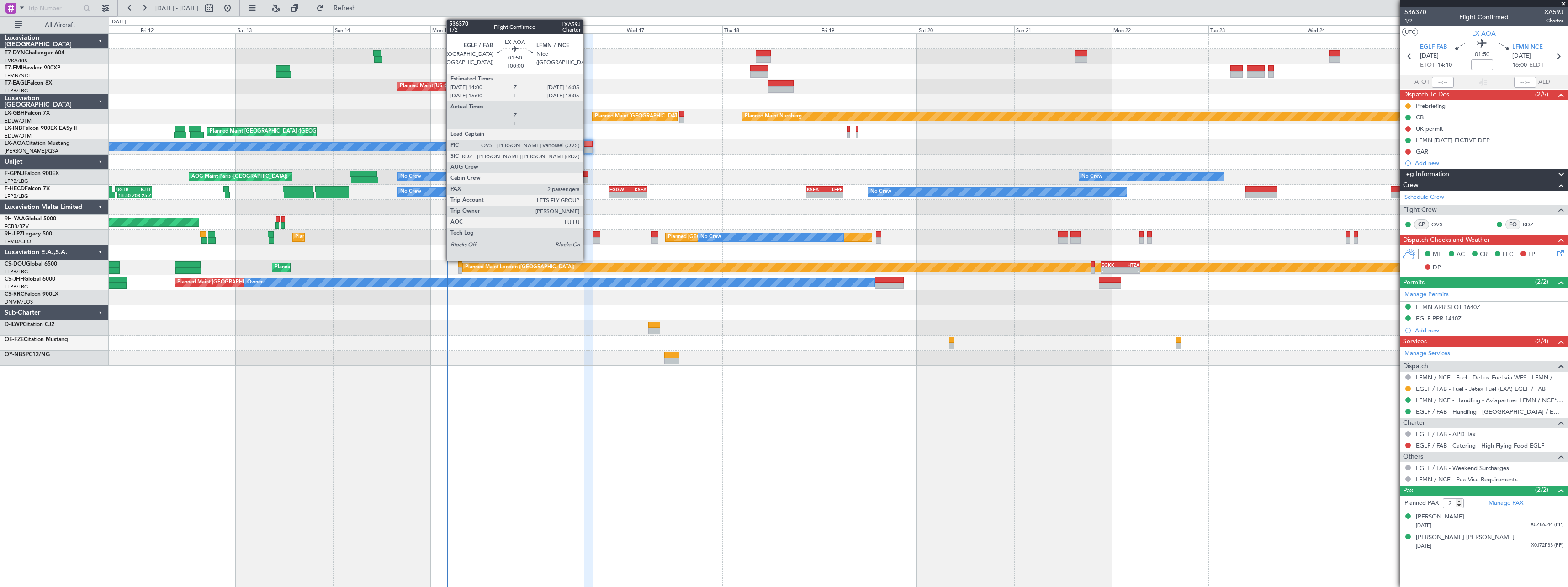
click at [587, 146] on div at bounding box center [588, 144] width 9 height 7
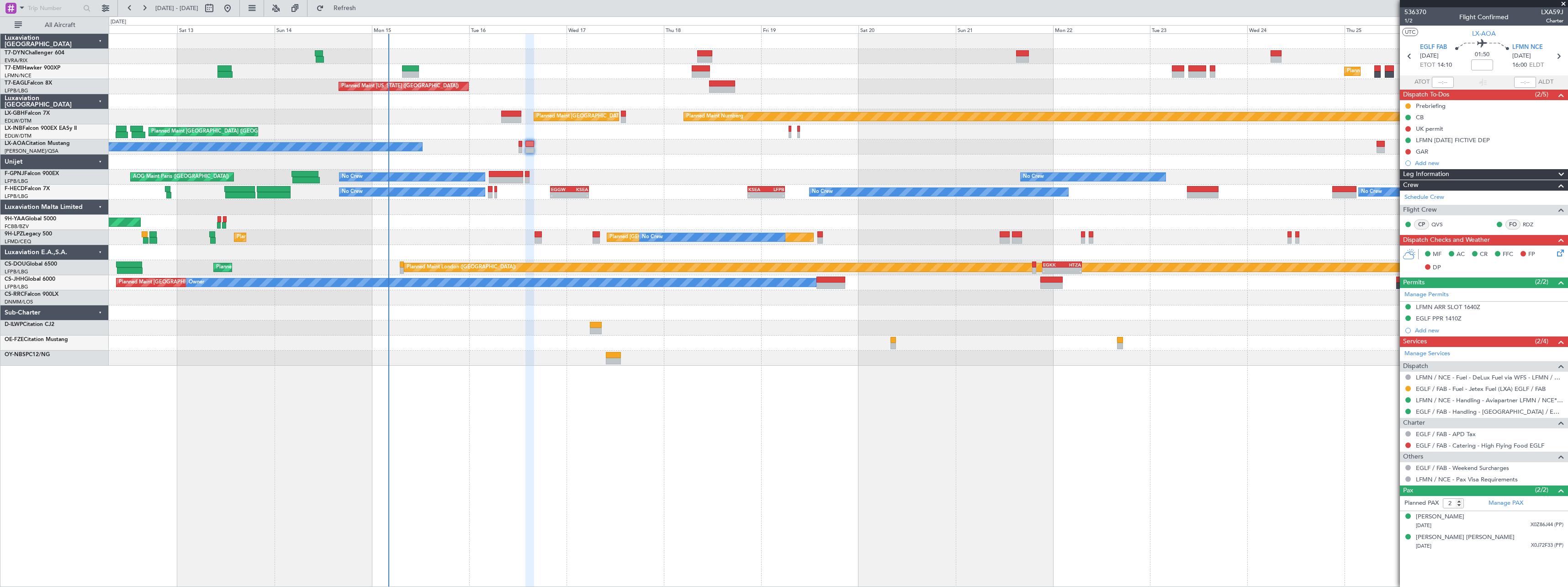
click at [485, 367] on div "Planned Maint Zurich Planned Maint Zurich Planned Maint New York (Teterboro) Pl…" at bounding box center [838, 310] width 1459 height 554
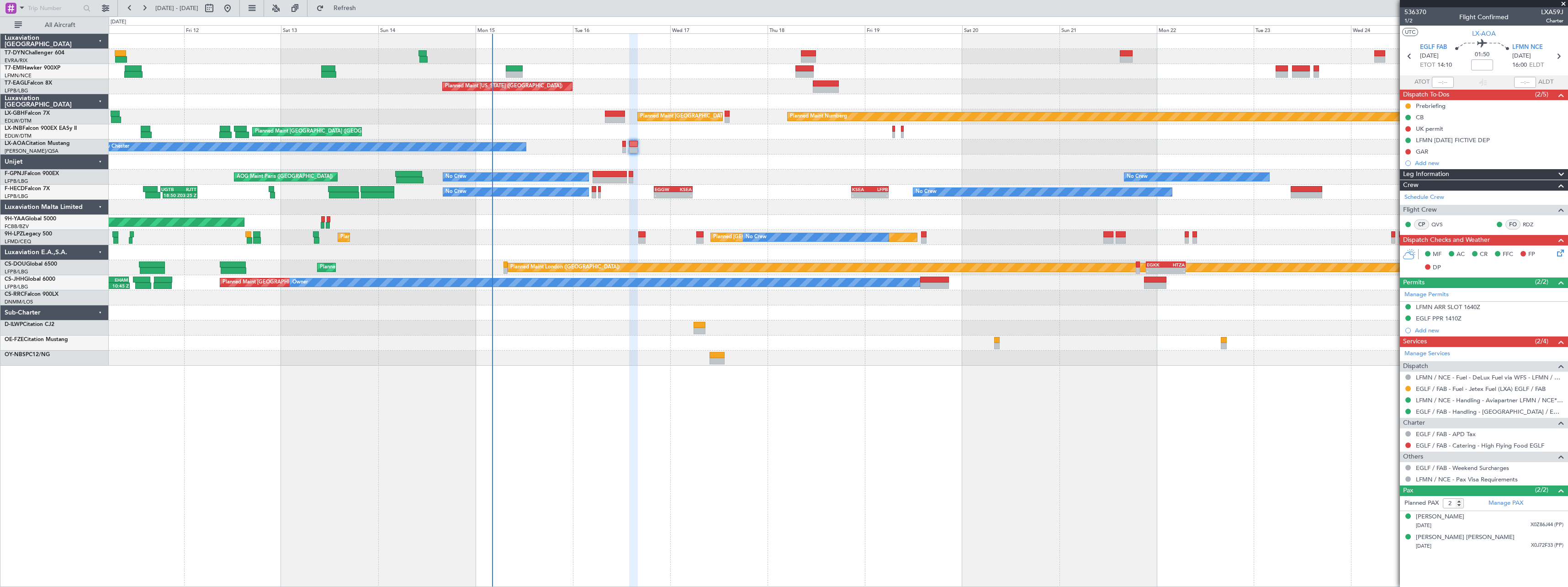
click at [626, 368] on div "Planned Maint Zurich Planned Maint Zurich Planned Maint New York (Teterboro) Pl…" at bounding box center [838, 310] width 1459 height 554
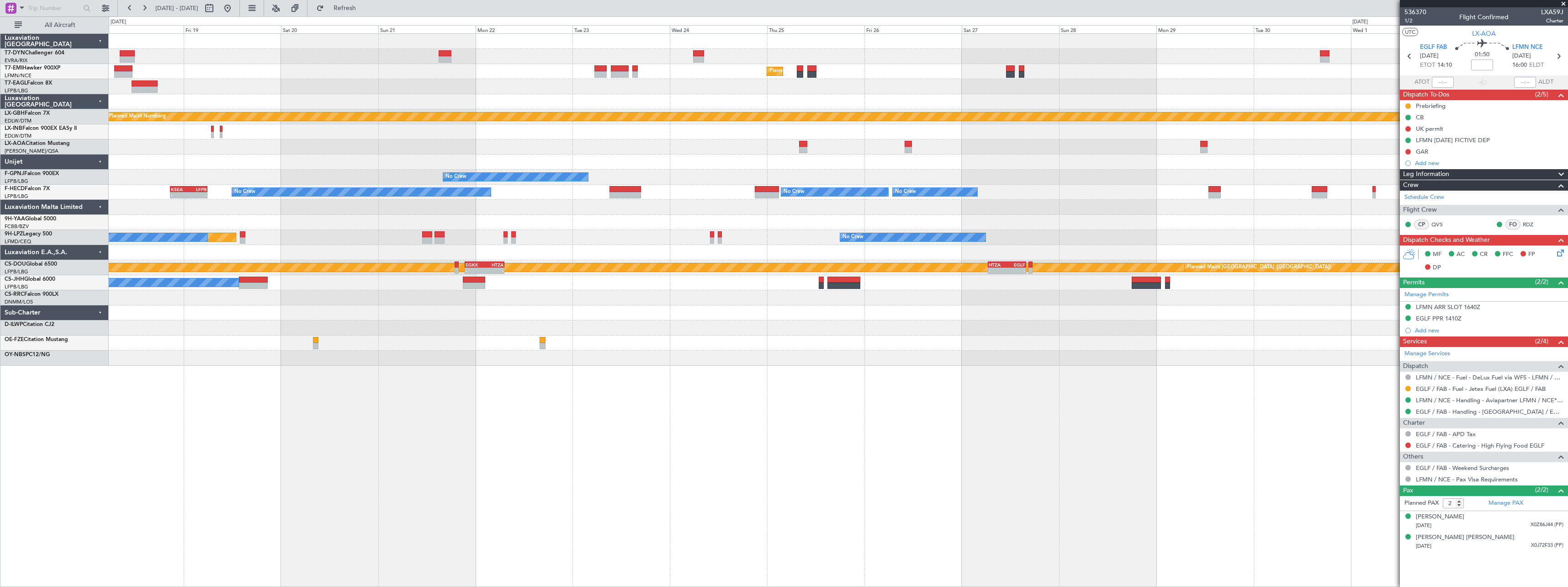
click at [160, 163] on div "Planned Maint Zurich Planned Maint New York (Teterboro) Planned Maint Nurnberg …" at bounding box center [838, 200] width 1459 height 332
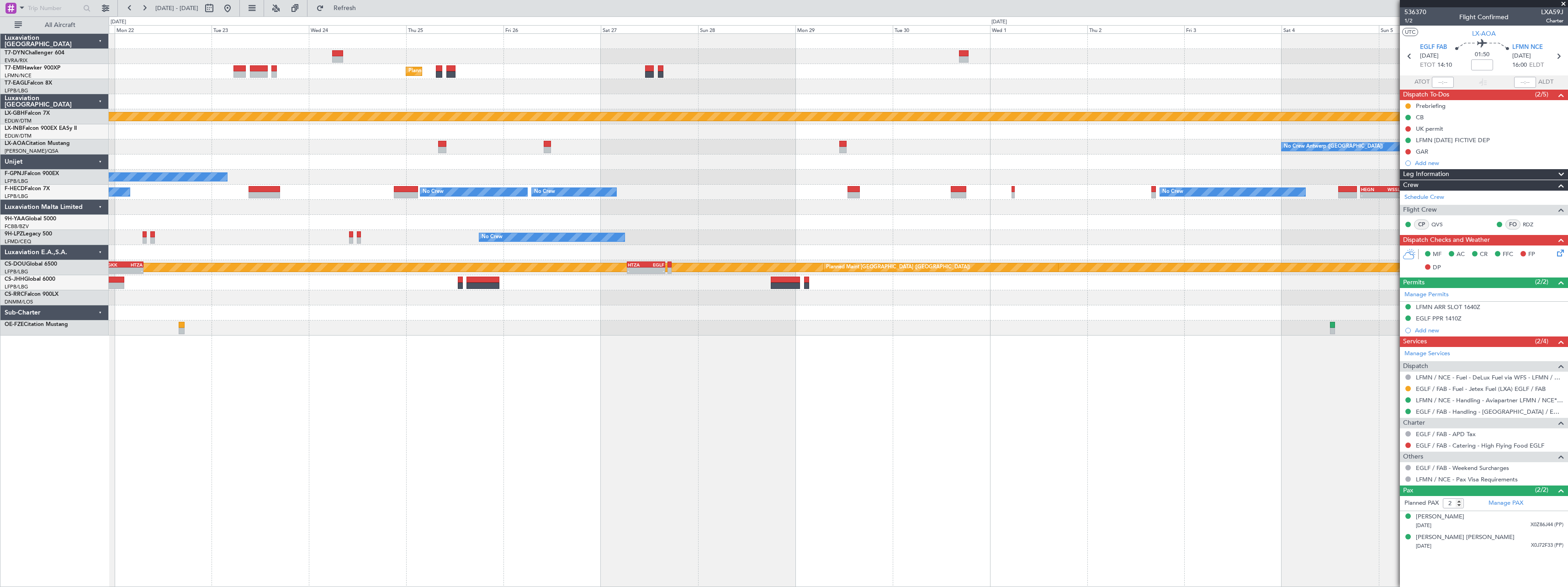
click at [411, 182] on div "Planned Maint Zurich Planned Maint Nurnberg No Crew Antwerp (Deurne) No Crew Pl…" at bounding box center [838, 185] width 1459 height 301
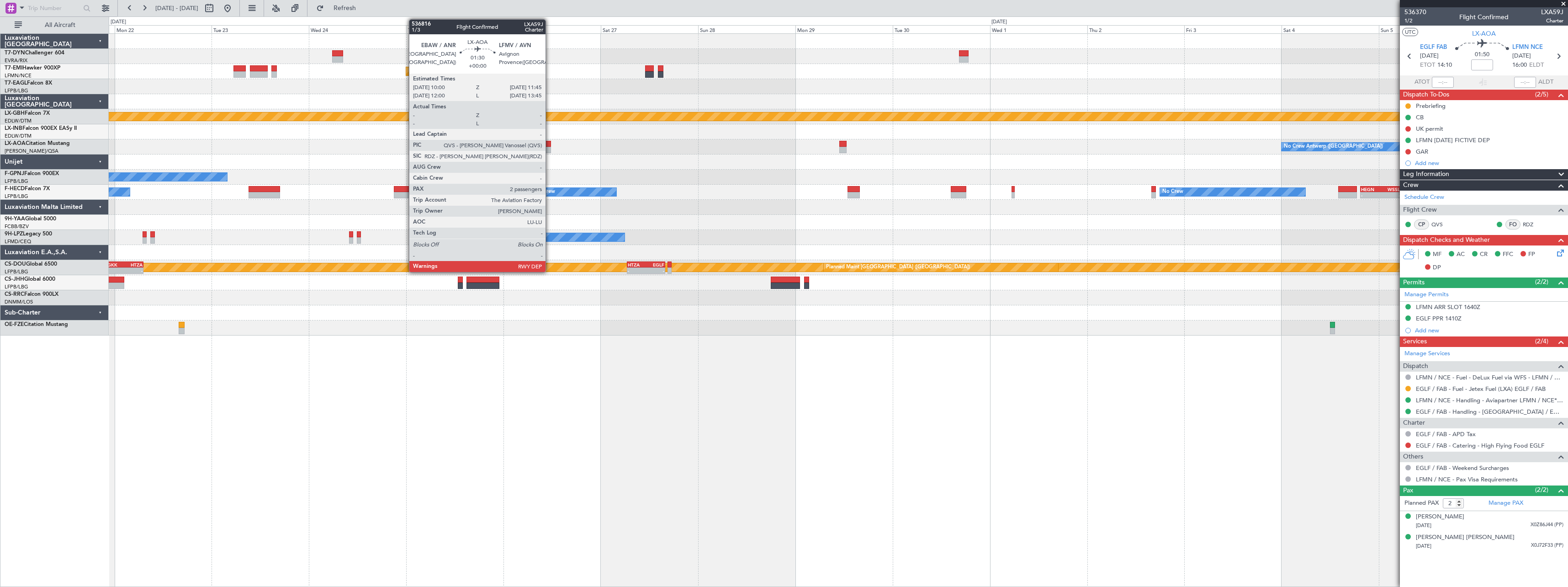
click at [550, 146] on div at bounding box center [547, 144] width 7 height 7
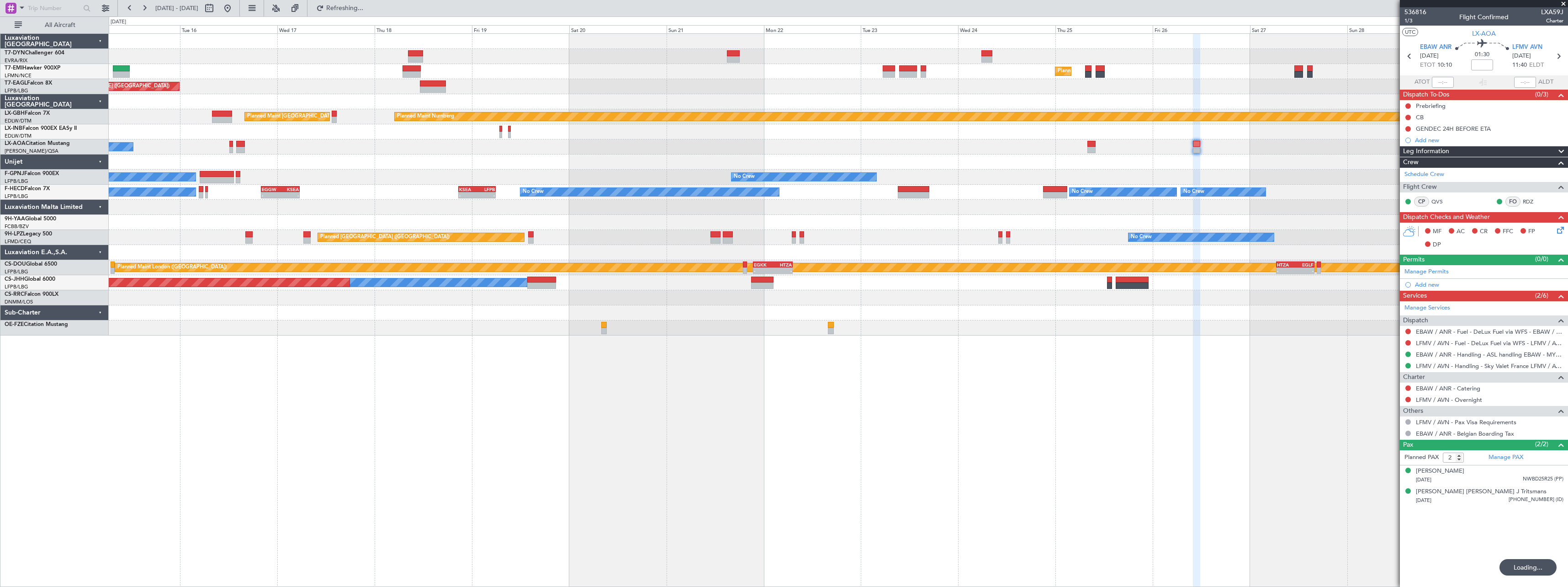
click at [941, 362] on div "Planned Maint Zurich Planned Maint New York (Teterboro) Planned Maint Nurnberg …" at bounding box center [838, 310] width 1459 height 554
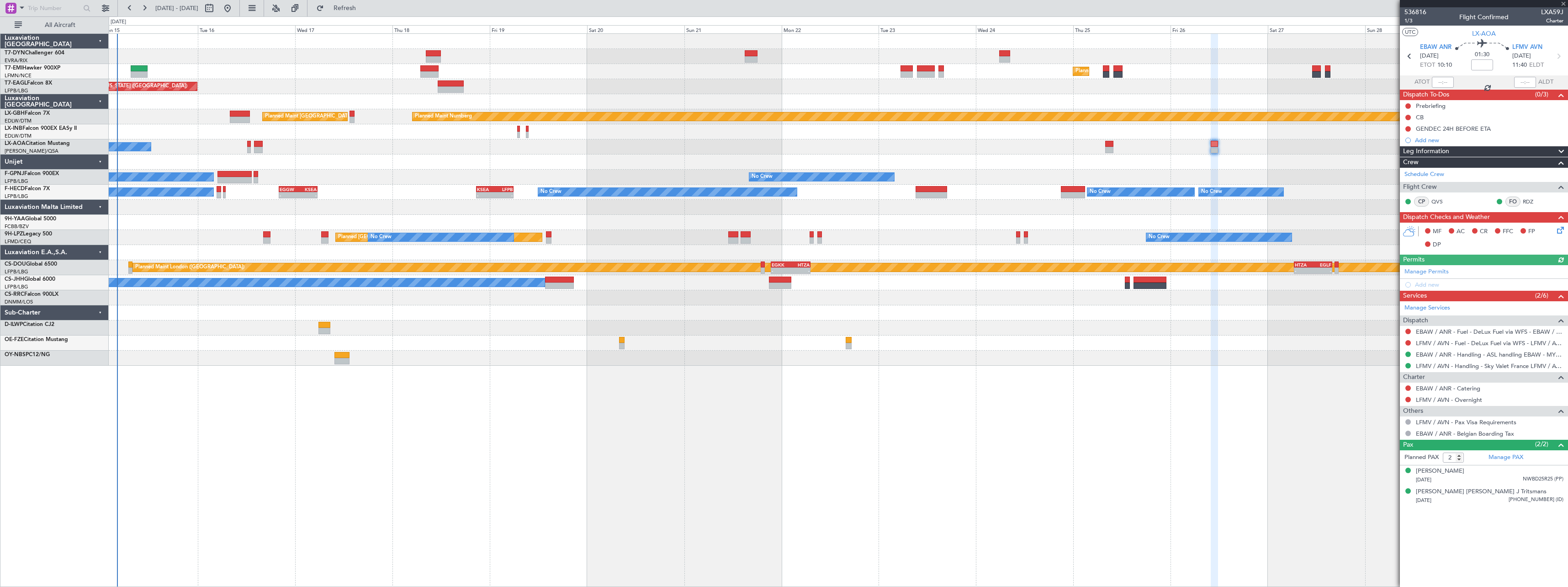
click at [614, 398] on div "Planned Maint [GEOGRAPHIC_DATA] Planned Maint [US_STATE] ([GEOGRAPHIC_DATA]) Pl…" at bounding box center [838, 310] width 1459 height 554
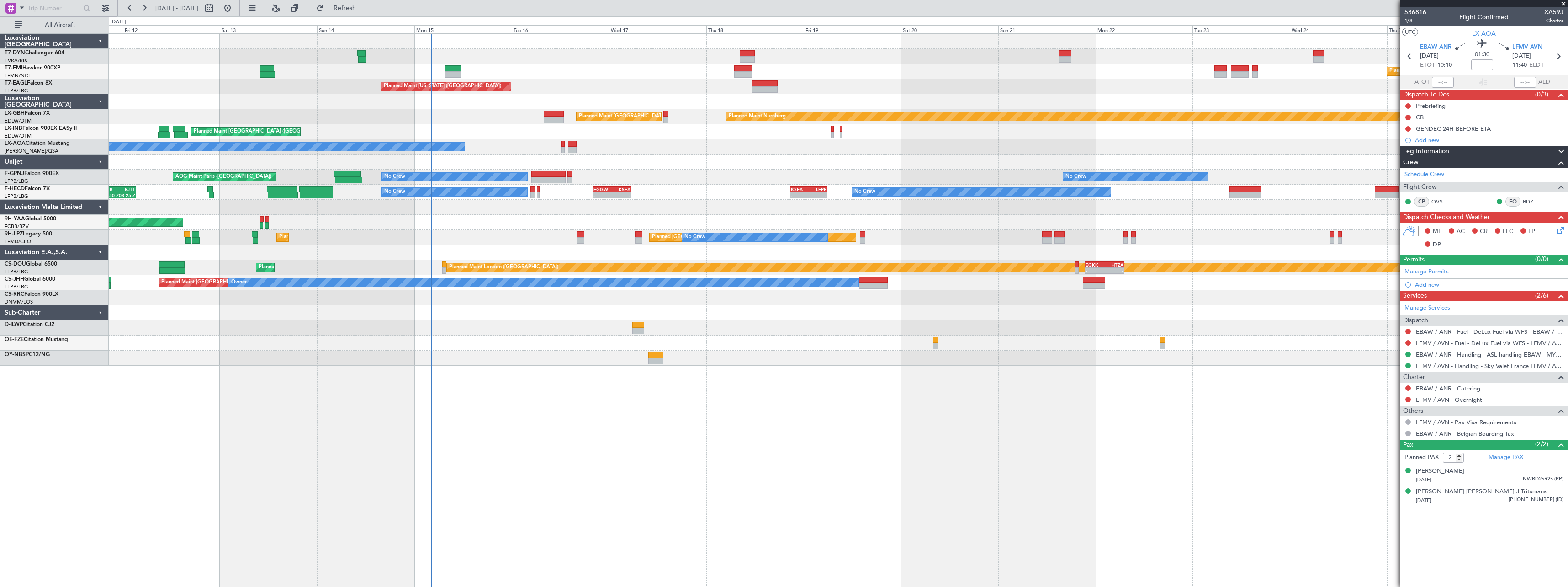
click at [506, 152] on div "No Crew Chester" at bounding box center [838, 147] width 1459 height 15
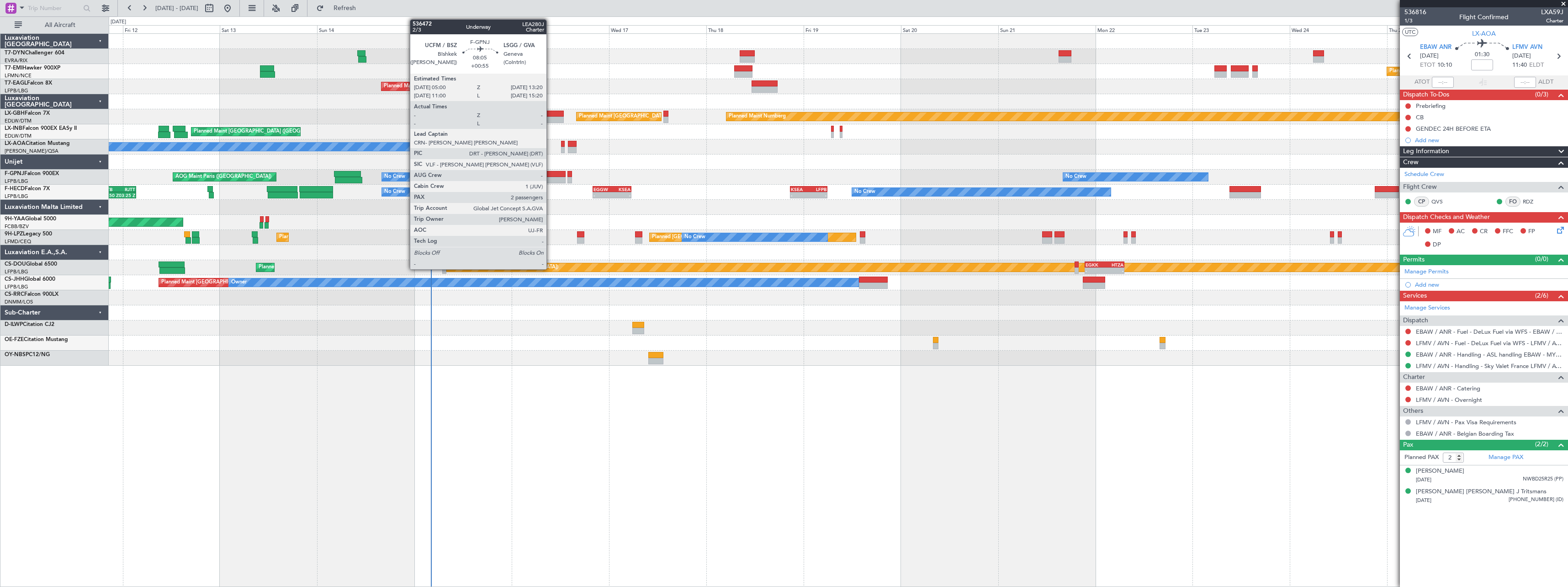
click at [550, 174] on div at bounding box center [548, 174] width 34 height 7
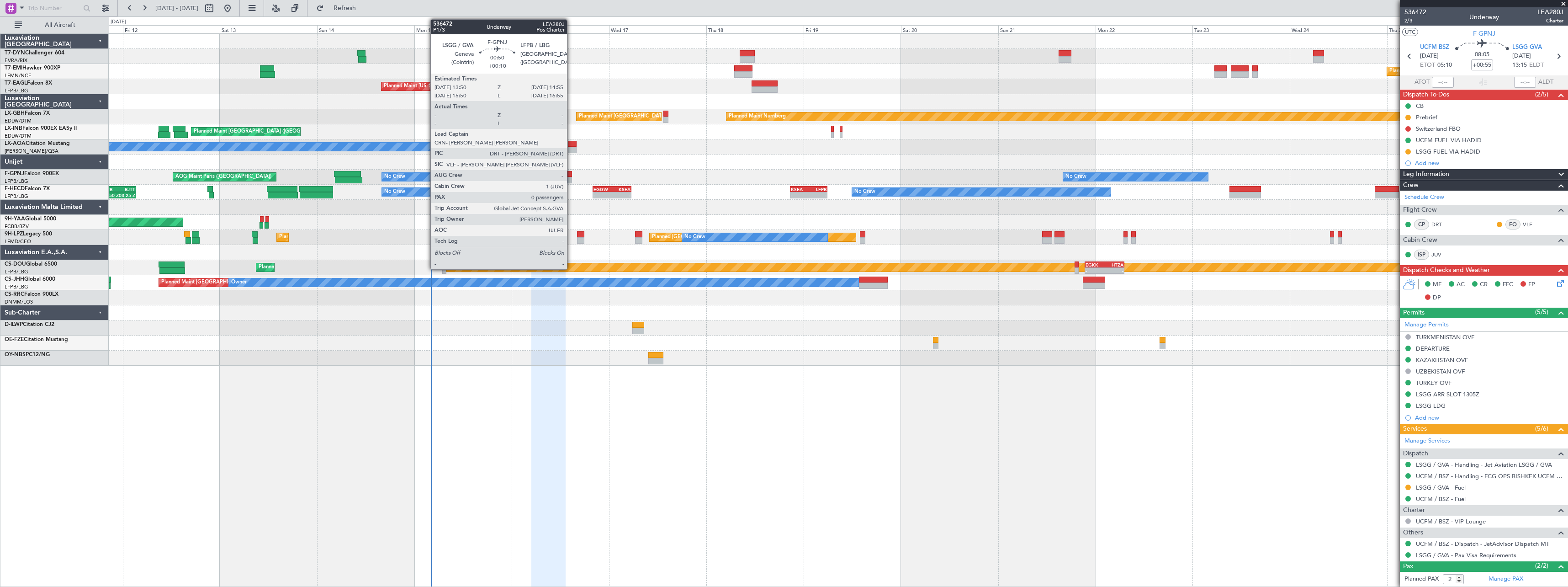
click at [571, 177] on div at bounding box center [570, 174] width 5 height 7
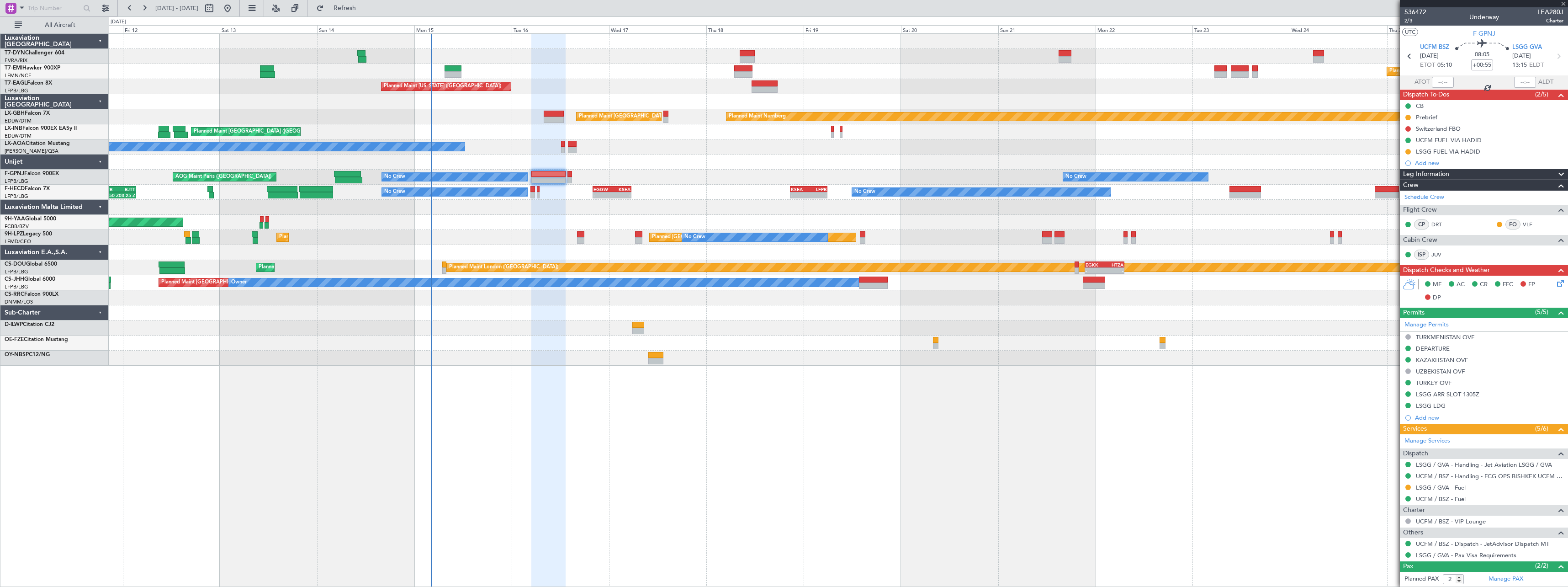
type input "+00:10"
type input "0"
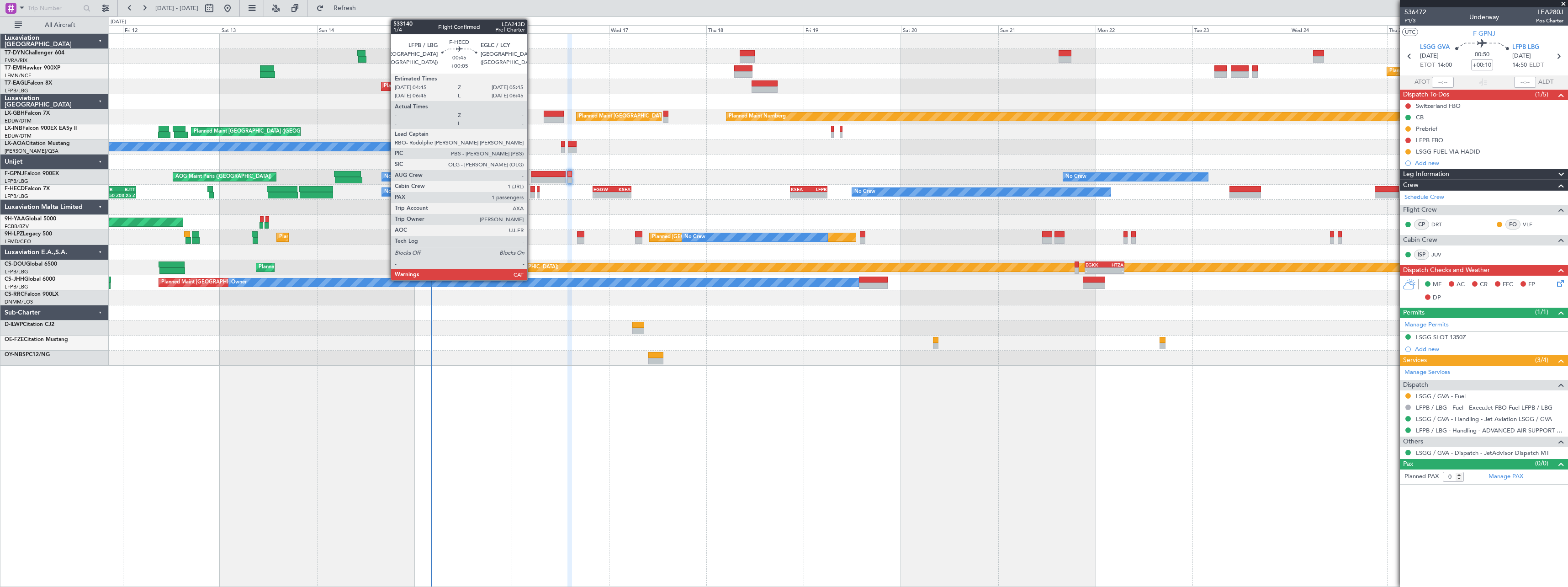
click at [531, 191] on div at bounding box center [532, 189] width 4 height 7
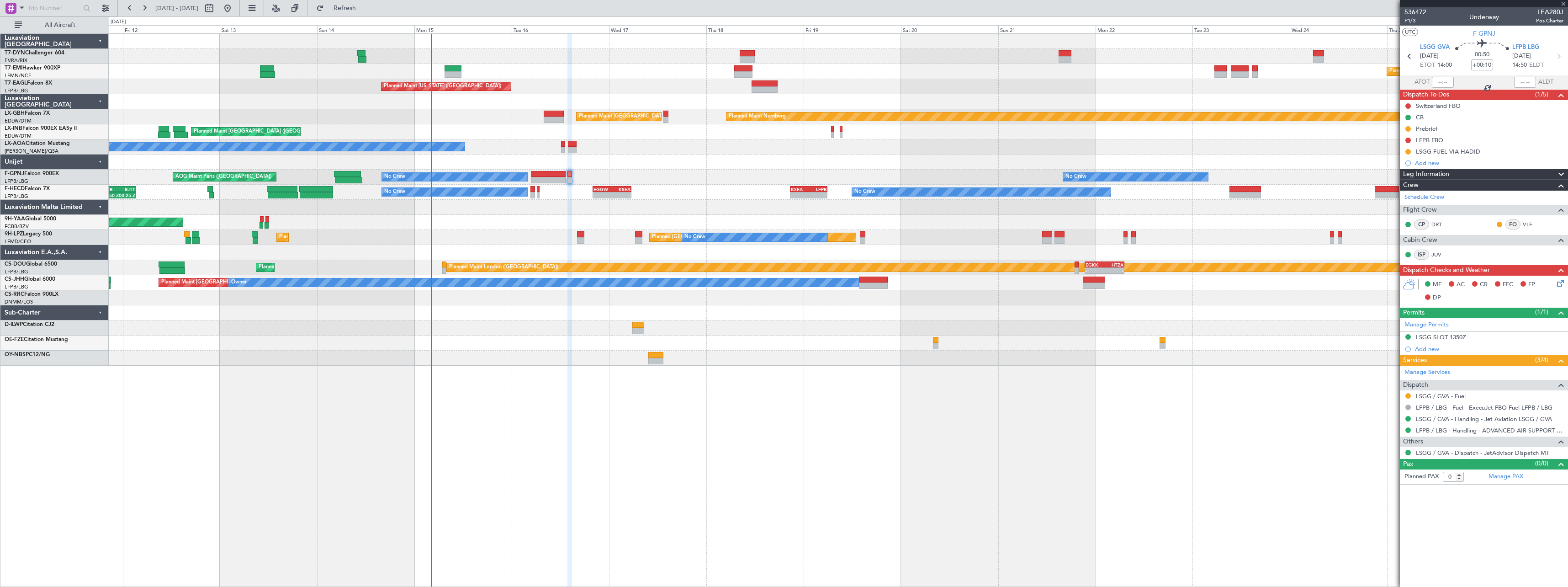
type input "+00:05"
type input "1"
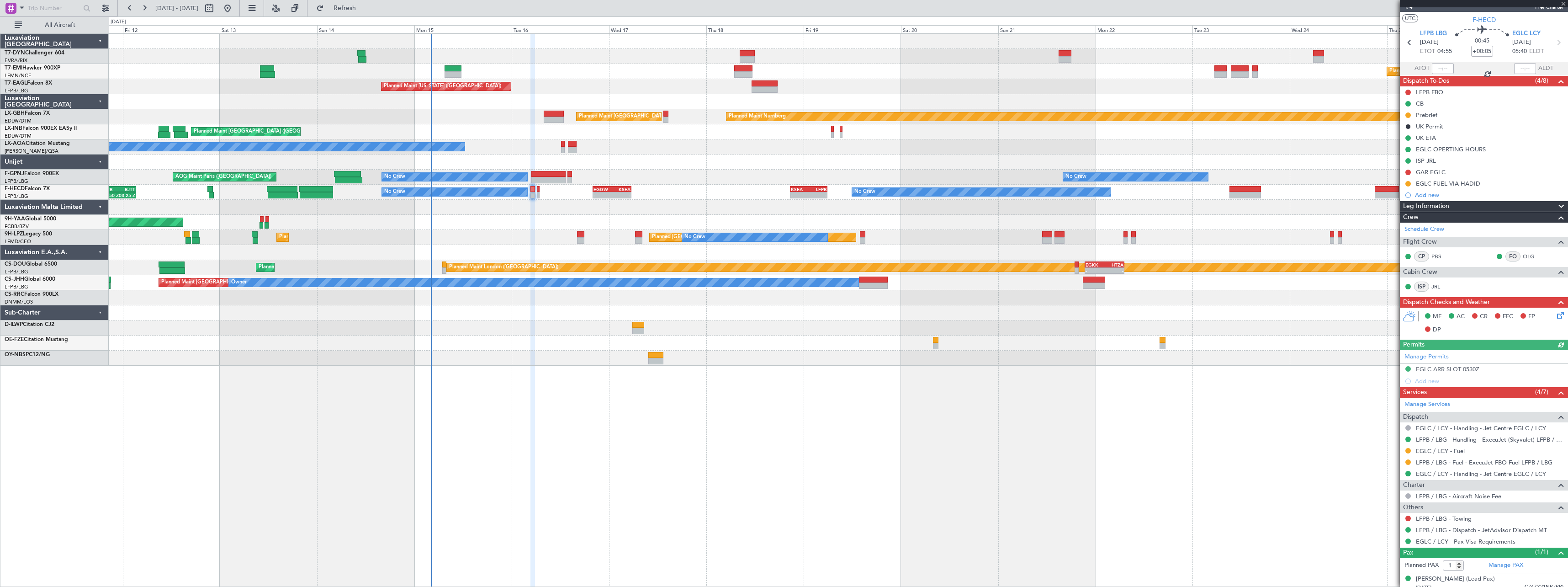
scroll to position [20, 0]
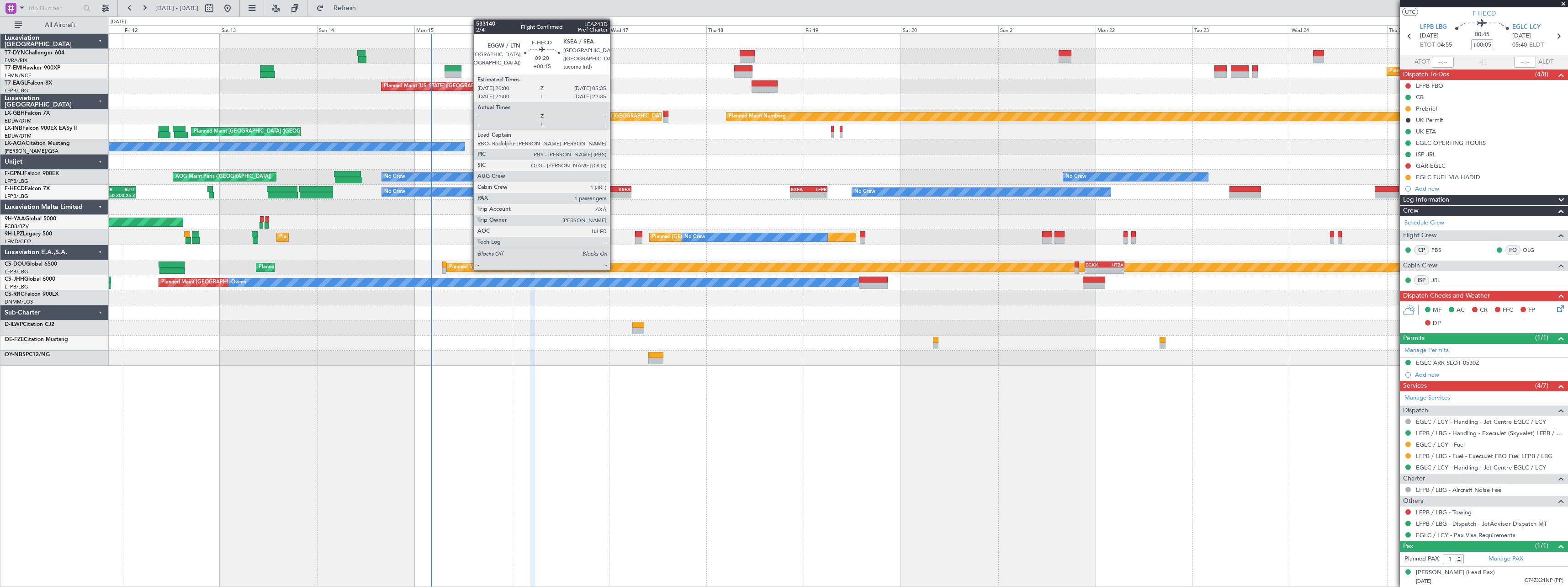
click at [614, 189] on div "KSEA" at bounding box center [621, 189] width 19 height 5
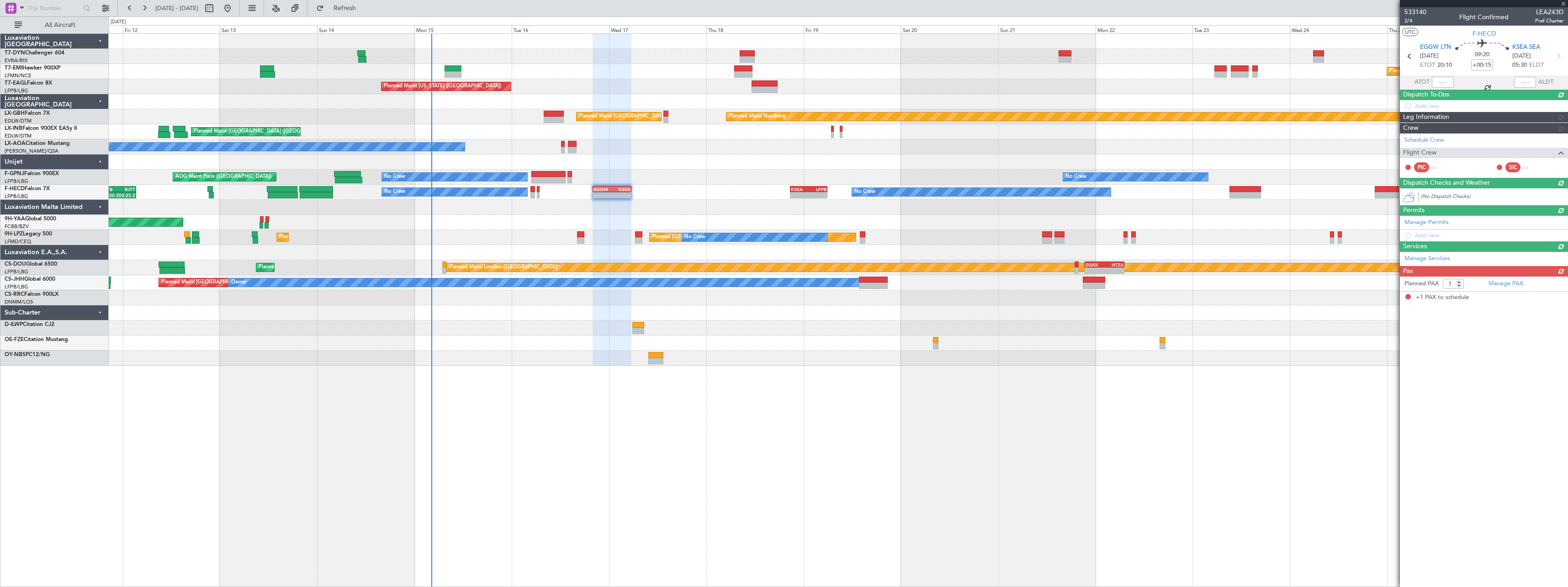
scroll to position [0, 0]
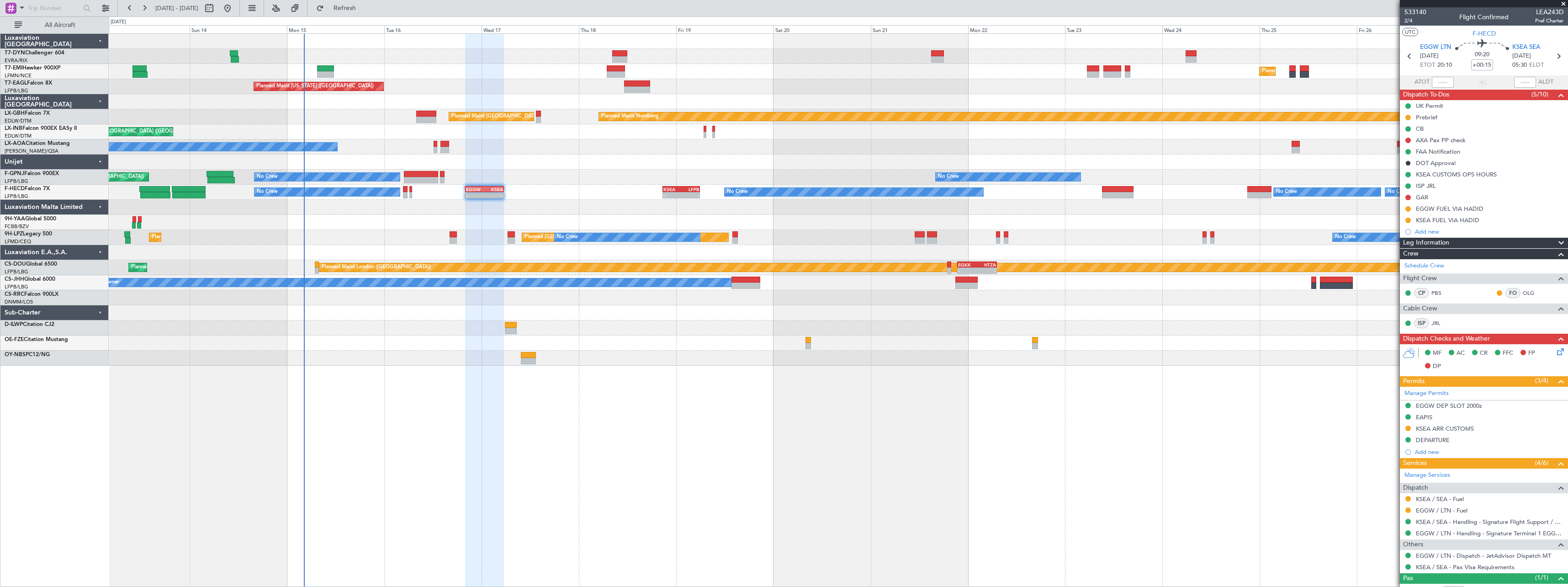
click at [746, 406] on div "Planned Maint [GEOGRAPHIC_DATA] Planned Maint [GEOGRAPHIC_DATA] Planned Maint […" at bounding box center [838, 310] width 1459 height 554
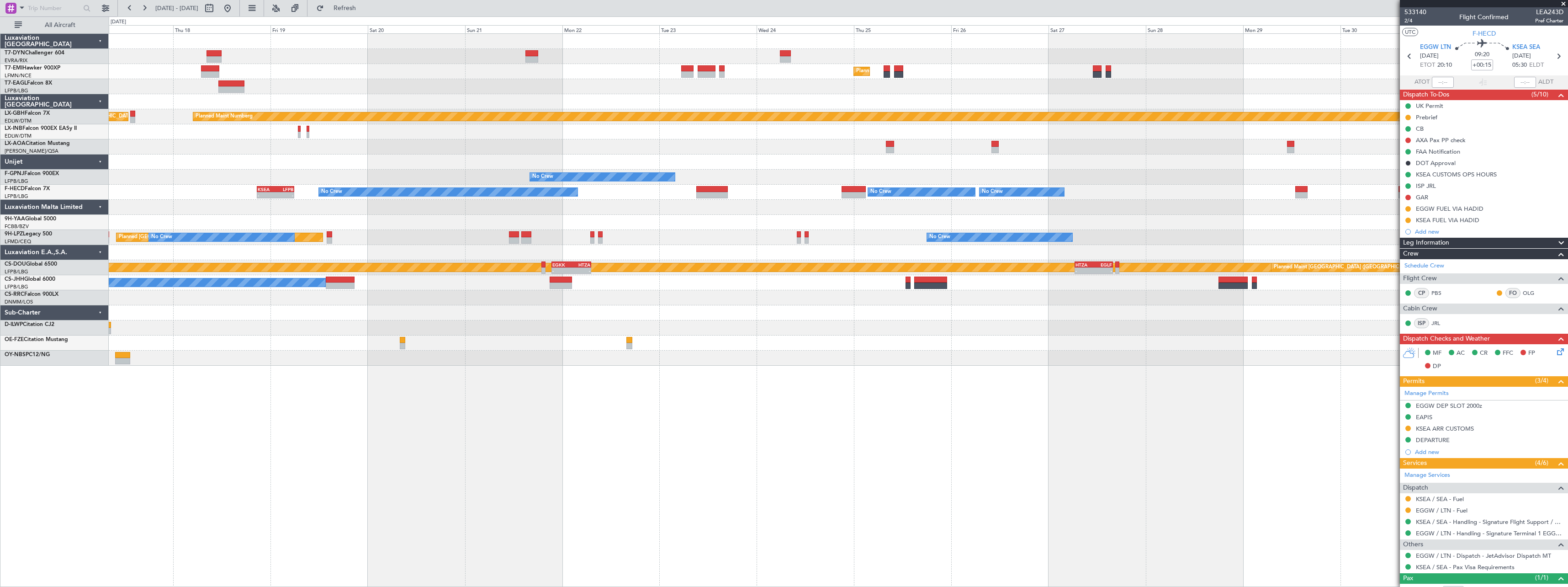
click at [682, 239] on div "No Crew Planned Maint St Gallen (Altenrhein) No Crew Planned Maint Paris (Le Bo…" at bounding box center [838, 237] width 1459 height 15
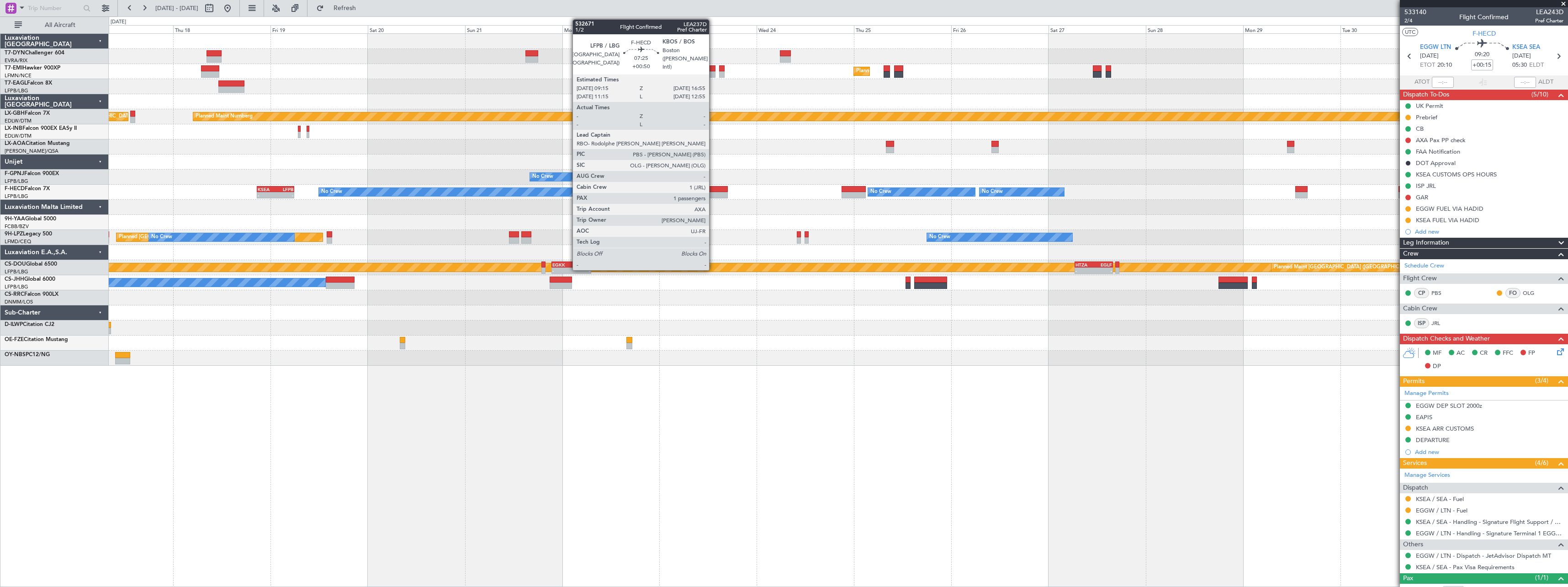
click at [713, 188] on div at bounding box center [712, 189] width 32 height 7
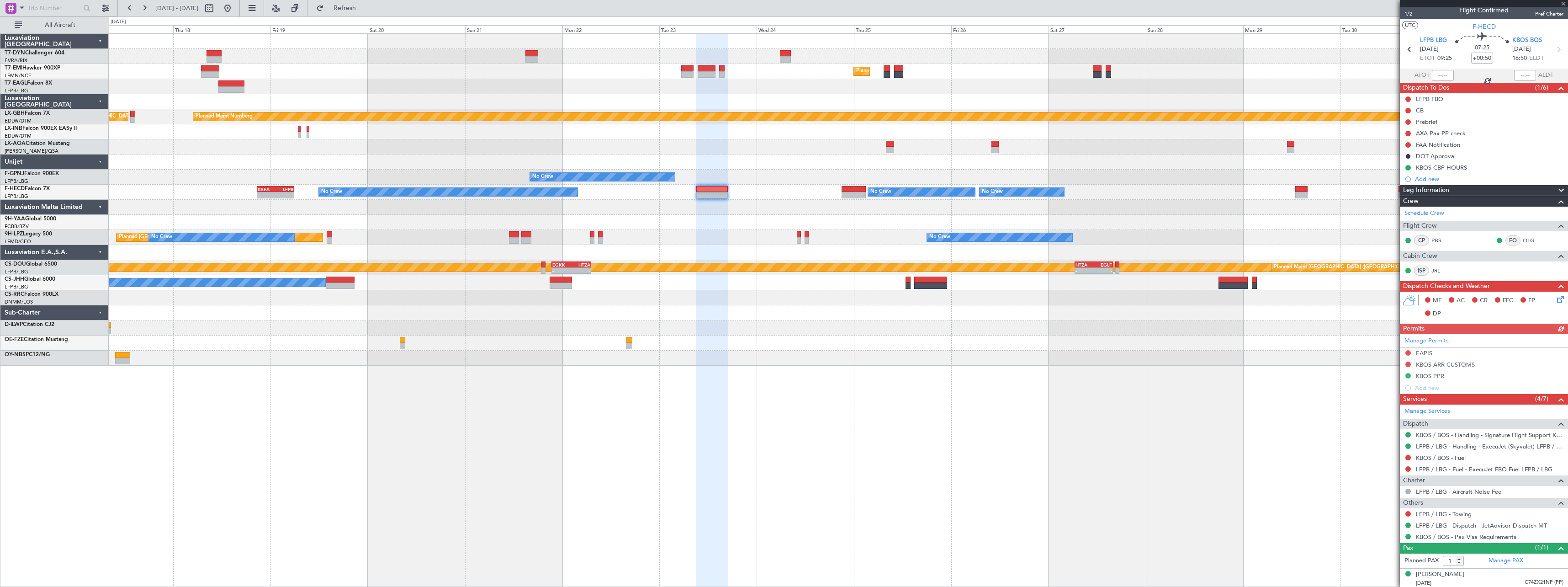
scroll to position [9, 0]
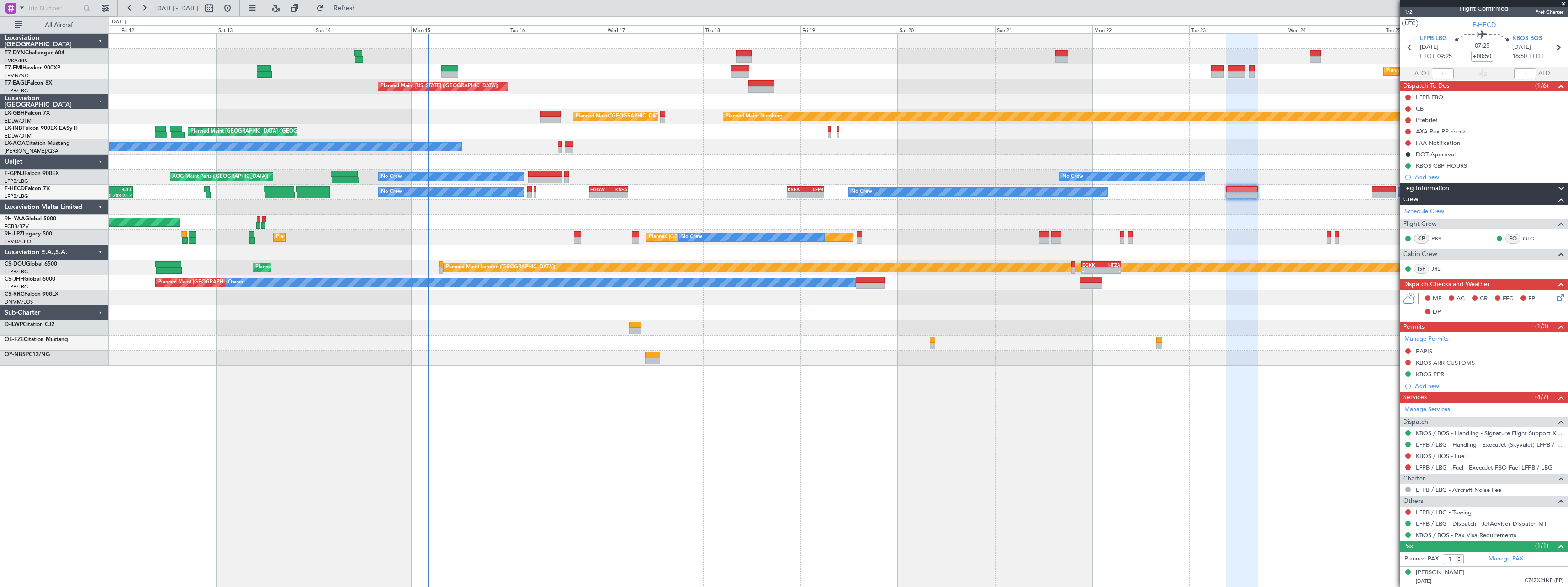
click at [929, 353] on div "Planned Maint [GEOGRAPHIC_DATA] Planned Maint [GEOGRAPHIC_DATA] Planned Maint […" at bounding box center [838, 310] width 1459 height 554
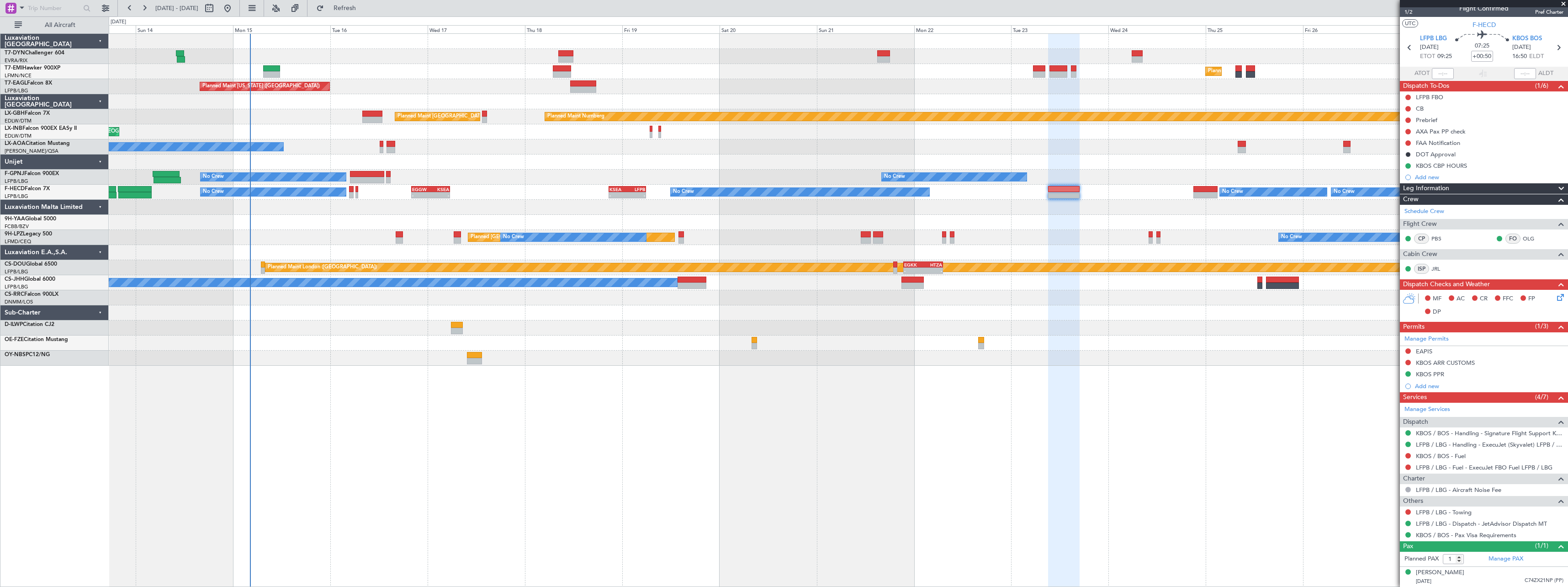
click at [445, 252] on div at bounding box center [838, 252] width 1459 height 15
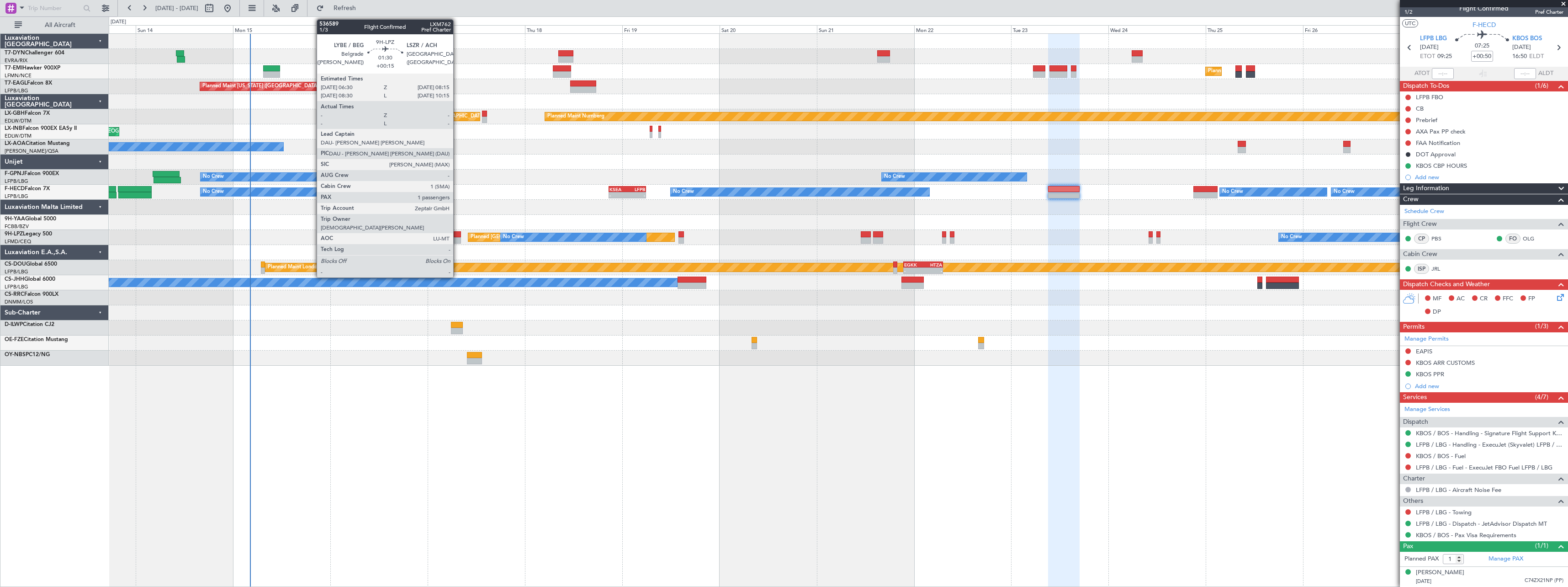
click at [457, 234] on div at bounding box center [457, 234] width 7 height 7
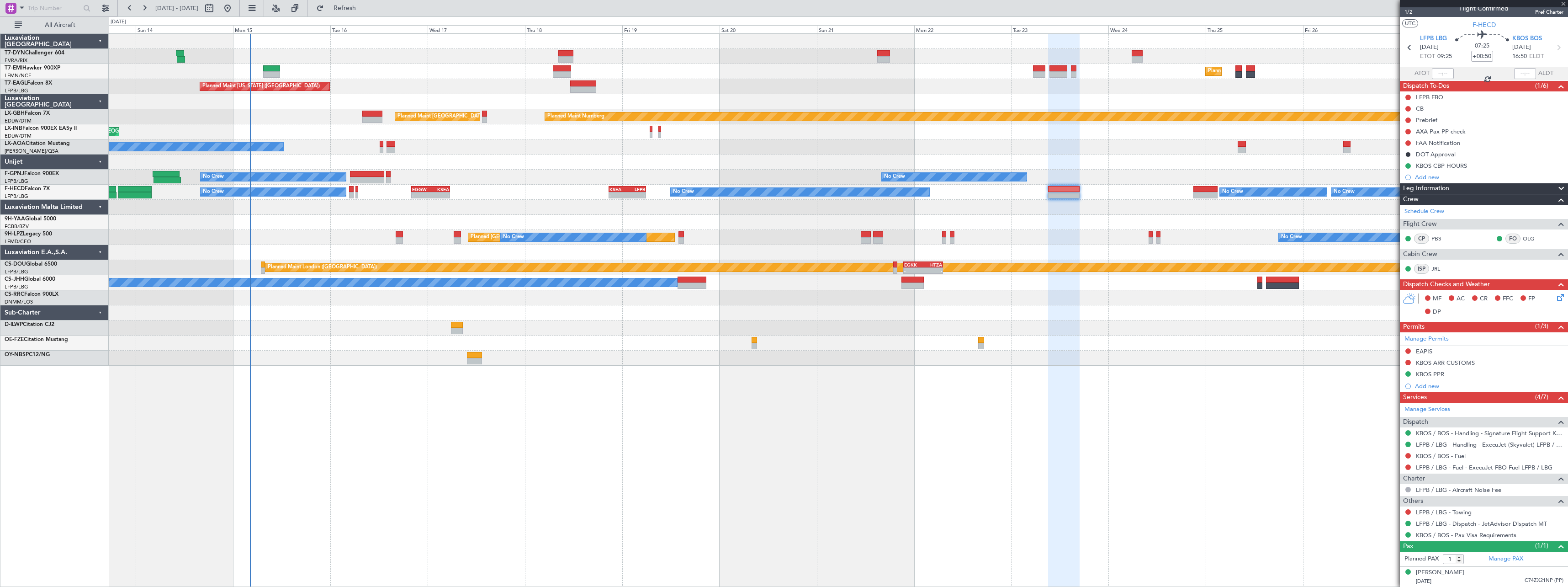
type input "+00:15"
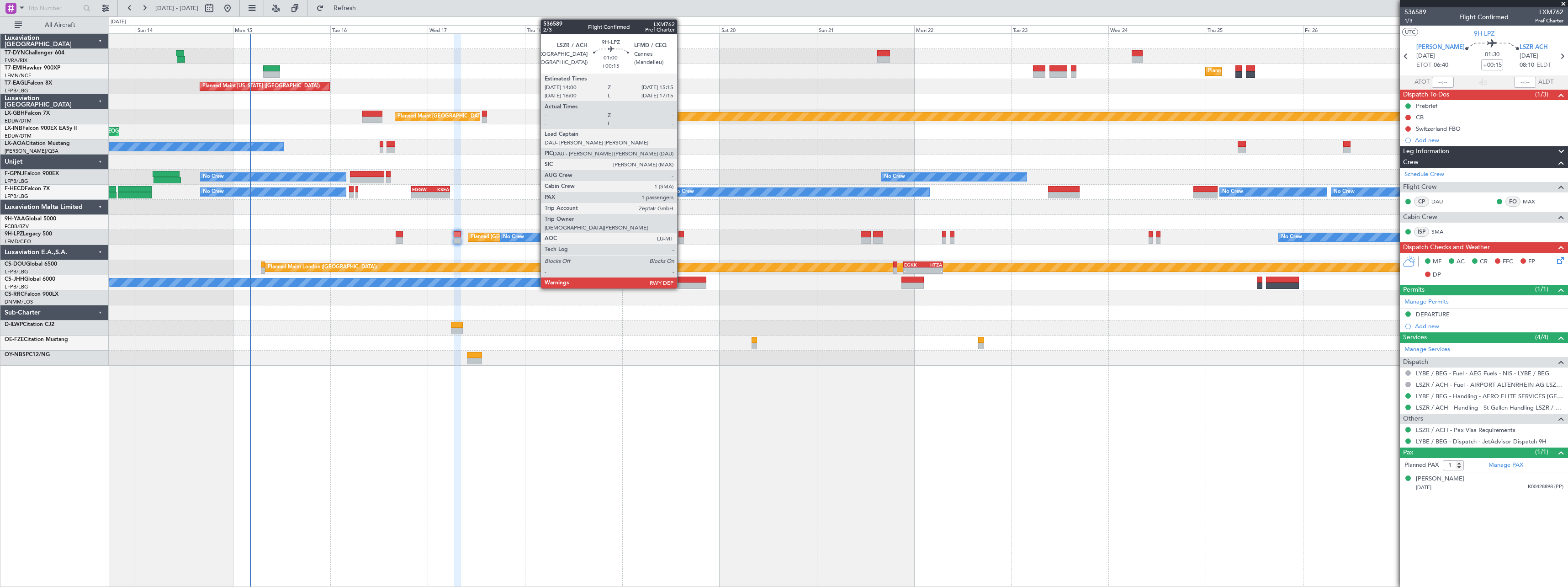
click at [681, 232] on div at bounding box center [681, 234] width 5 height 7
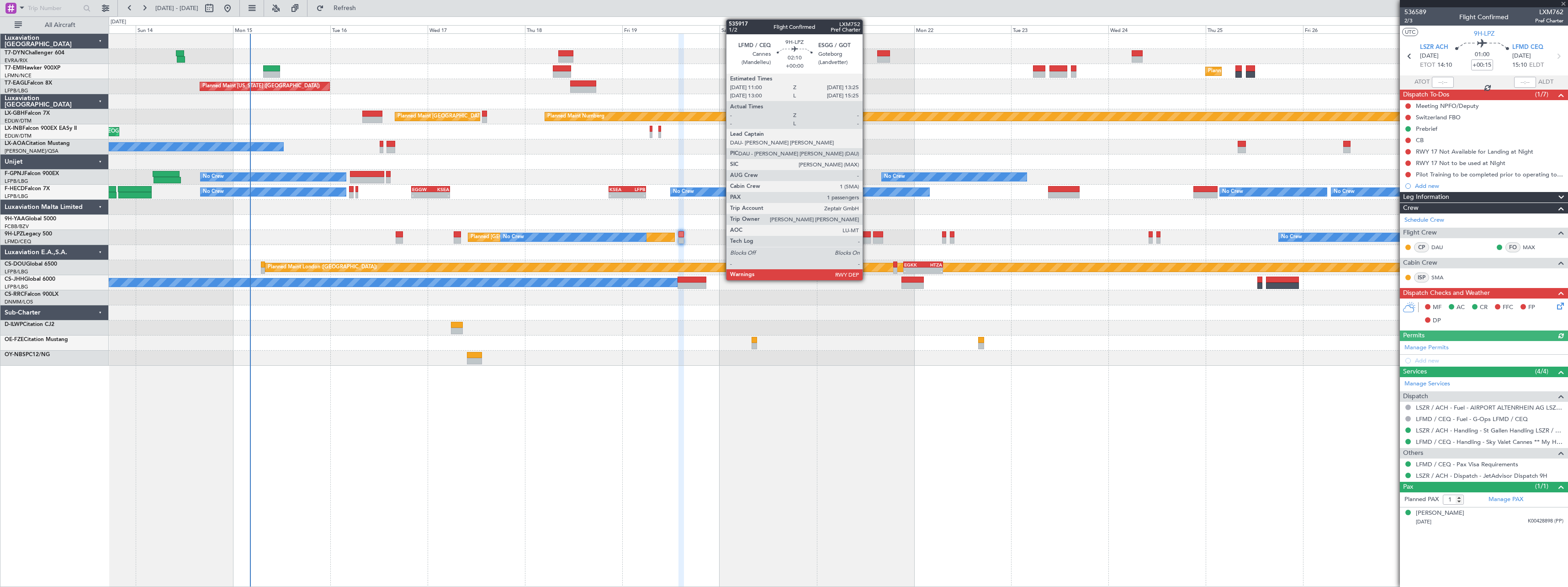
click at [867, 234] on div at bounding box center [866, 234] width 10 height 7
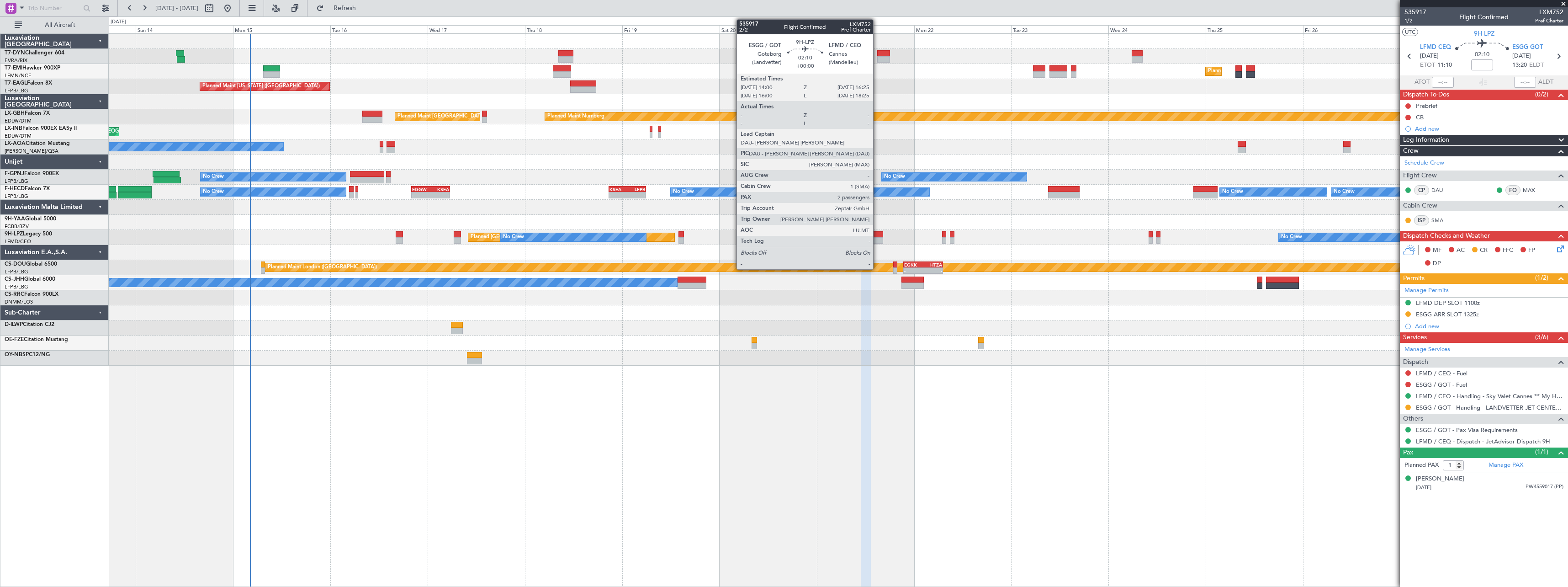
click at [877, 234] on div at bounding box center [878, 234] width 10 height 7
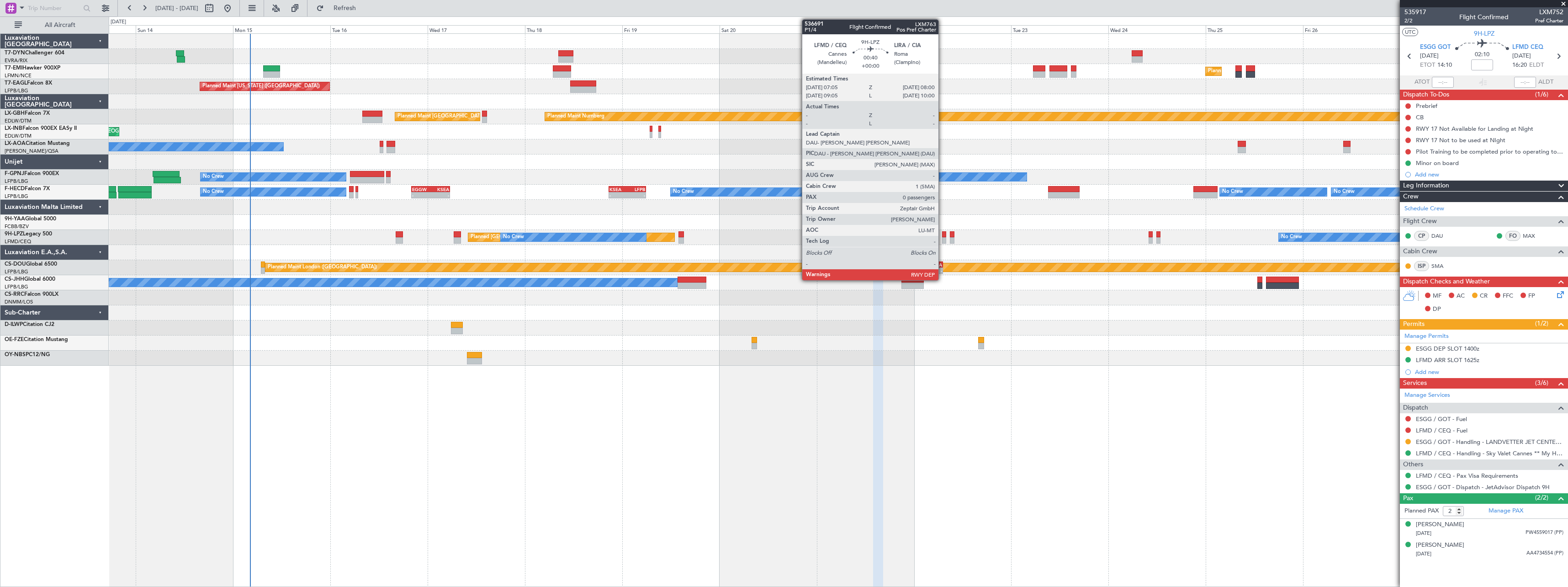
click at [942, 239] on div at bounding box center [944, 241] width 4 height 7
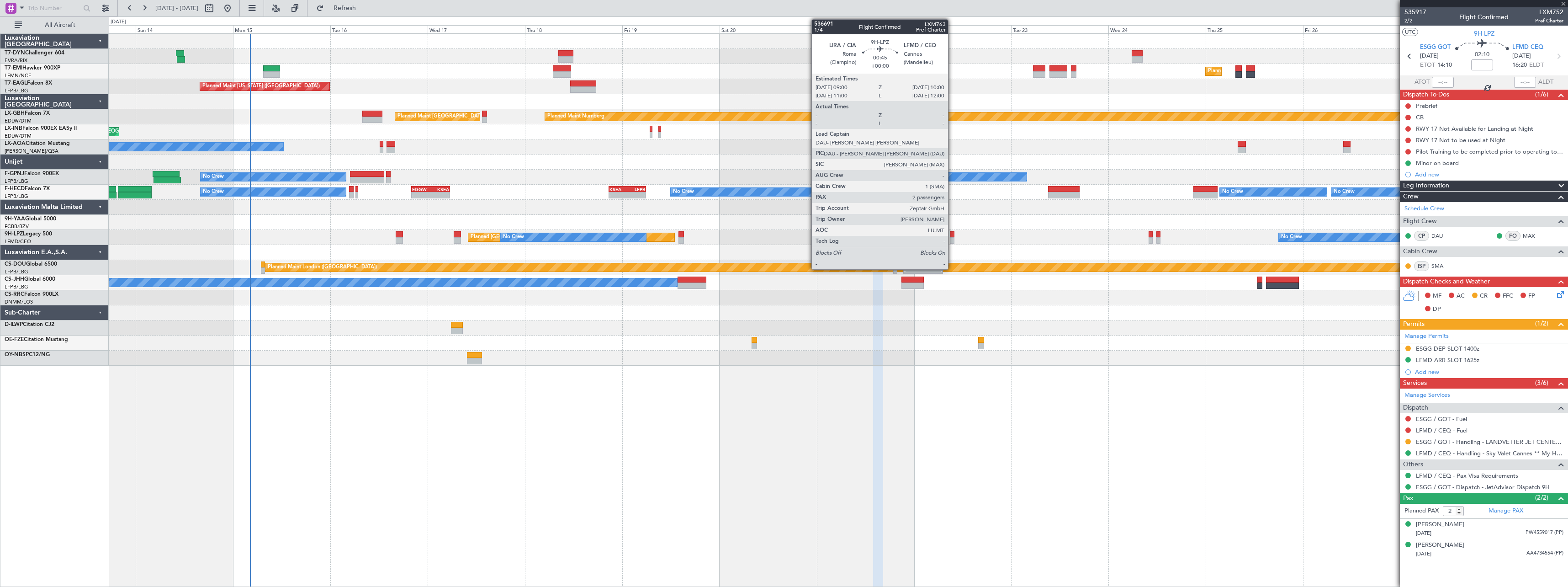
click at [952, 235] on div at bounding box center [951, 234] width 4 height 7
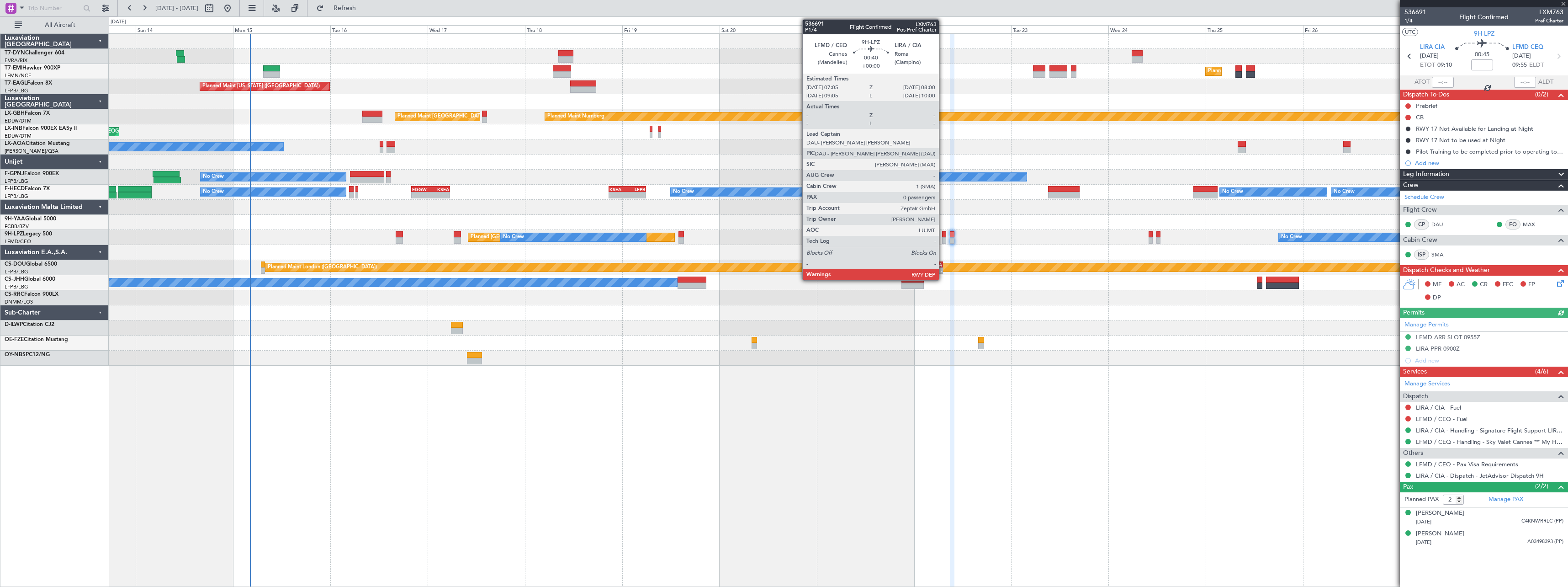
click at [943, 236] on div at bounding box center [944, 234] width 4 height 7
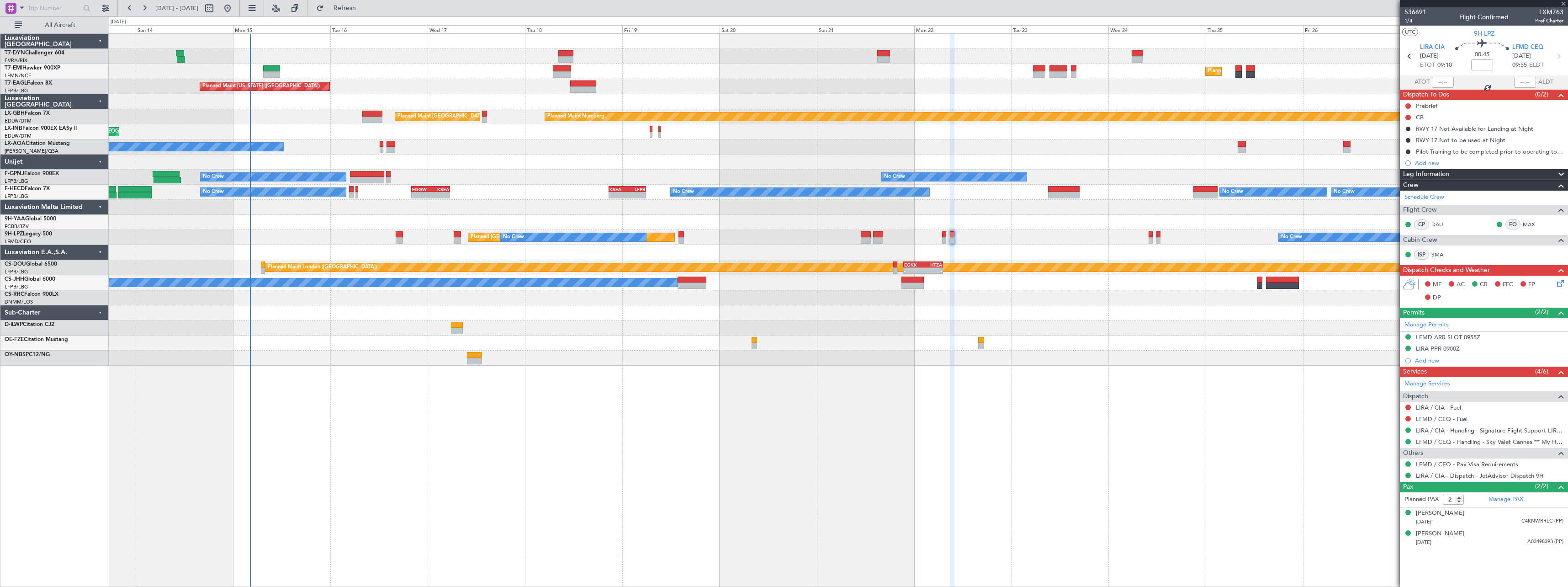
type input "0"
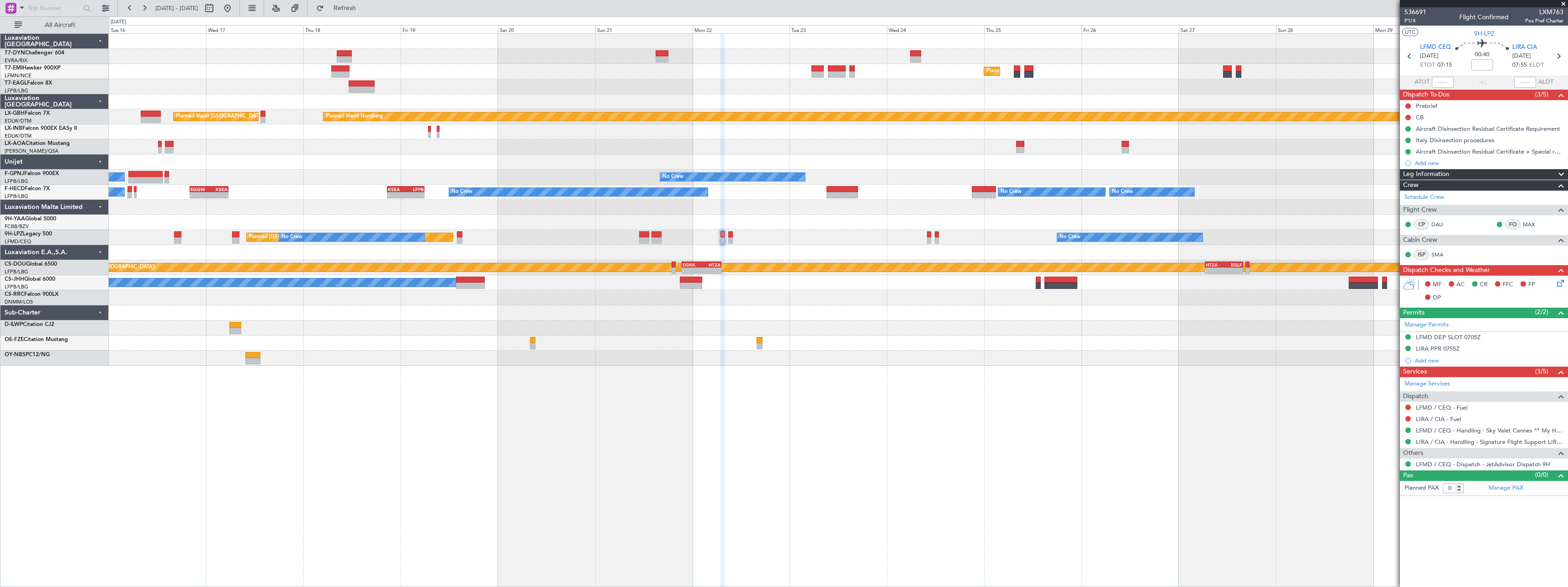
click at [789, 319] on div at bounding box center [838, 312] width 1459 height 15
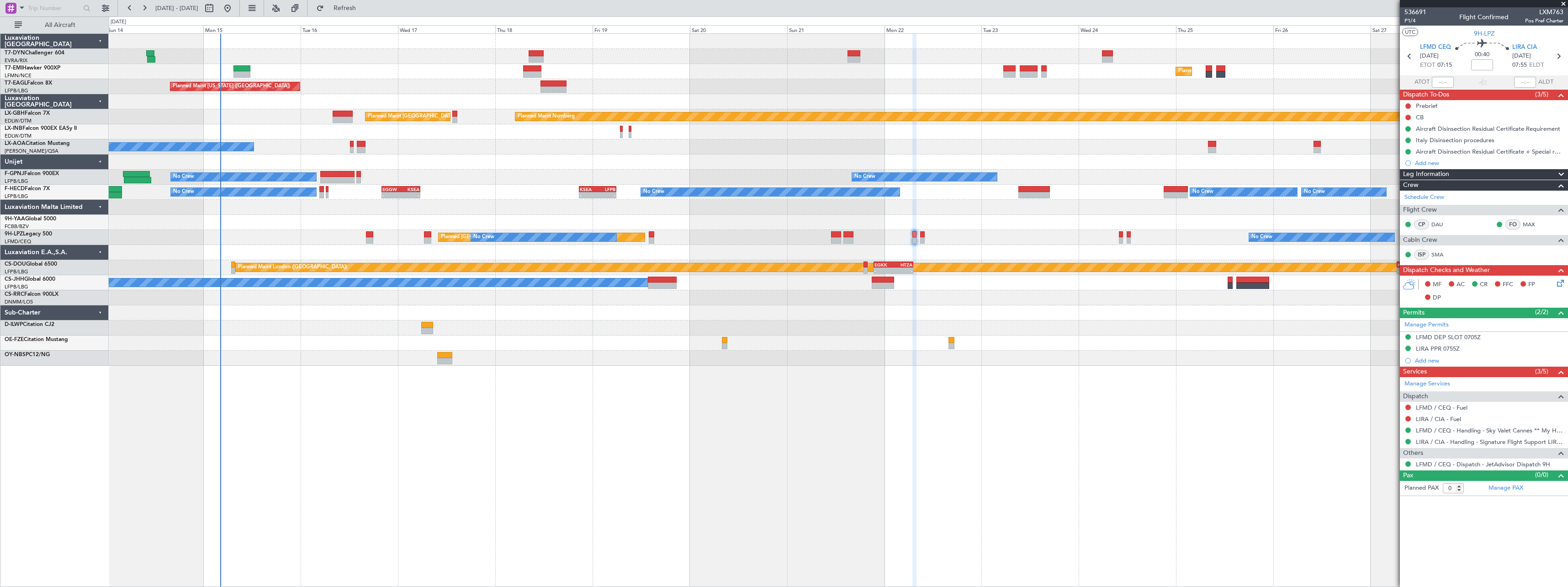
click at [733, 392] on div "Planned Maint [GEOGRAPHIC_DATA] Planned Maint [US_STATE] ([GEOGRAPHIC_DATA]) Pl…" at bounding box center [838, 310] width 1459 height 554
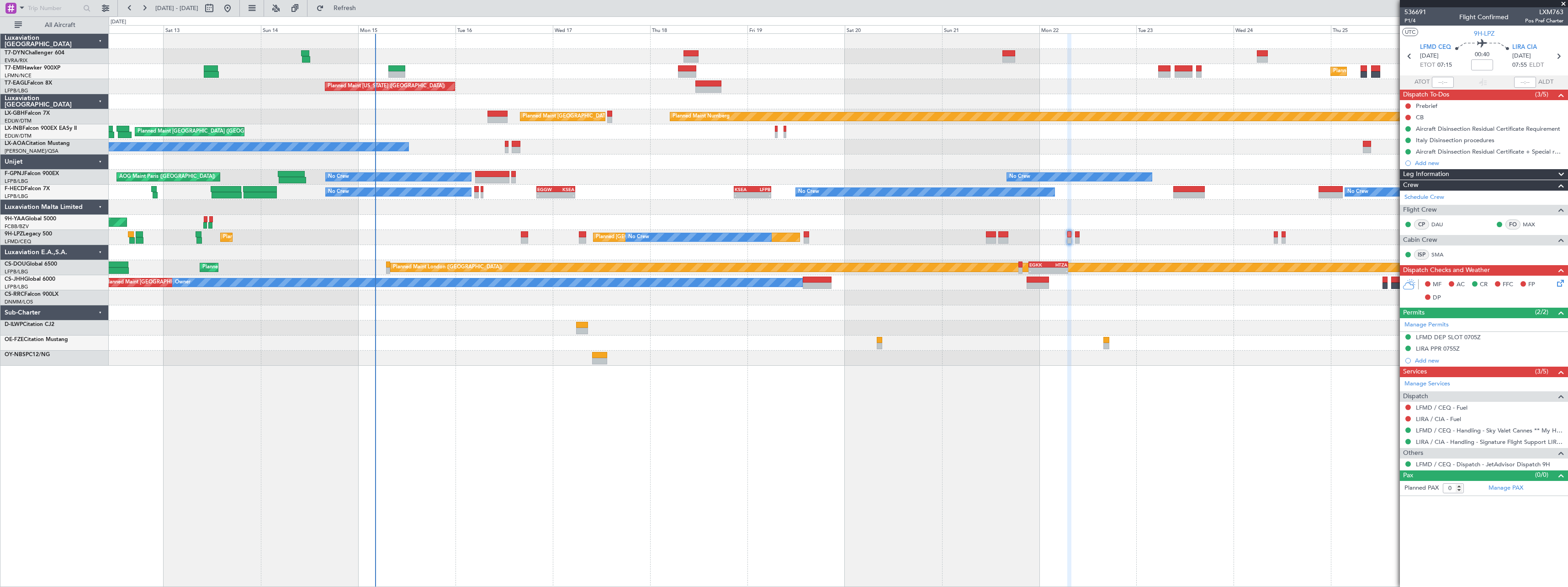
click at [653, 404] on div "Planned Maint [GEOGRAPHIC_DATA] Planned Maint [GEOGRAPHIC_DATA] Planned Maint […" at bounding box center [838, 310] width 1459 height 554
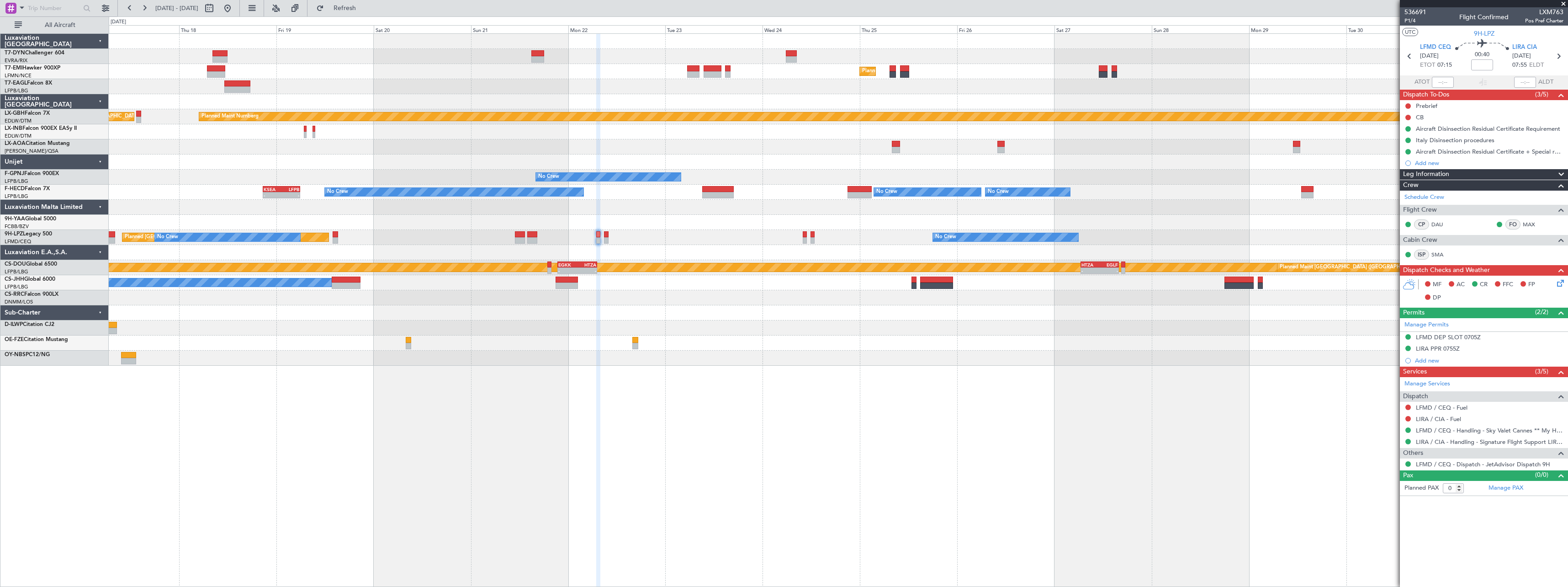
click at [485, 331] on div at bounding box center [838, 328] width 1459 height 15
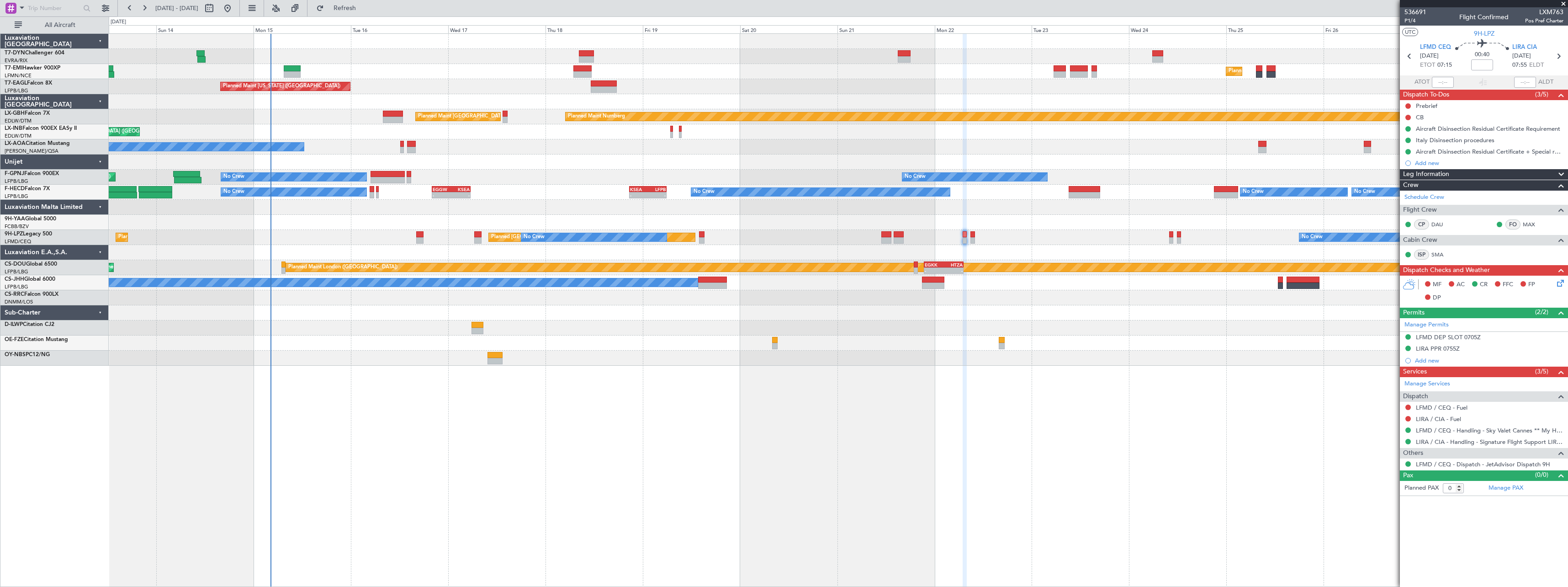
click at [858, 334] on div at bounding box center [838, 328] width 1459 height 15
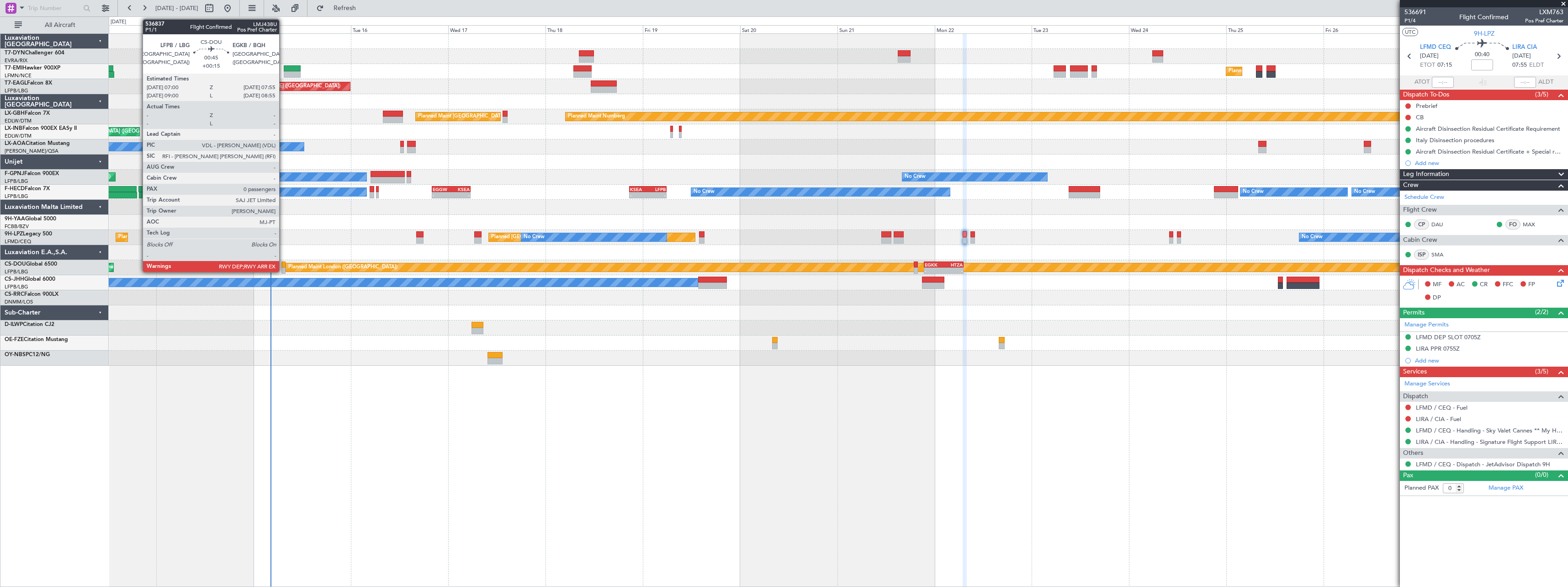
click at [283, 265] on div at bounding box center [283, 264] width 4 height 7
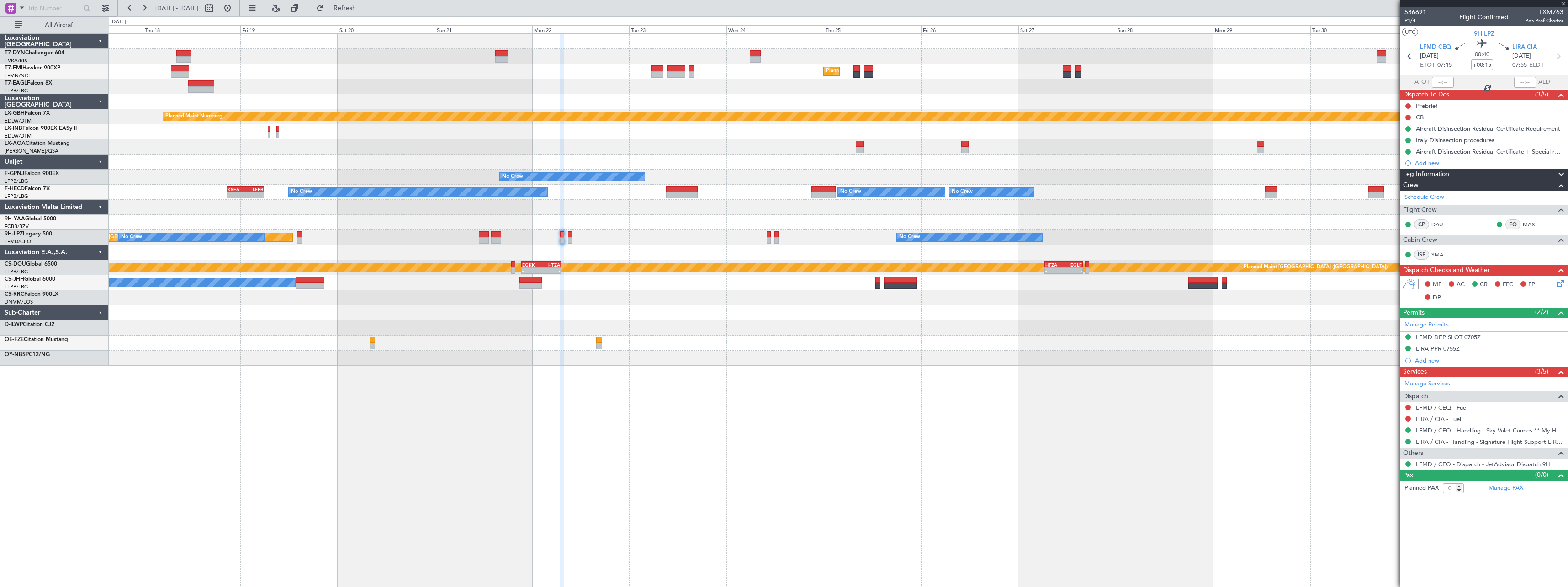
click at [530, 348] on div at bounding box center [838, 343] width 1459 height 15
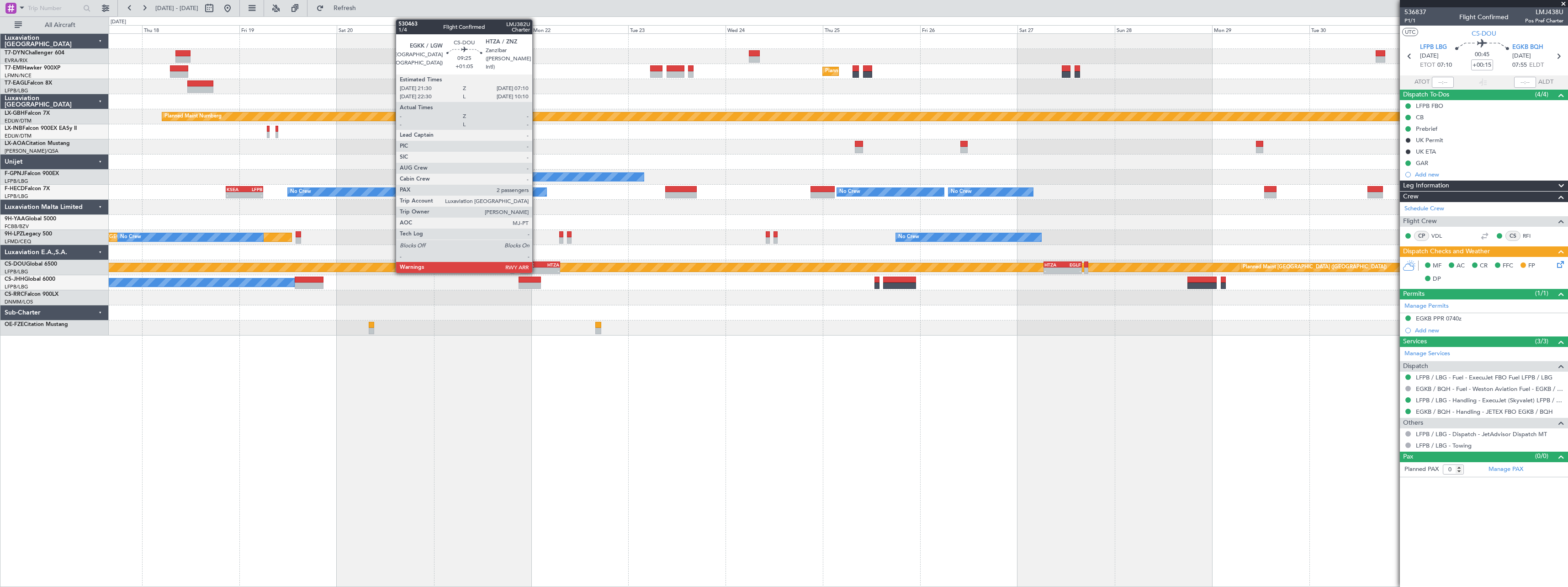
click at [536, 265] on div "EGKK" at bounding box center [530, 264] width 19 height 5
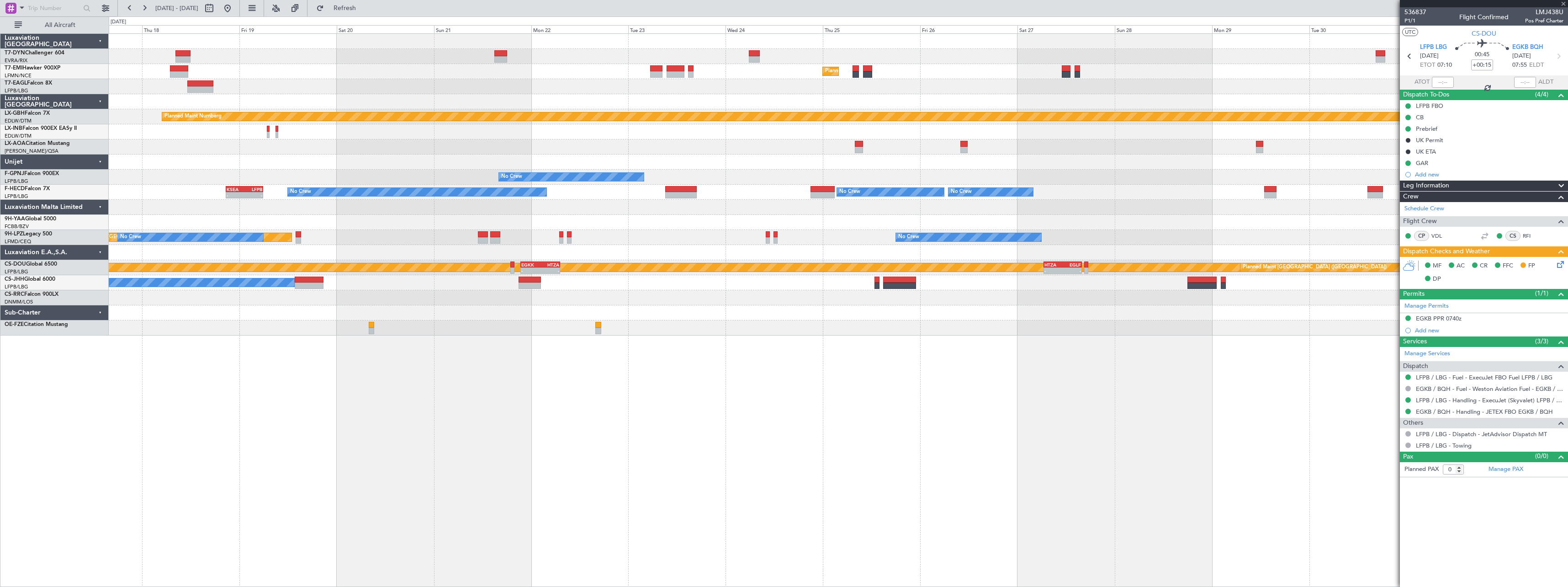
type input "+01:05"
type input "2"
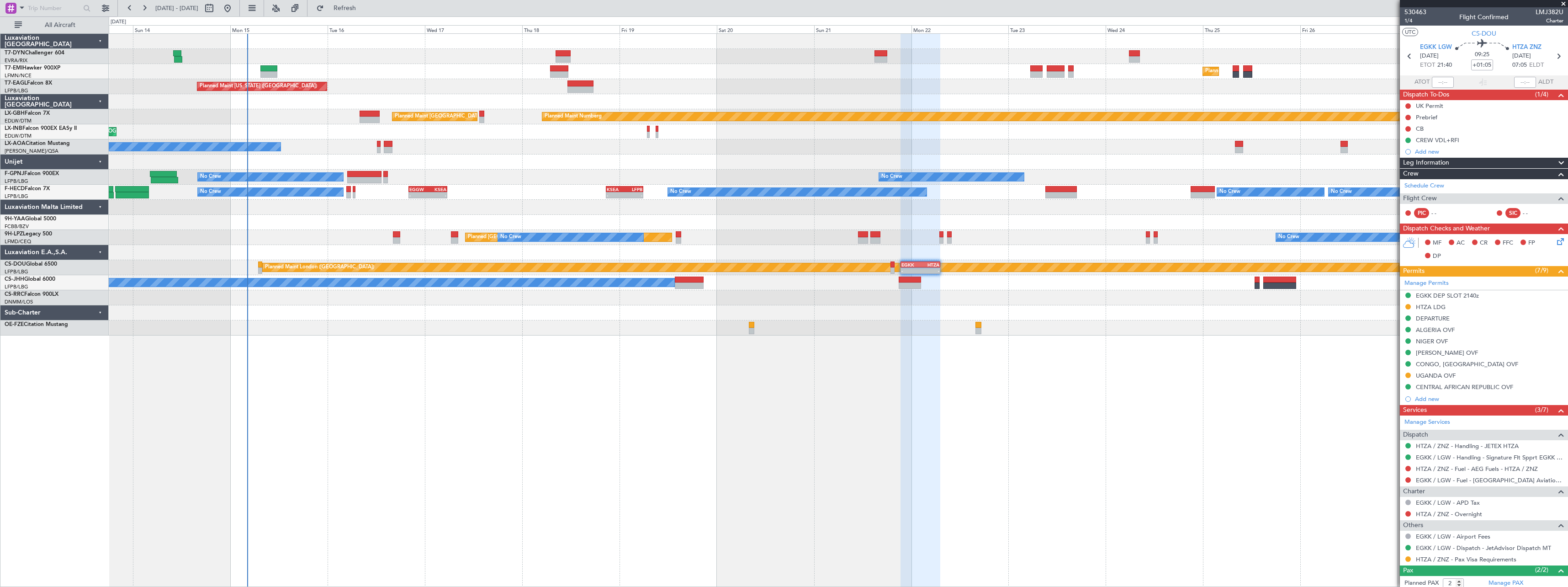
click at [746, 404] on div "Planned Maint [GEOGRAPHIC_DATA] Planned Maint [US_STATE] ([GEOGRAPHIC_DATA]) Pl…" at bounding box center [838, 310] width 1459 height 554
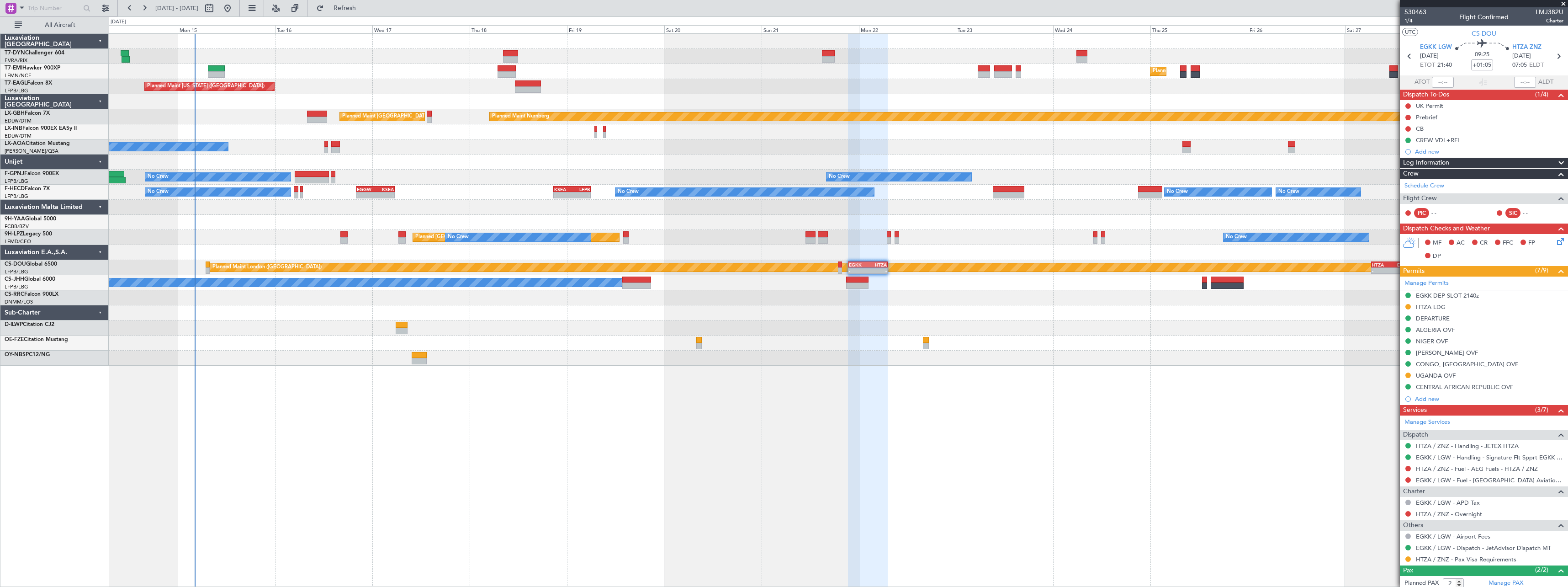
click at [646, 370] on div "Planned Maint [GEOGRAPHIC_DATA] Planned Maint [US_STATE] ([GEOGRAPHIC_DATA]) Pl…" at bounding box center [838, 310] width 1459 height 554
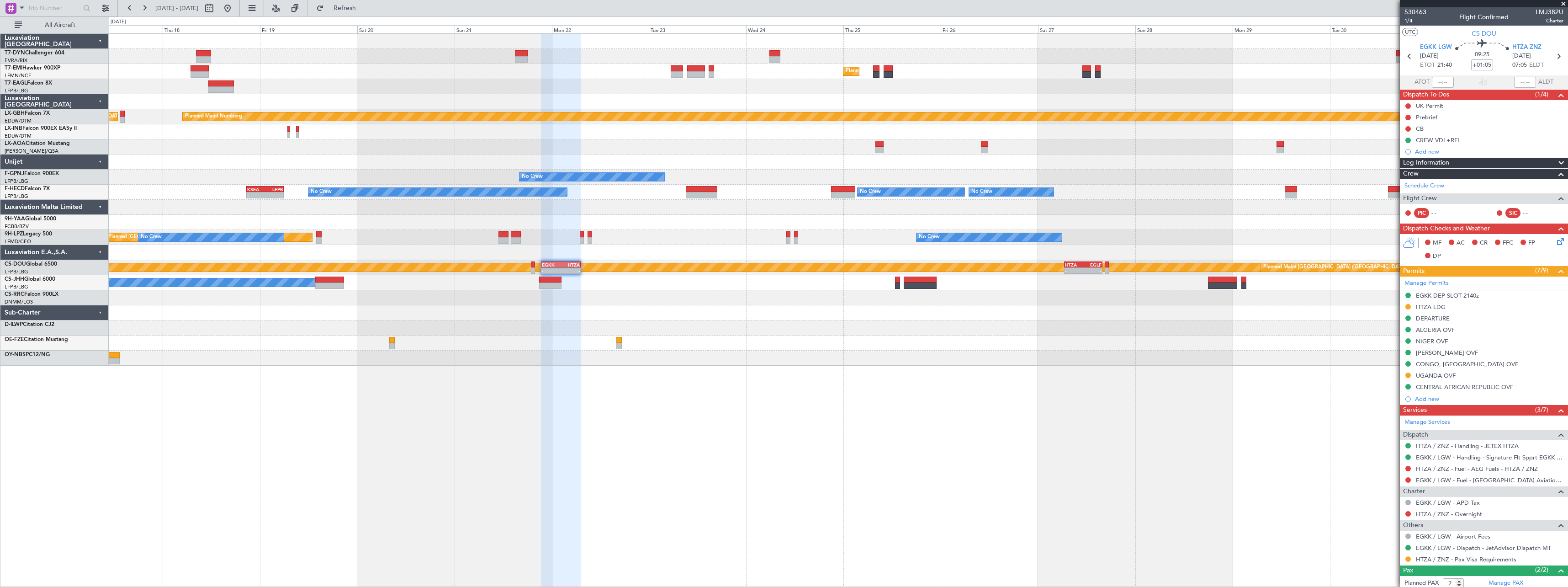
click at [791, 389] on div "Planned Maint [GEOGRAPHIC_DATA] Planned Maint [US_STATE] ([GEOGRAPHIC_DATA]) Pl…" at bounding box center [838, 310] width 1459 height 554
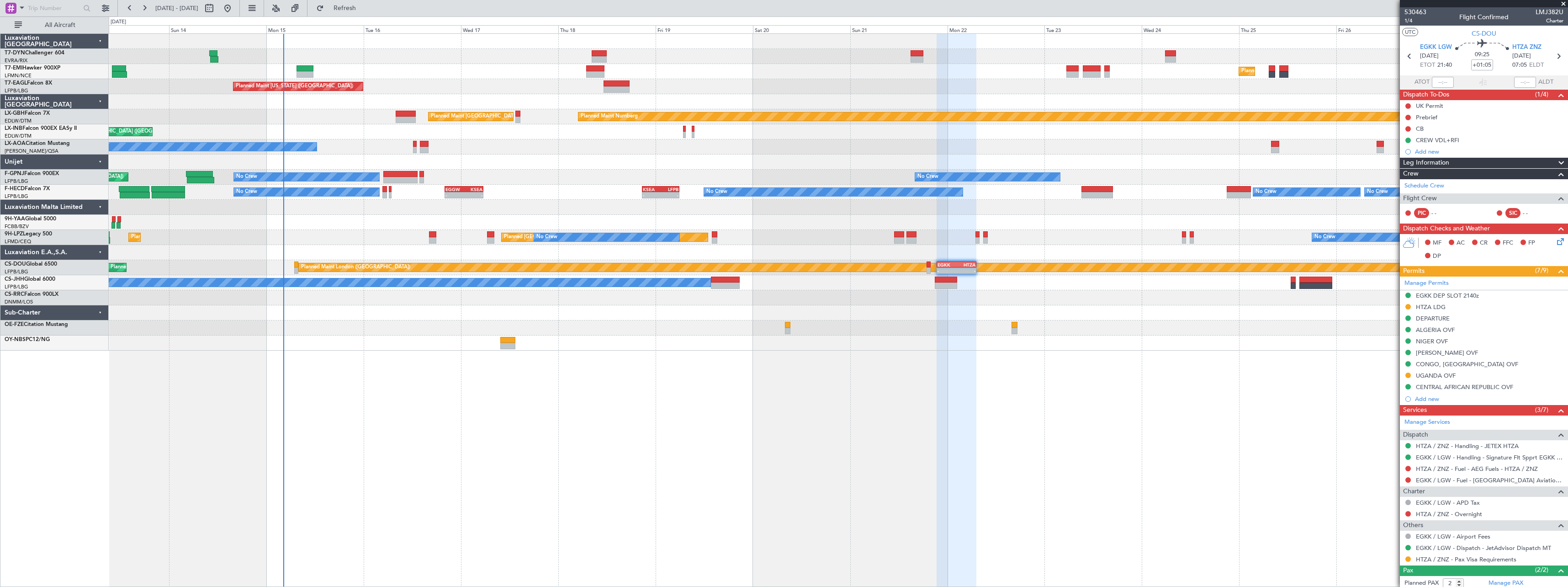
click at [911, 401] on div "Planned Maint [GEOGRAPHIC_DATA] Planned Maint [GEOGRAPHIC_DATA] Planned Maint […" at bounding box center [838, 310] width 1459 height 554
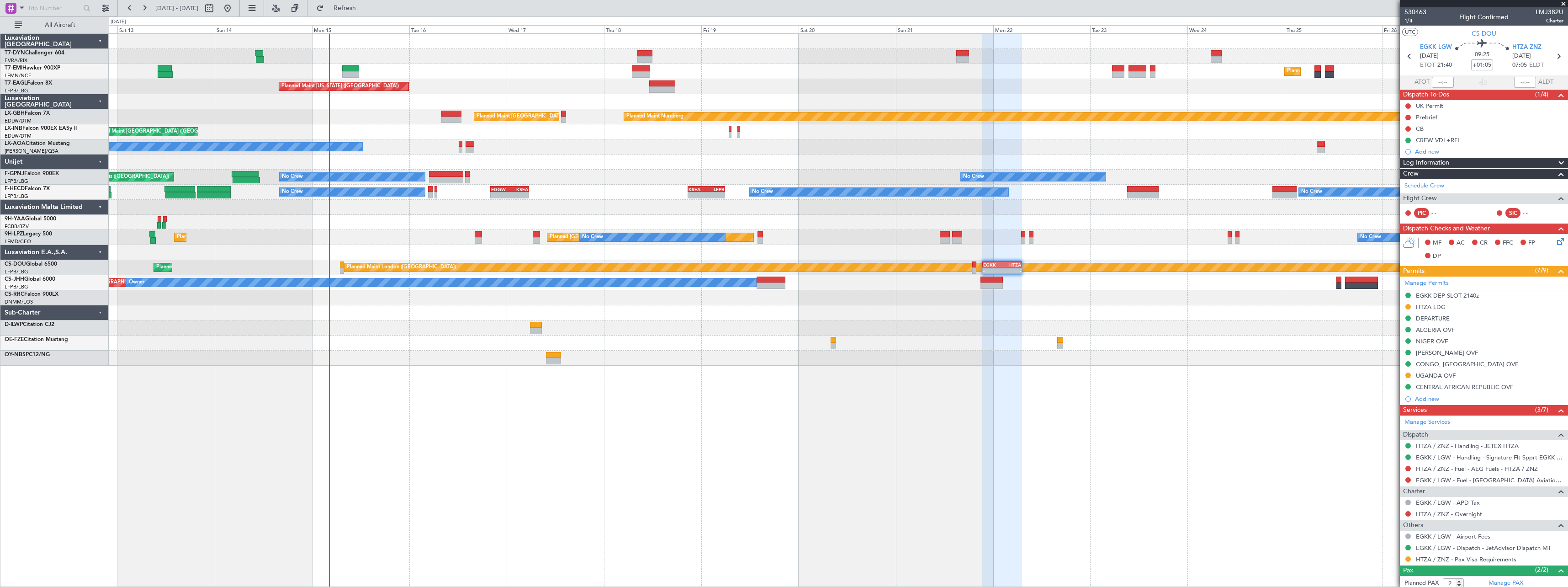
click at [530, 407] on div "Planned Maint [GEOGRAPHIC_DATA] Planned Maint [GEOGRAPHIC_DATA] Planned Maint […" at bounding box center [838, 310] width 1459 height 554
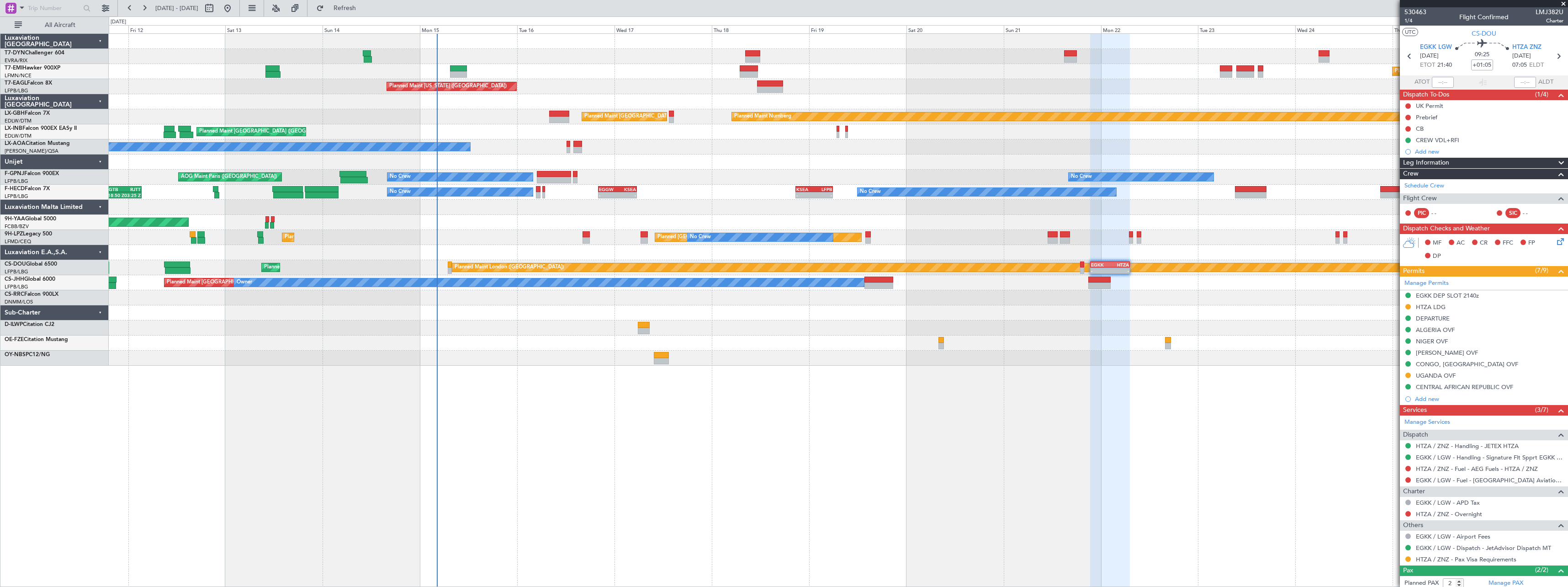
click at [506, 396] on div "Planned Maint [GEOGRAPHIC_DATA] Planned Maint [GEOGRAPHIC_DATA] Planned Maint […" at bounding box center [838, 310] width 1459 height 554
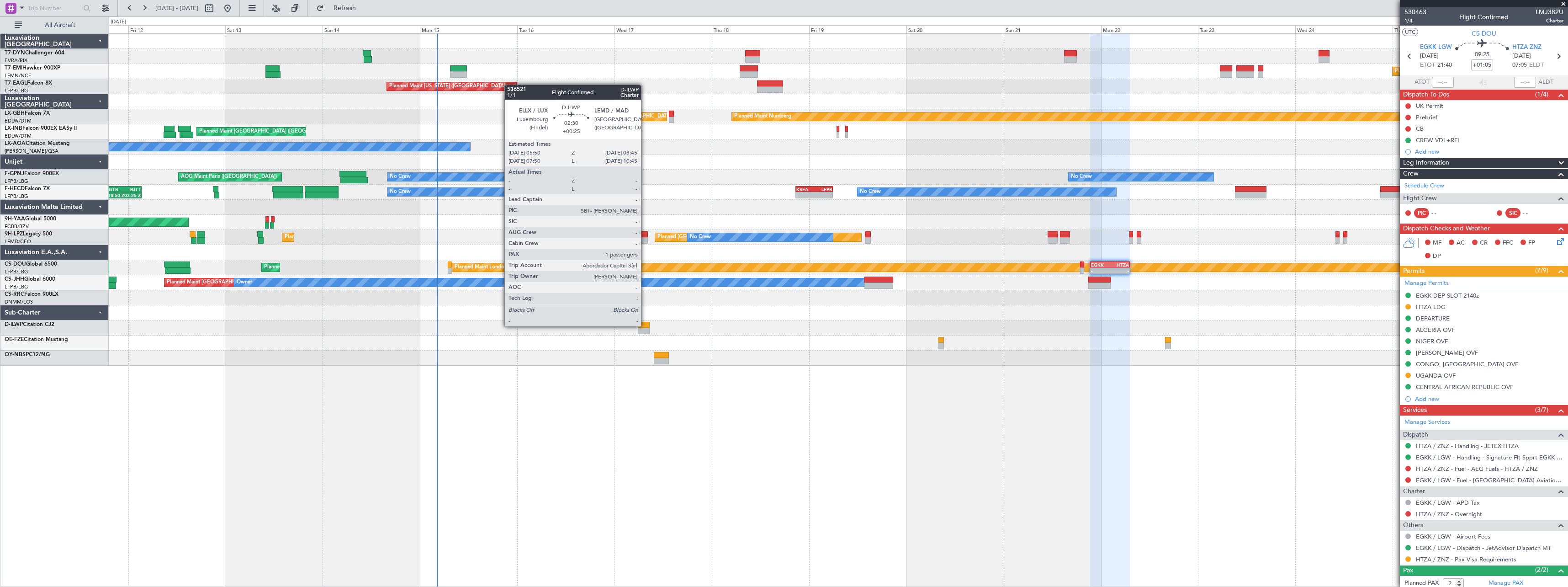
click at [644, 325] on div at bounding box center [644, 325] width 12 height 7
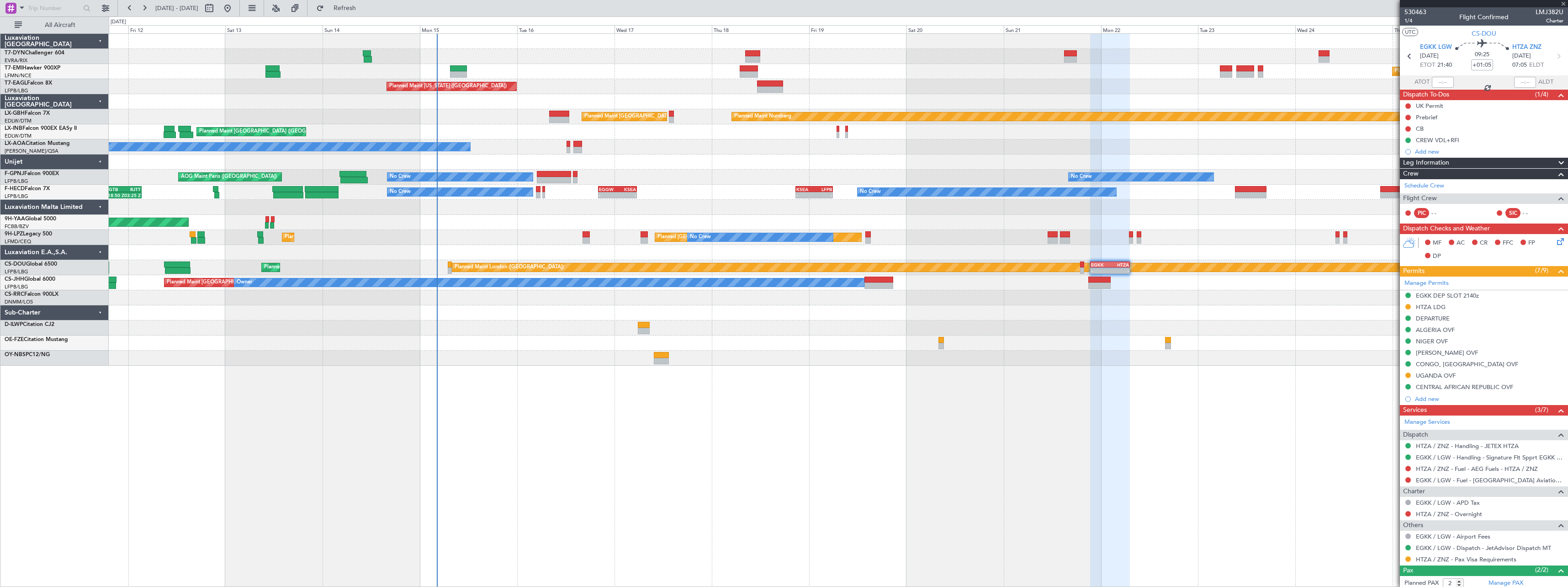
type input "+00:25"
type input "1"
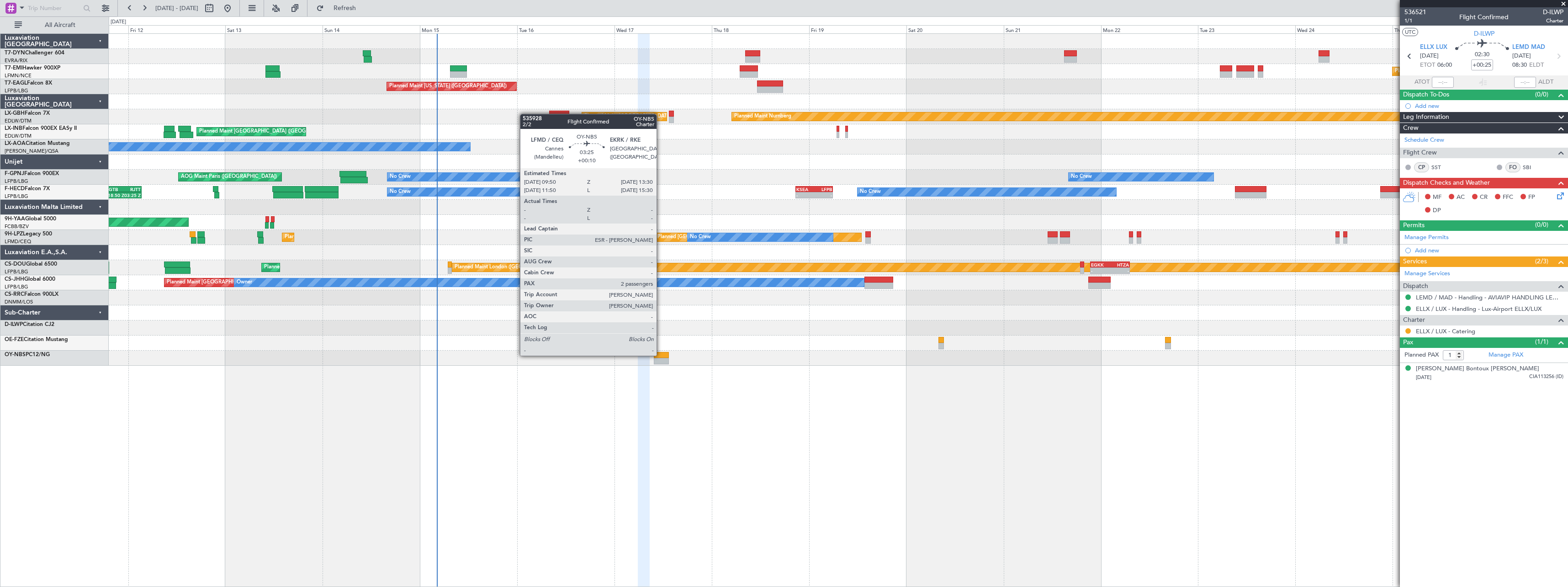
click at [660, 354] on div at bounding box center [661, 355] width 15 height 7
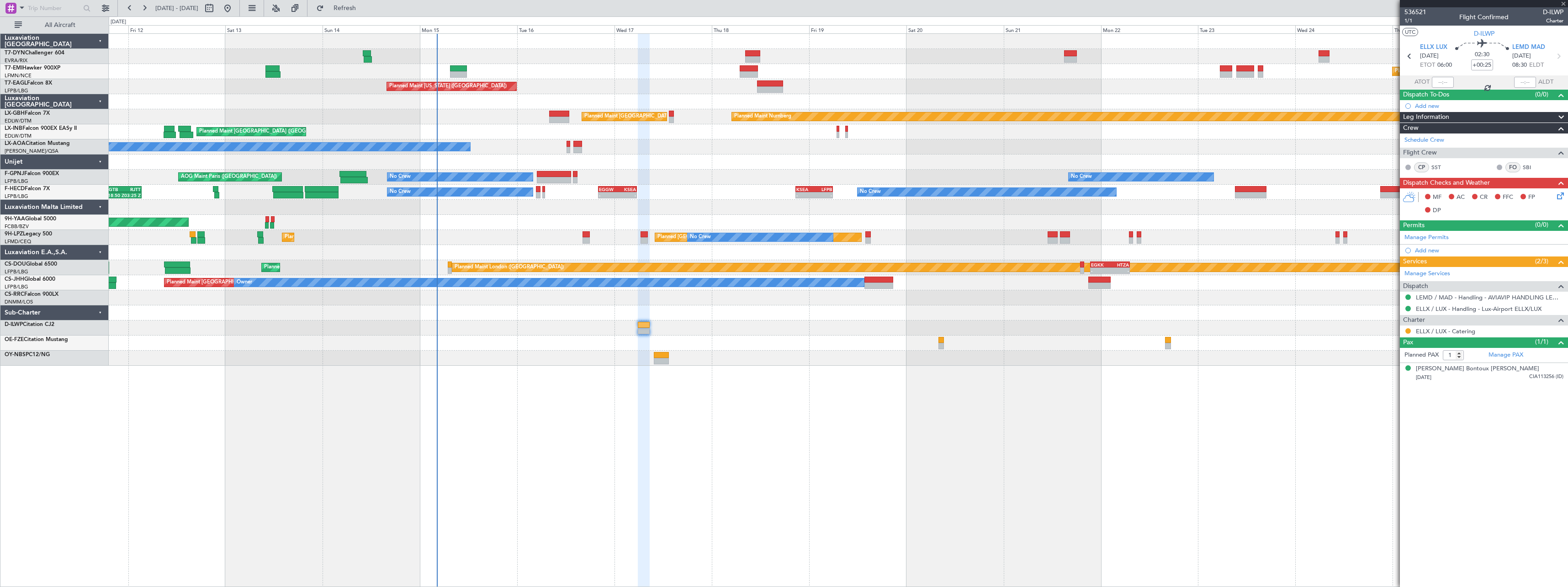
type input "+00:10"
type input "2"
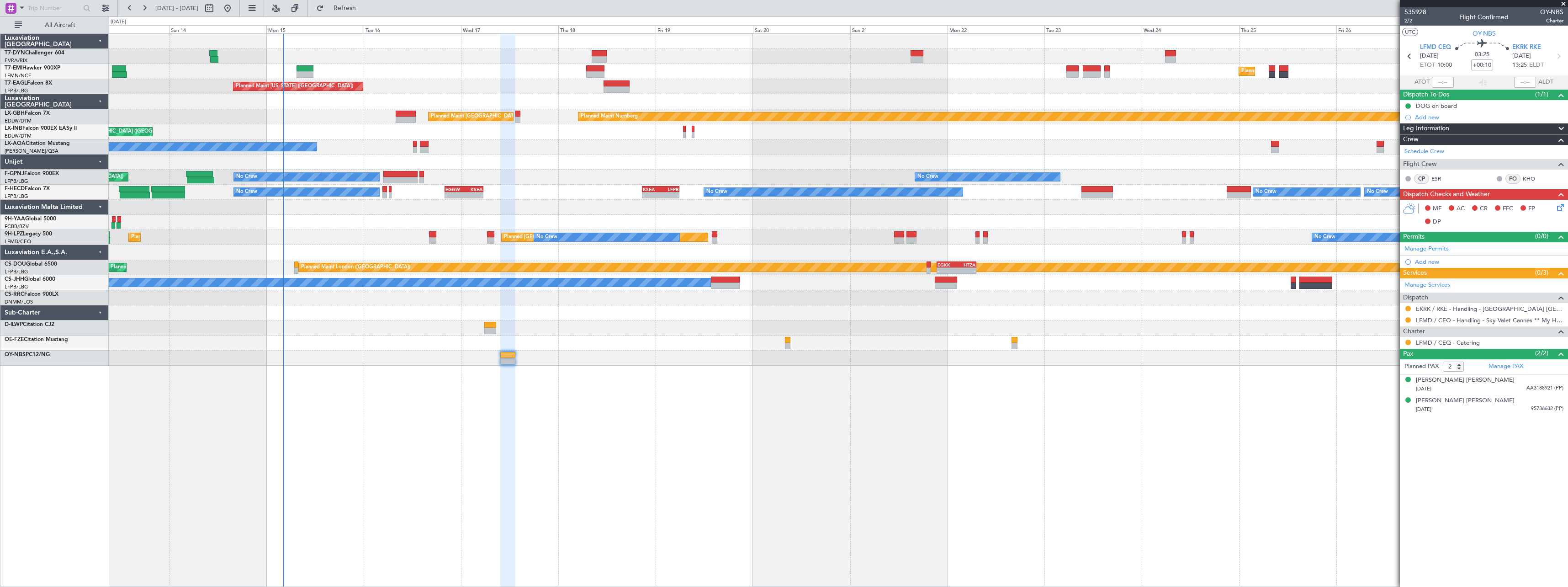
click at [637, 393] on div "Planned Maint [GEOGRAPHIC_DATA] Planned Maint [GEOGRAPHIC_DATA] Planned Maint […" at bounding box center [838, 310] width 1459 height 554
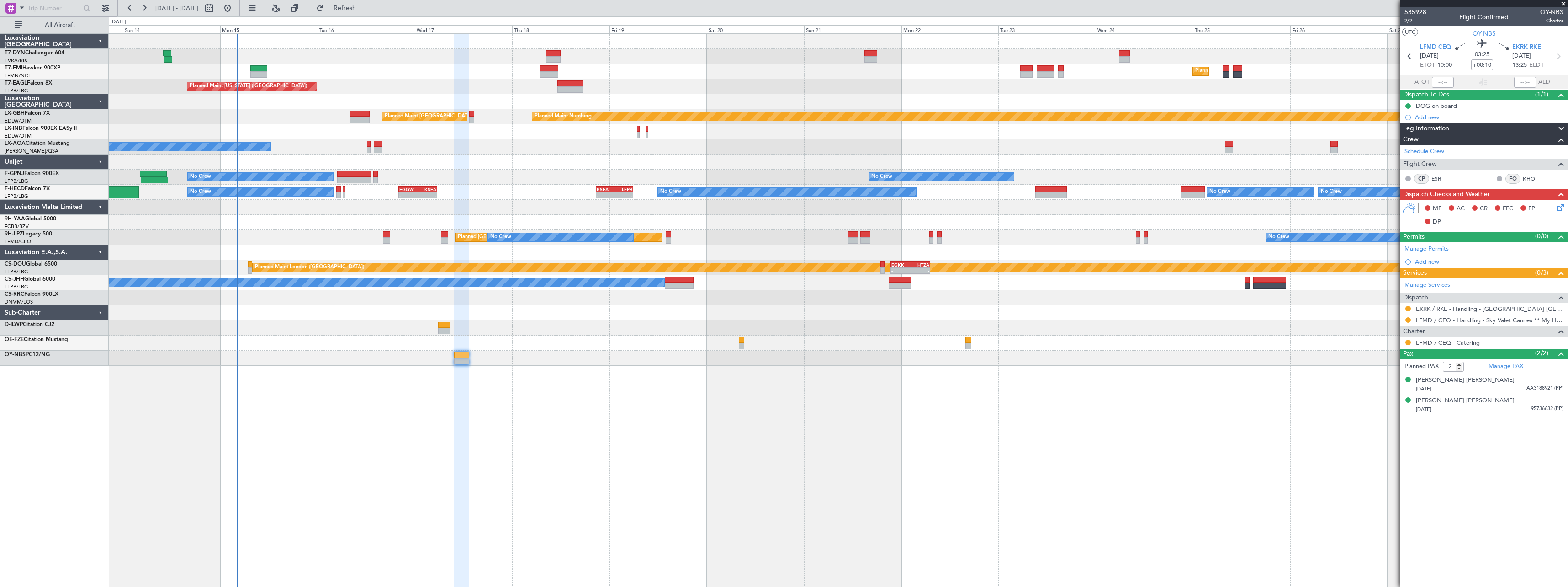
click at [668, 395] on div "Planned Maint [GEOGRAPHIC_DATA] Planned Maint [US_STATE] ([GEOGRAPHIC_DATA]) Pl…" at bounding box center [838, 310] width 1459 height 554
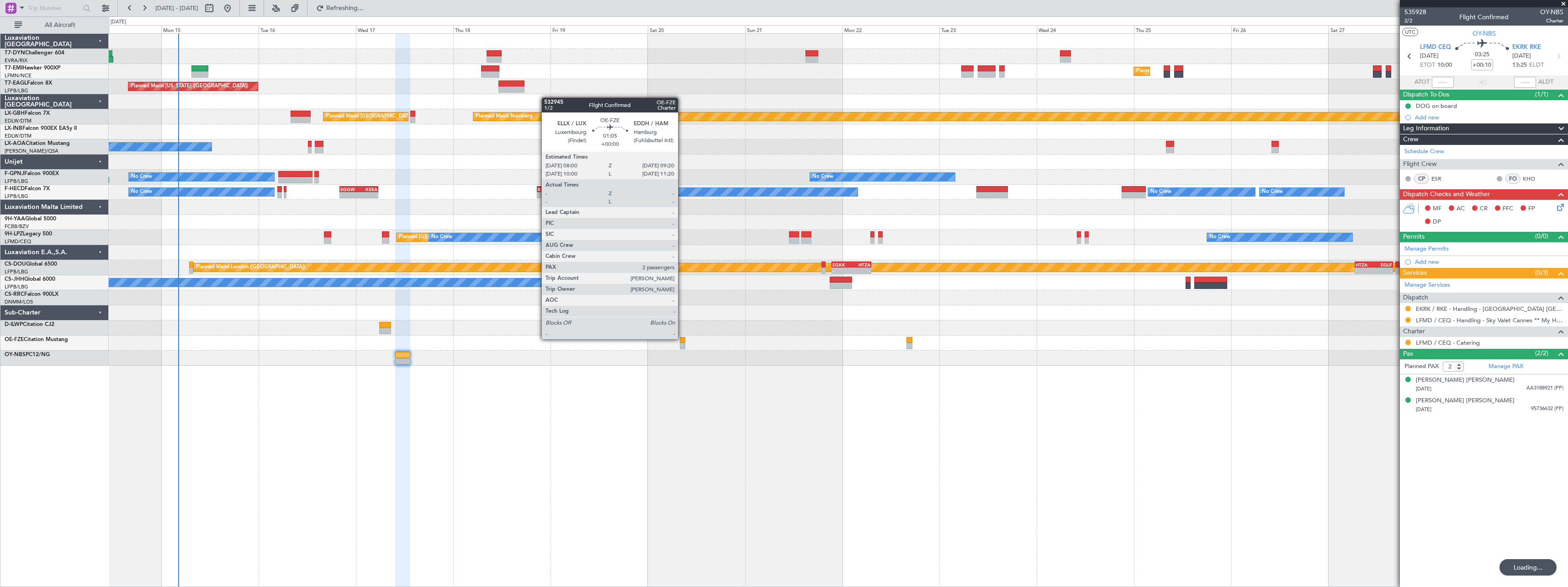
click at [682, 338] on div at bounding box center [682, 340] width 5 height 7
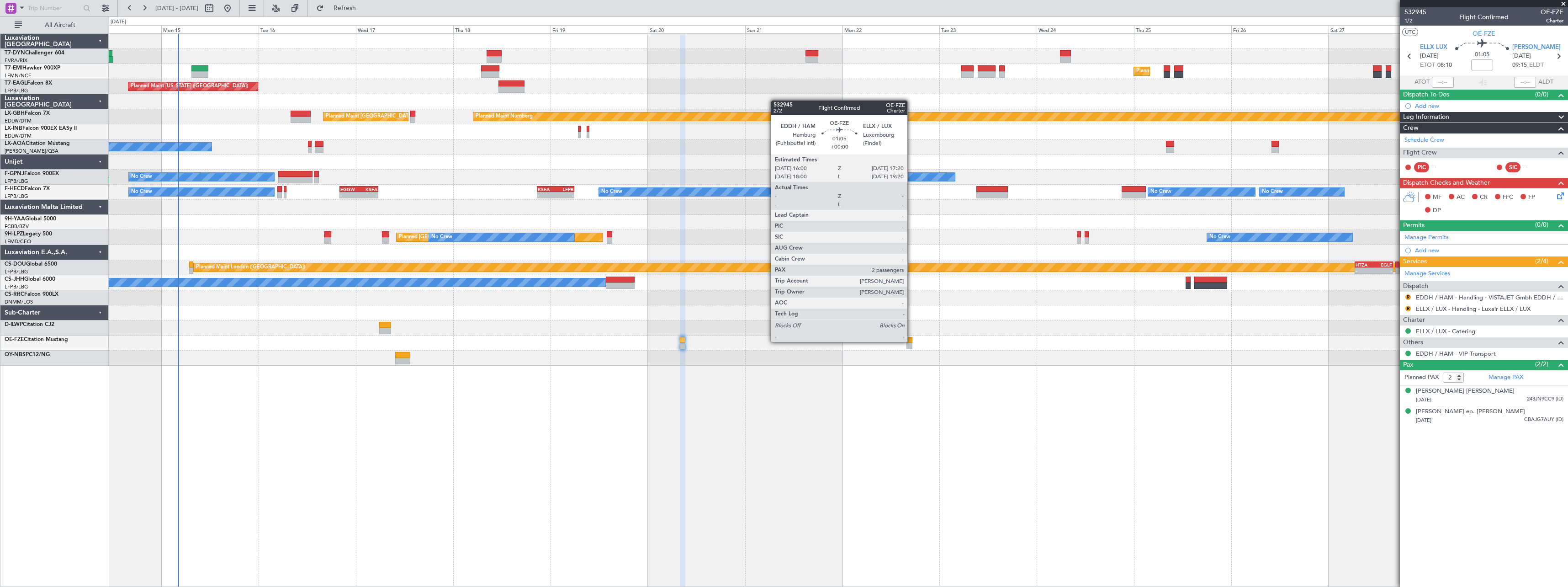
click at [911, 341] on div at bounding box center [909, 340] width 5 height 7
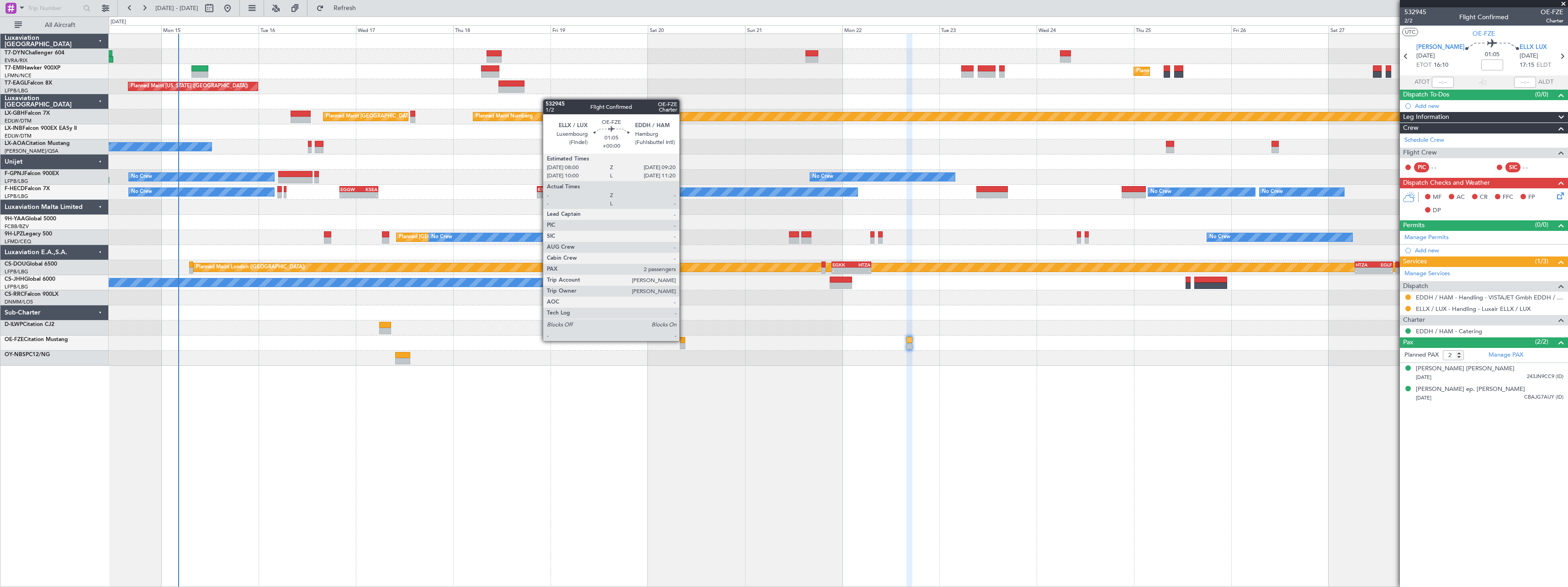
click at [684, 340] on div at bounding box center [682, 340] width 5 height 7
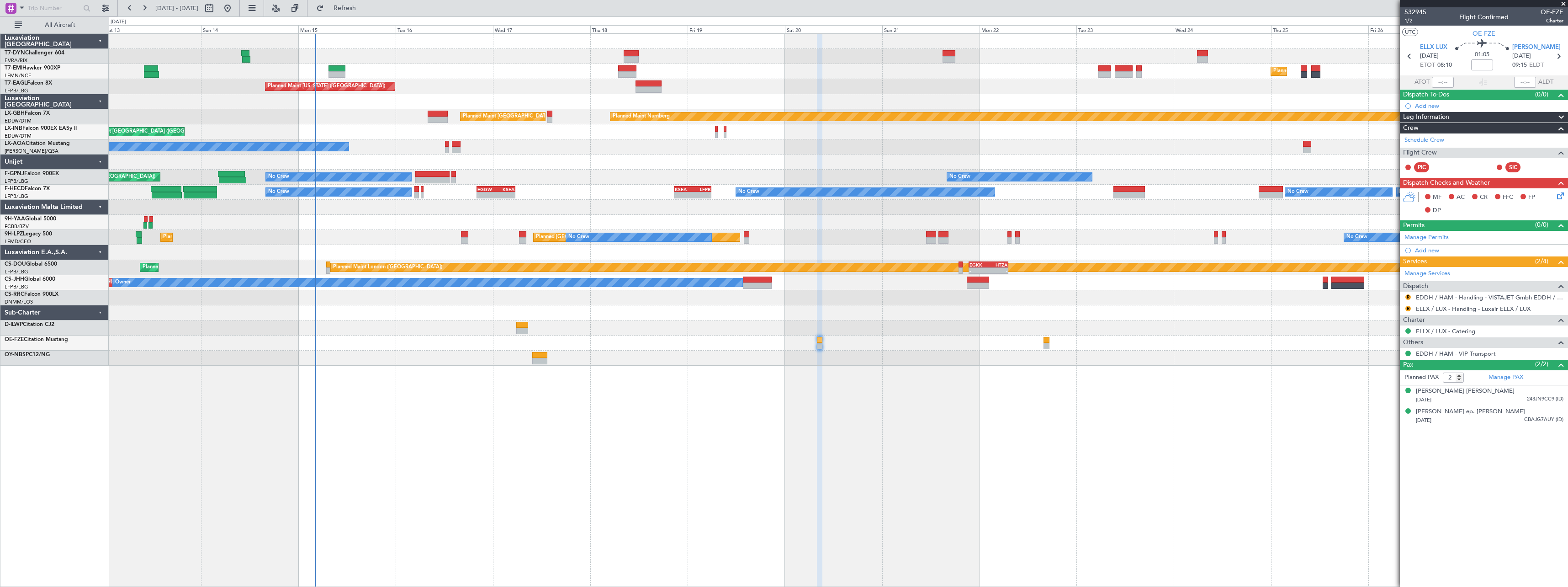
click at [570, 401] on div "Planned Maint [GEOGRAPHIC_DATA] Planned Maint [GEOGRAPHIC_DATA] Planned Maint […" at bounding box center [838, 310] width 1459 height 554
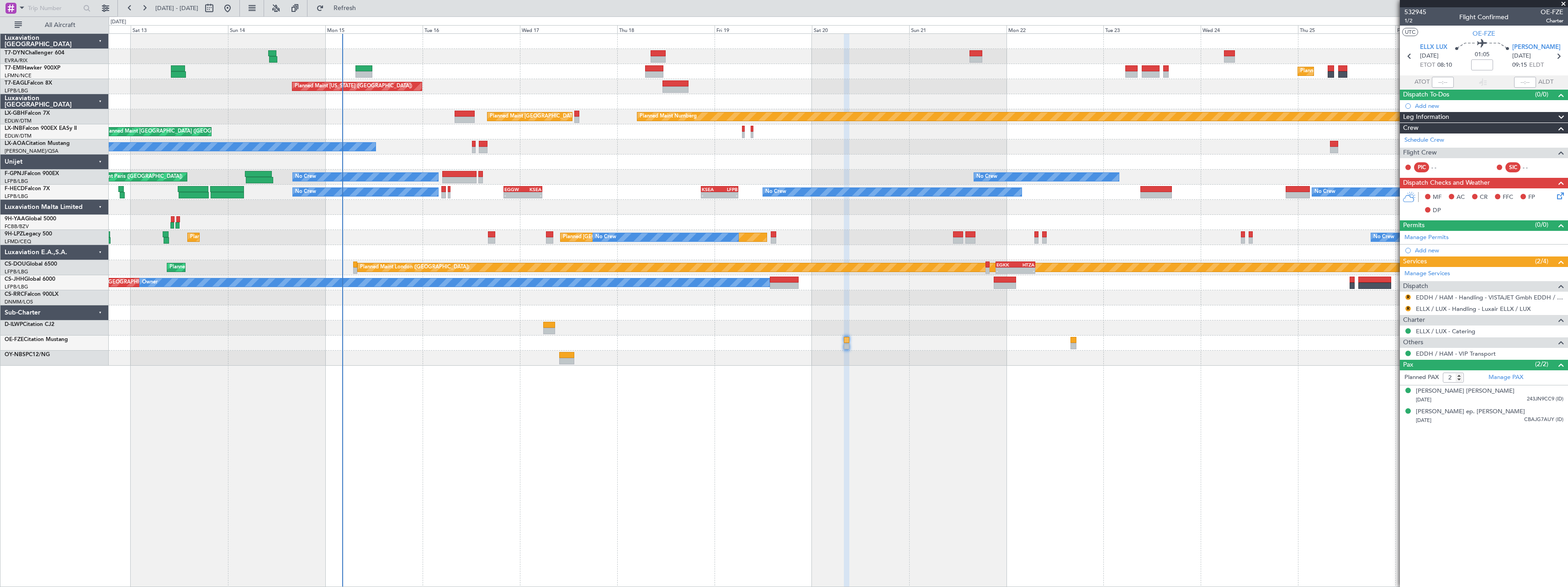
click at [540, 399] on div "Planned Maint [GEOGRAPHIC_DATA] Planned Maint [GEOGRAPHIC_DATA] Planned Maint […" at bounding box center [838, 310] width 1459 height 554
